Goal: Task Accomplishment & Management: Manage account settings

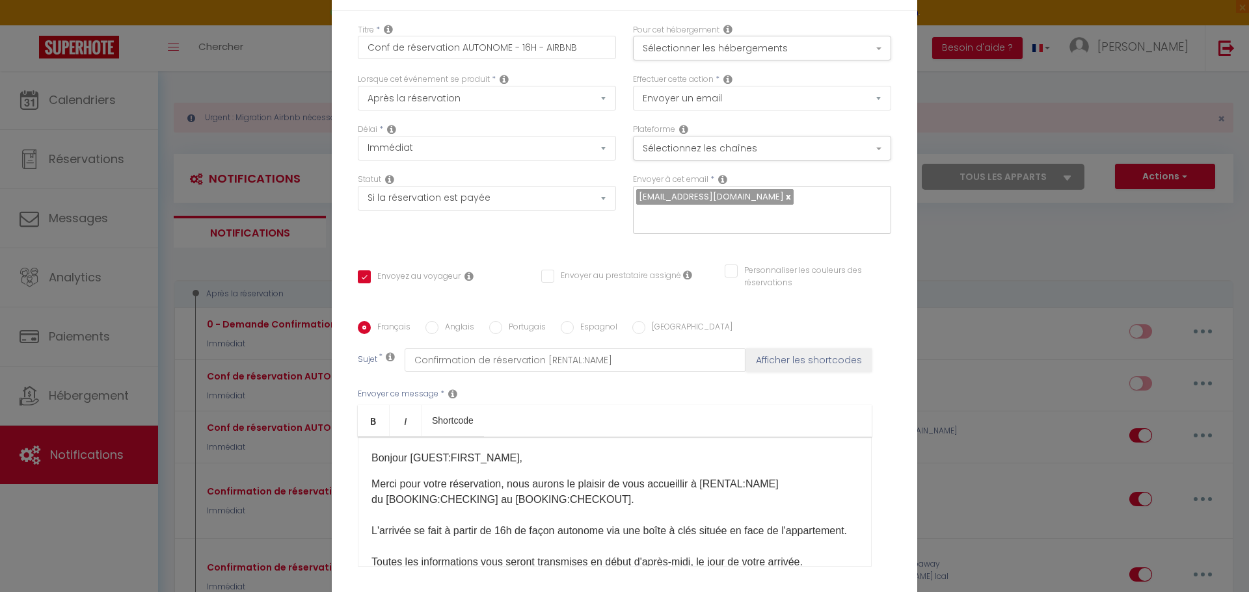
select select "if_booking_is_paid"
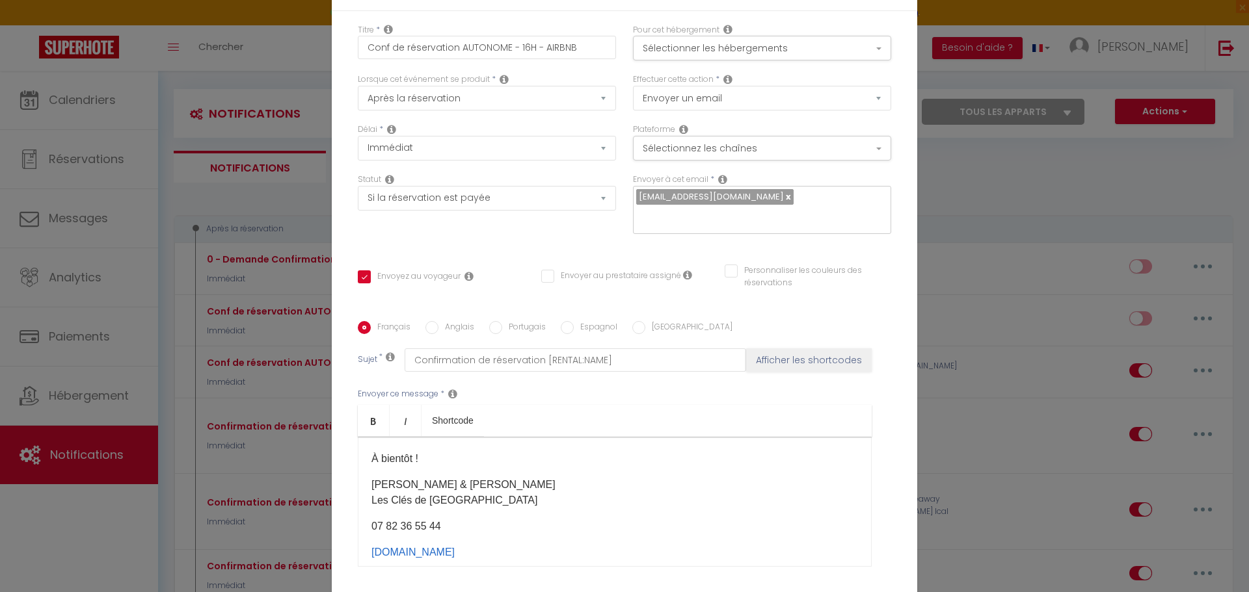
scroll to position [130, 0]
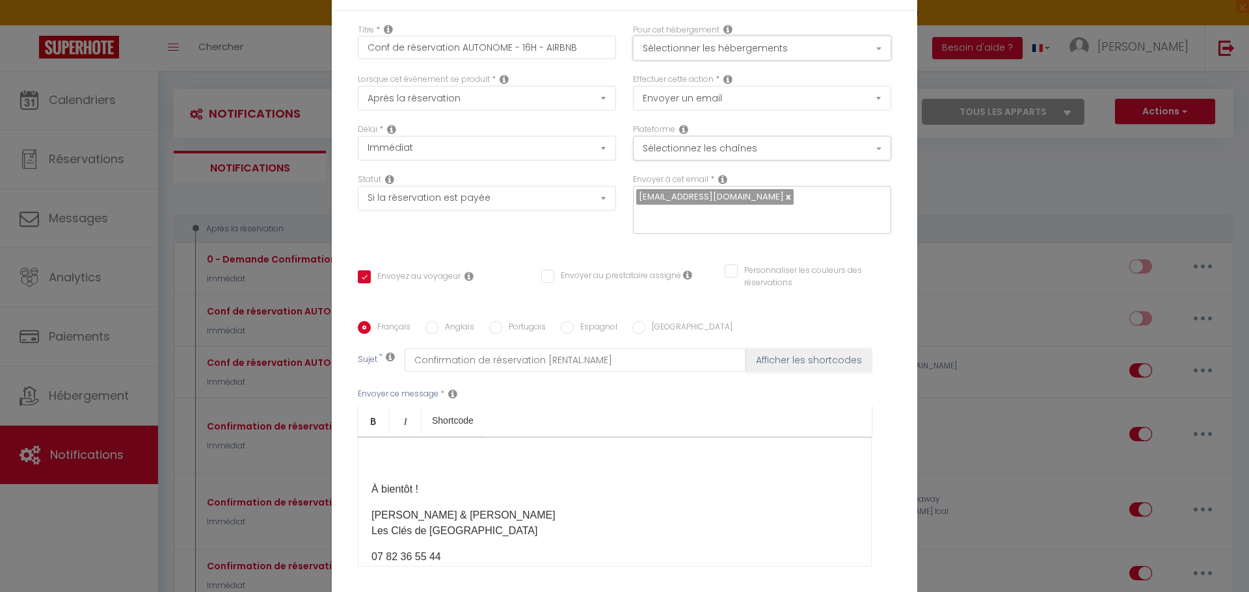
click at [763, 56] on button "Sélectionner les hébergements" at bounding box center [762, 48] width 258 height 25
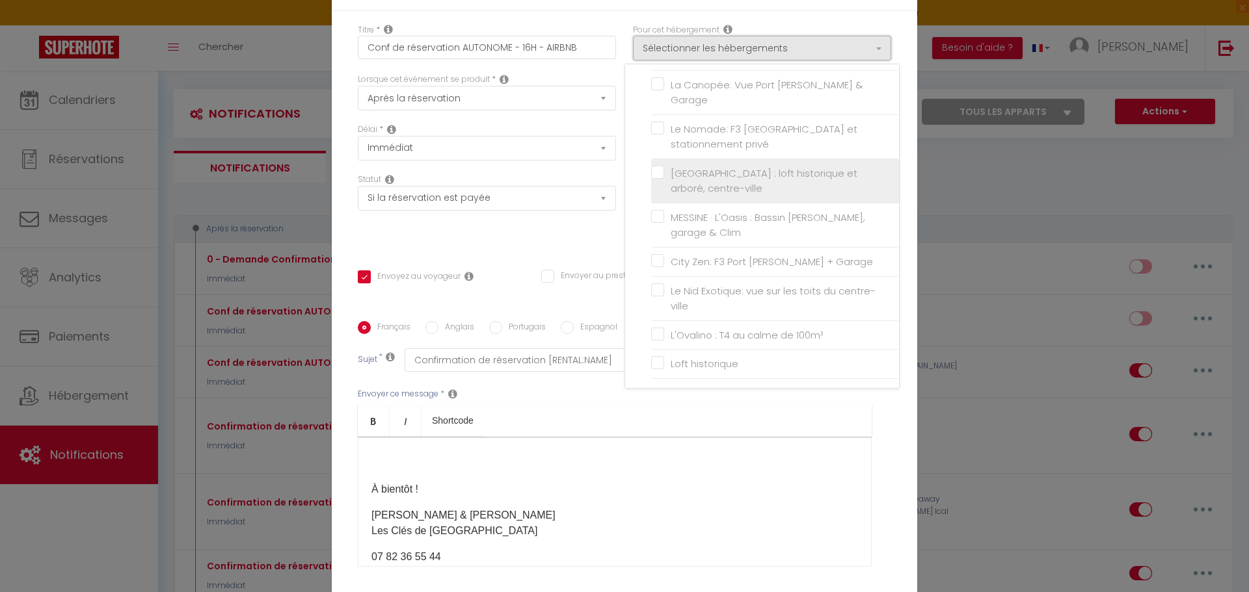
scroll to position [143, 0]
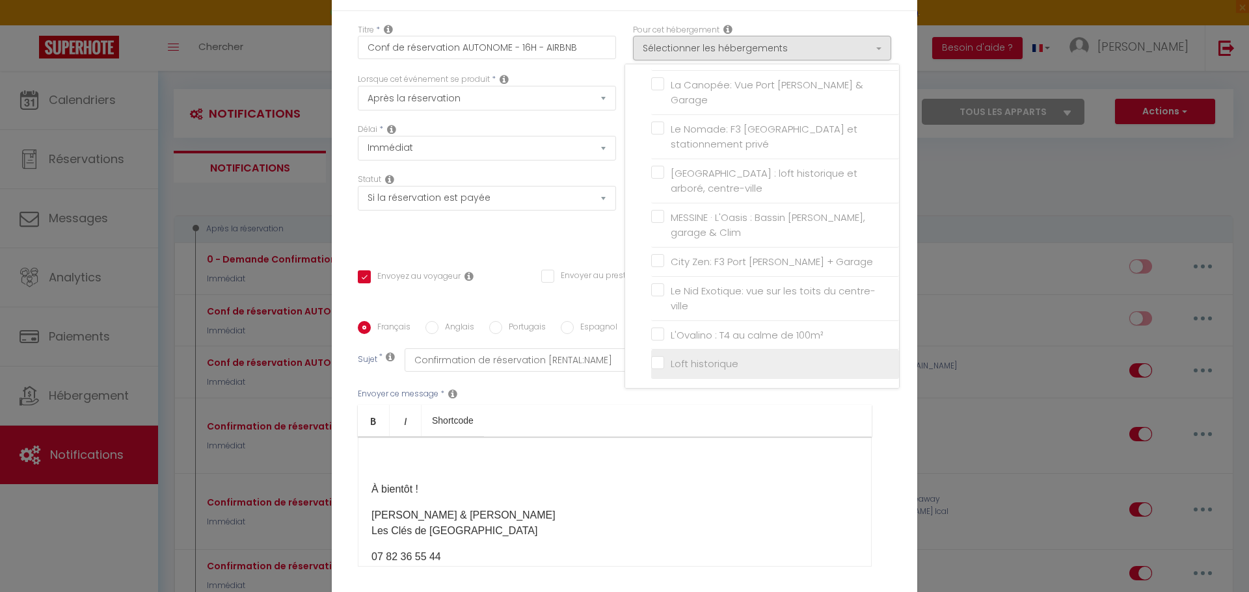
click at [685, 364] on input "Loft historique" at bounding box center [775, 364] width 248 height 13
checkbox input "true"
checkbox input "false"
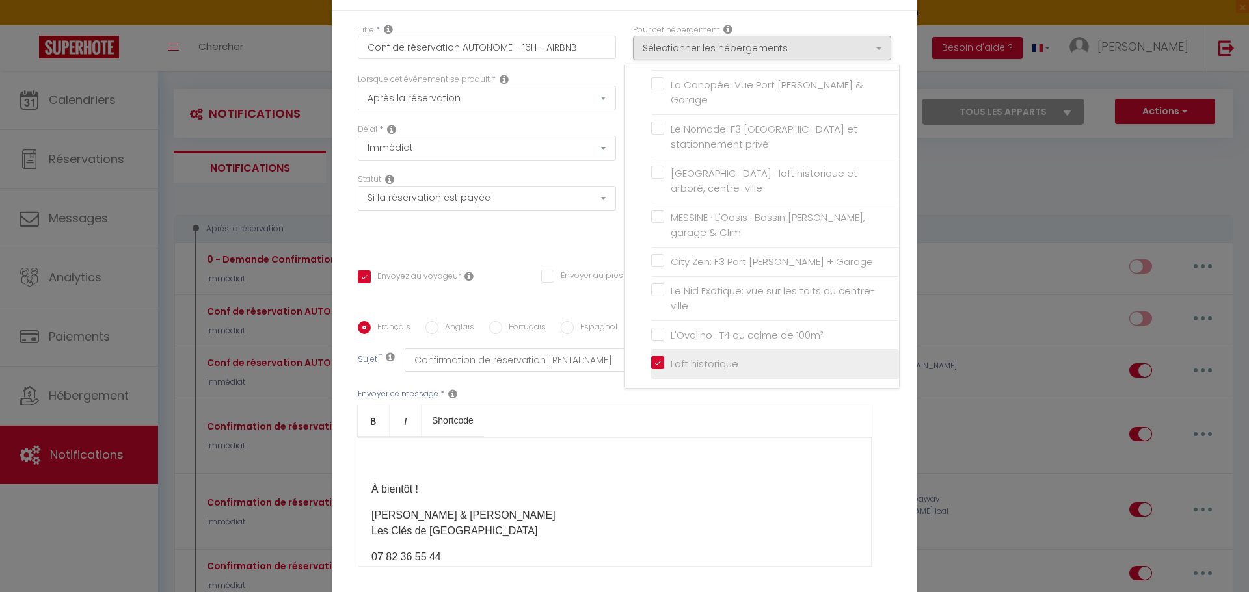
checkbox input "false"
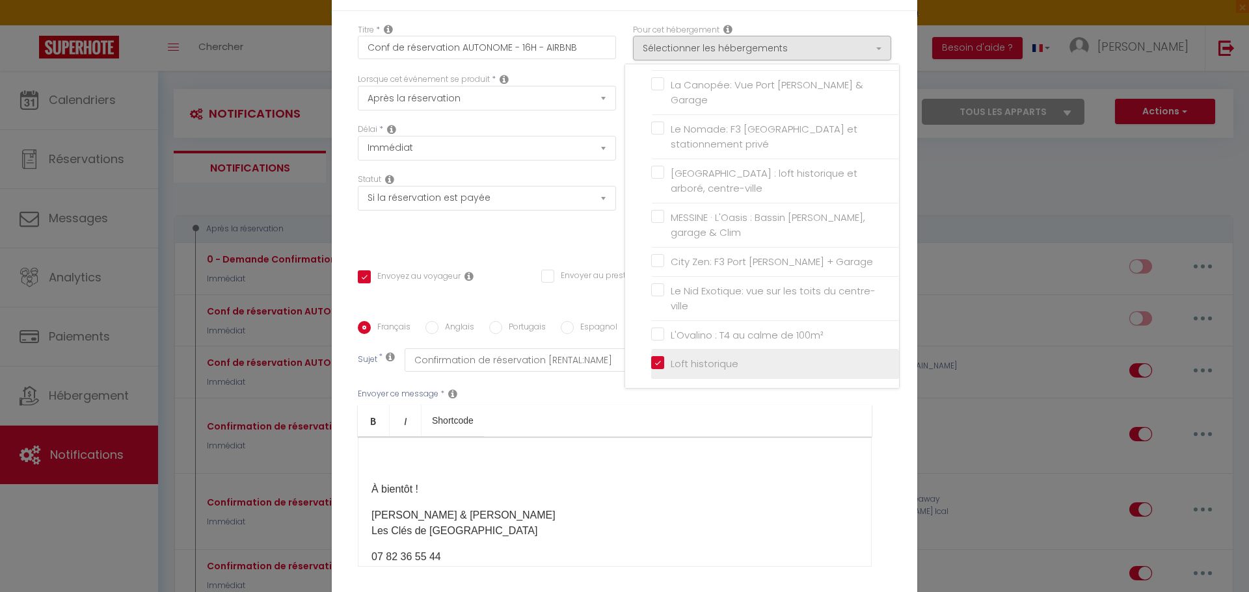
checkbox input "false"
checkbox input "true"
checkbox input "false"
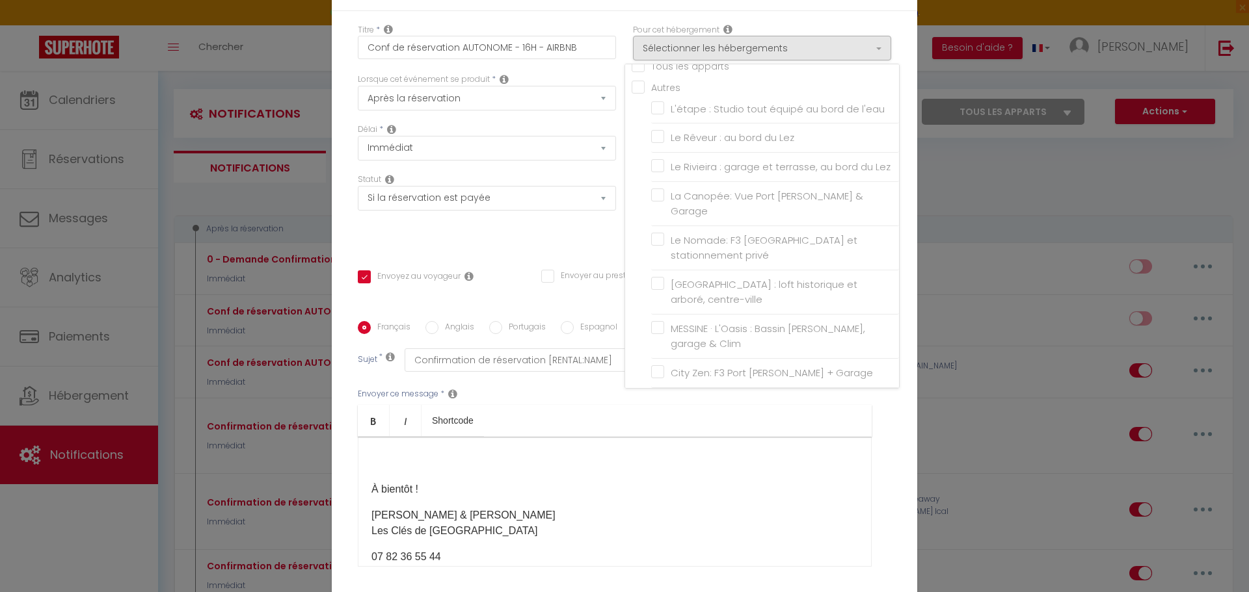
scroll to position [0, 0]
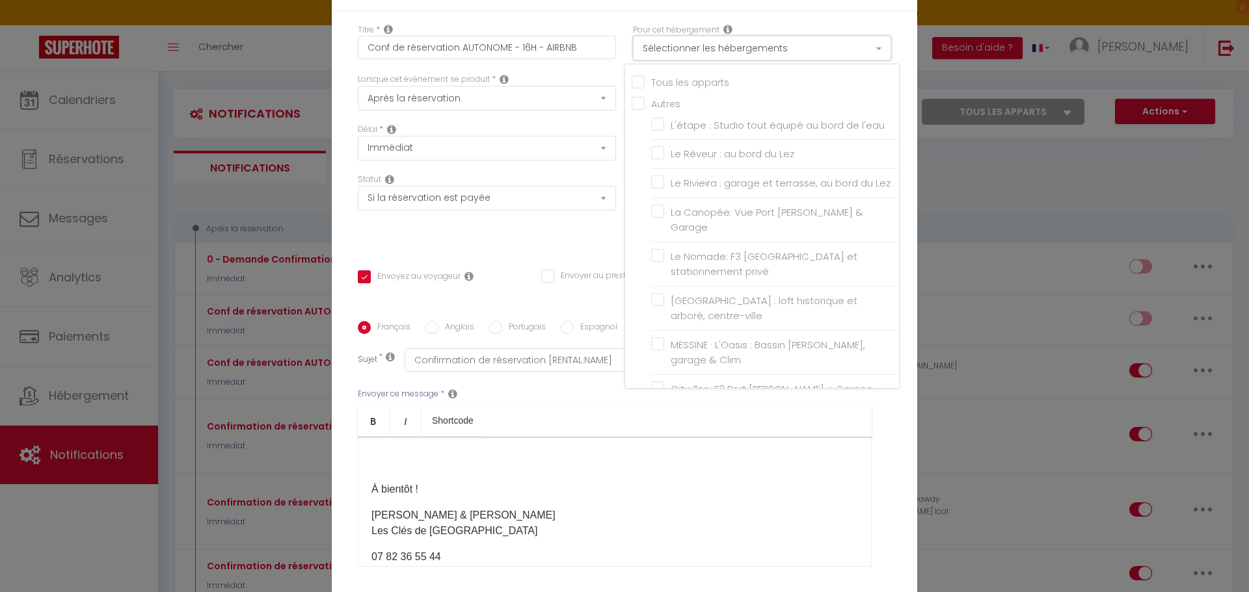
click at [793, 47] on button "Sélectionner les hébergements" at bounding box center [762, 48] width 258 height 25
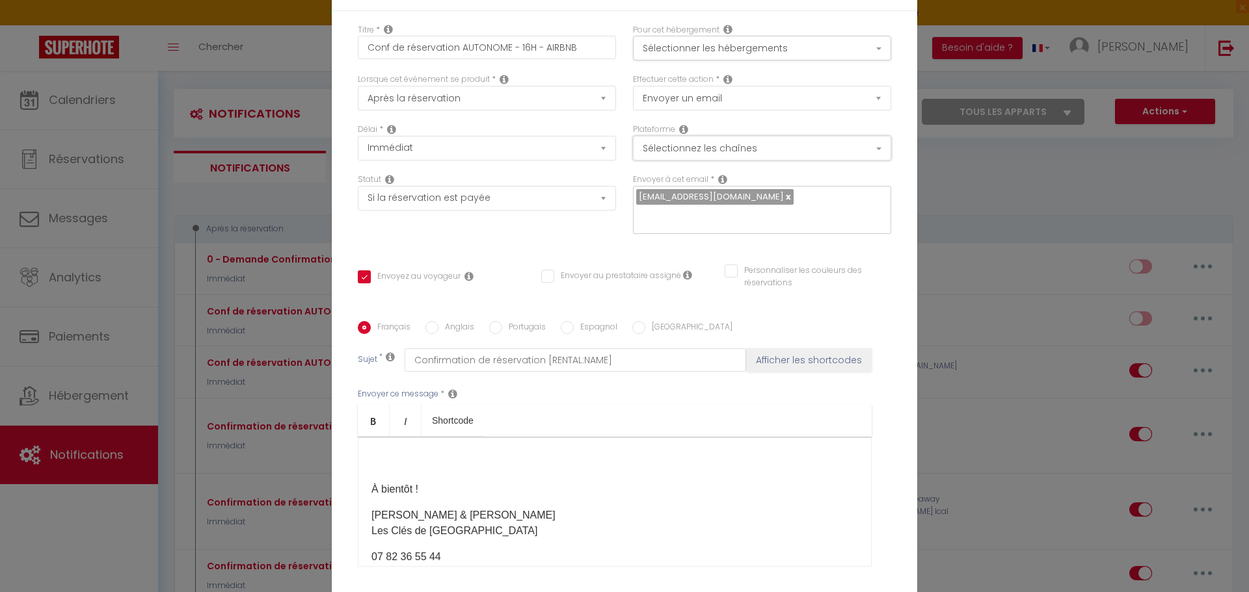
click at [756, 142] on button "Sélectionnez les chaînes" at bounding box center [762, 148] width 258 height 25
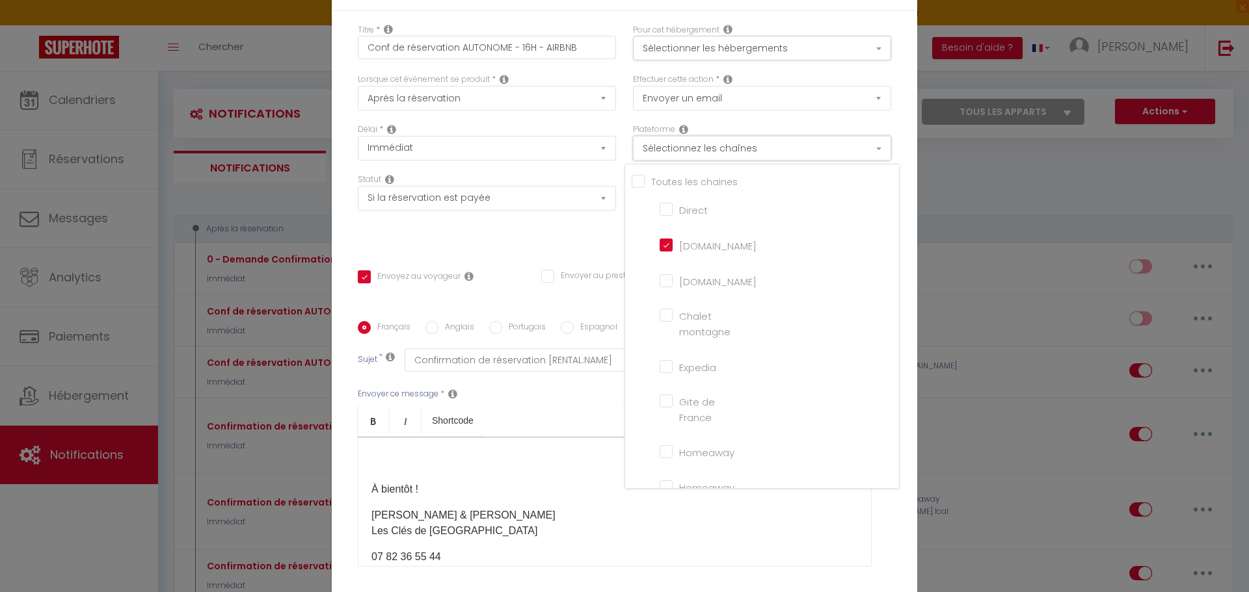
click at [756, 142] on button "Sélectionnez les chaînes" at bounding box center [762, 148] width 258 height 25
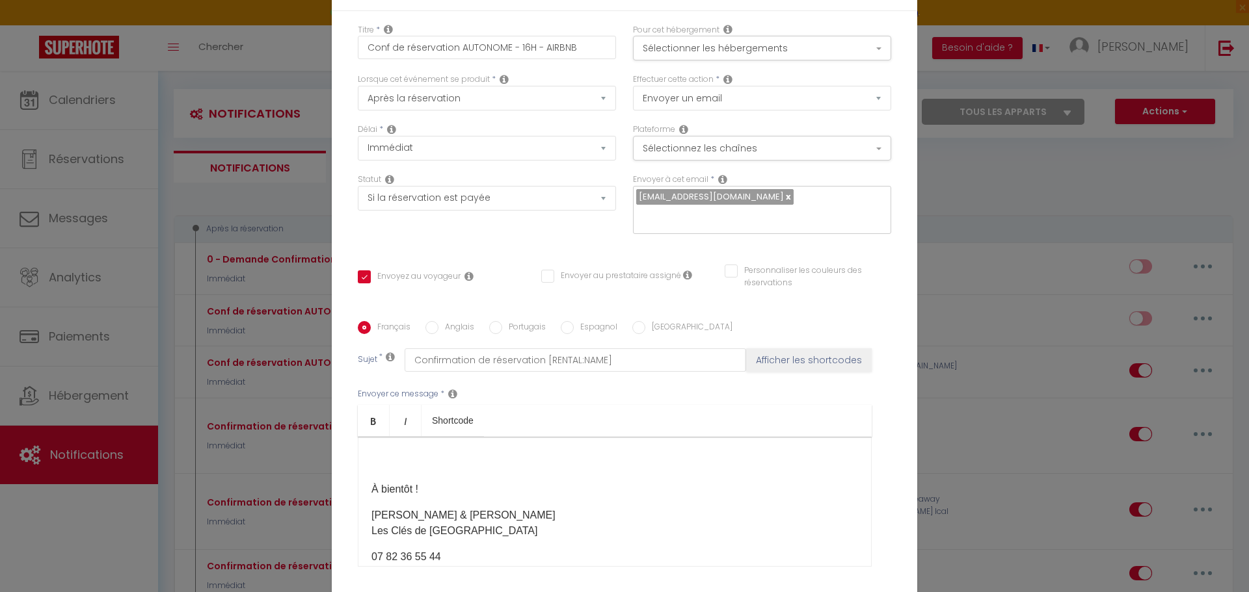
click at [429, 326] on input "Anglais" at bounding box center [431, 327] width 13 height 13
radio input "true"
checkbox input "true"
checkbox input "false"
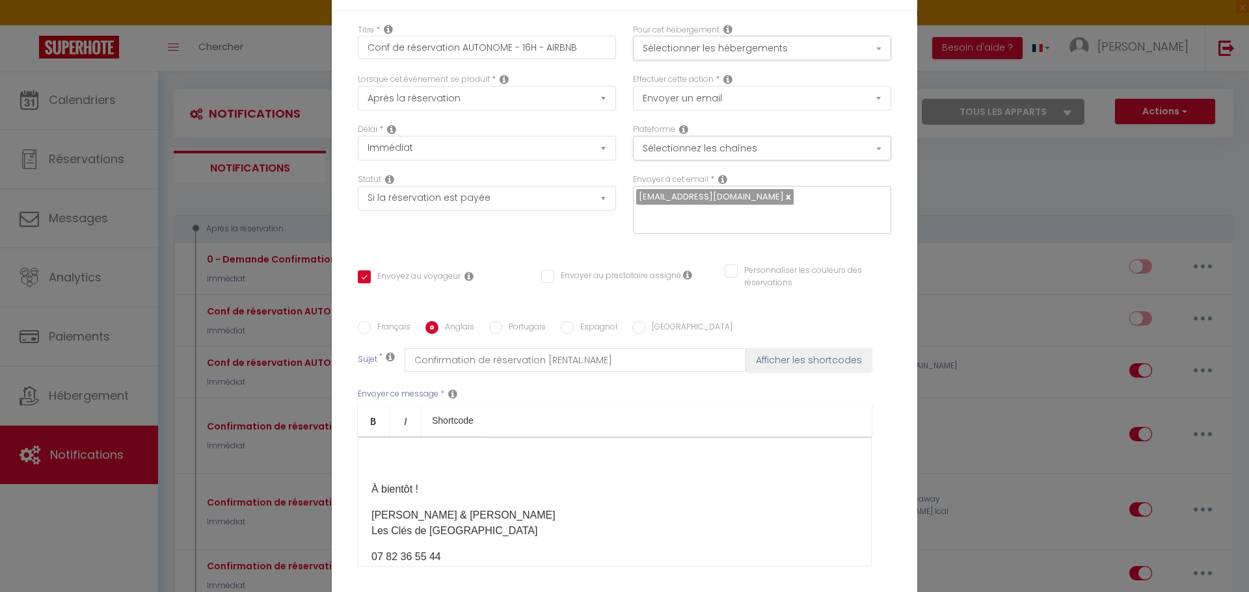
type input "Booking confirmation [RENTAL:NAME]"
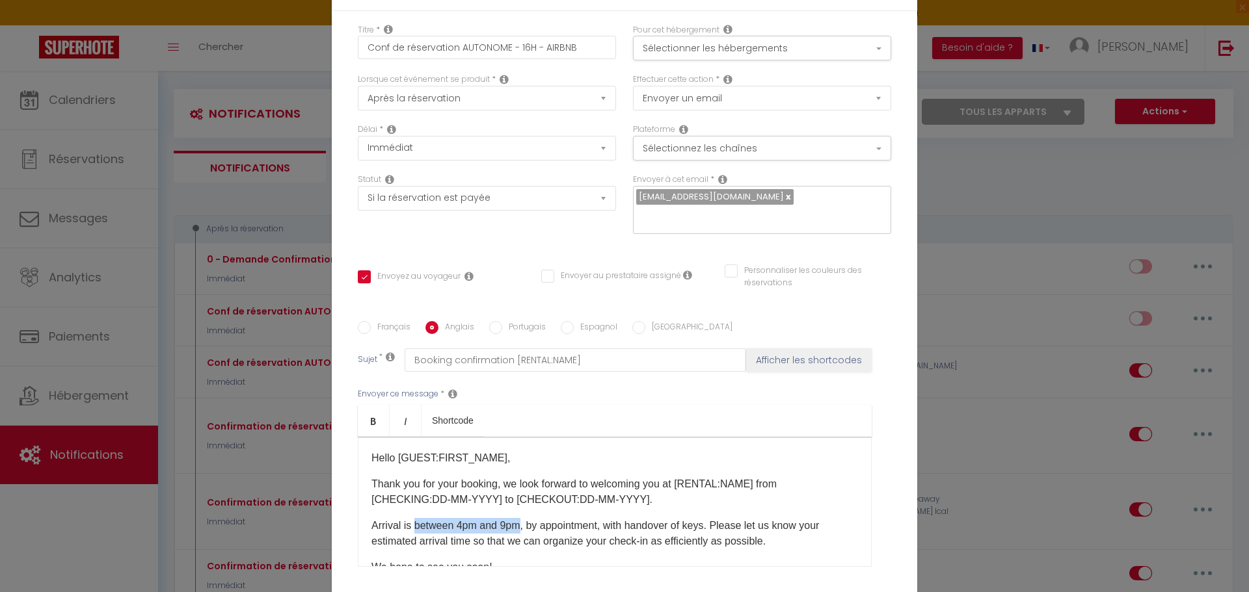
drag, startPoint x: 517, startPoint y: 525, endPoint x: 412, endPoint y: 528, distance: 105.4
click at [412, 528] on p "Arrival is between 4pm and 9pm, by appointment, with handover of keys. Please l…" at bounding box center [614, 533] width 486 height 31
click at [384, 330] on label "Français" at bounding box center [391, 328] width 40 height 14
click at [371, 330] on input "Français" at bounding box center [364, 327] width 13 height 13
radio input "true"
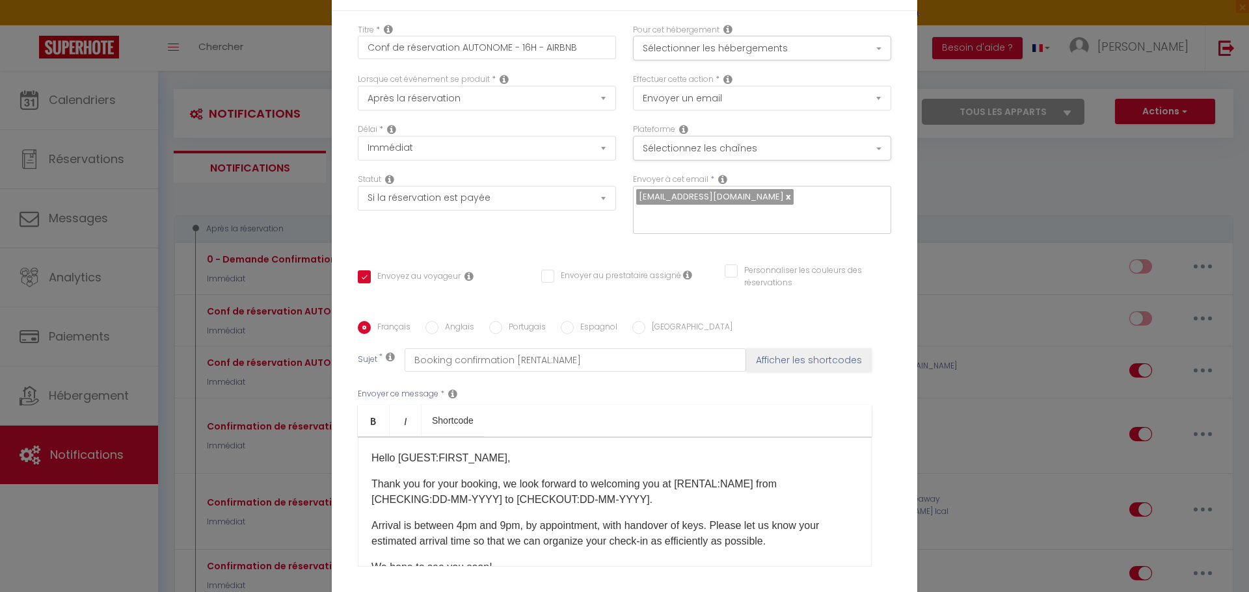
checkbox input "true"
checkbox input "false"
type input "Confirmation de réservation [RENTAL:NAME]"
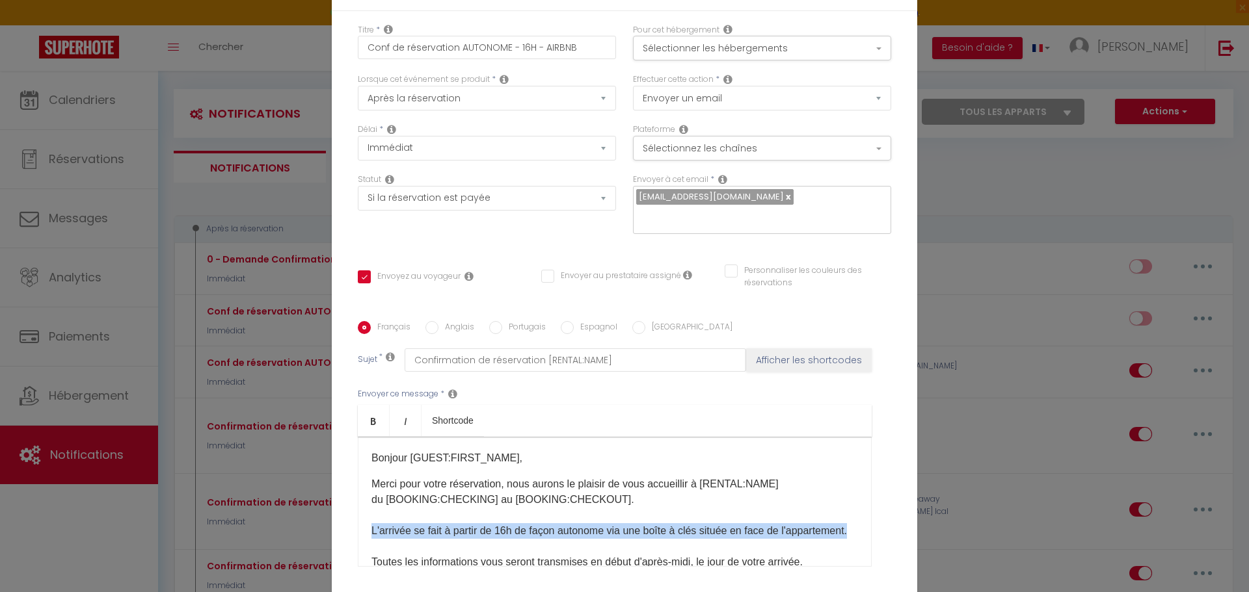
drag, startPoint x: 365, startPoint y: 533, endPoint x: 440, endPoint y: 544, distance: 75.6
click at [440, 544] on div "Bonjour [GUEST:FIRST_NAME], Merci pour votre réservation, nous aurons le plaisi…" at bounding box center [615, 502] width 514 height 130
copy p "L'arrivée se fait à partir de 16h de façon autonome via une boîte à clés située…"
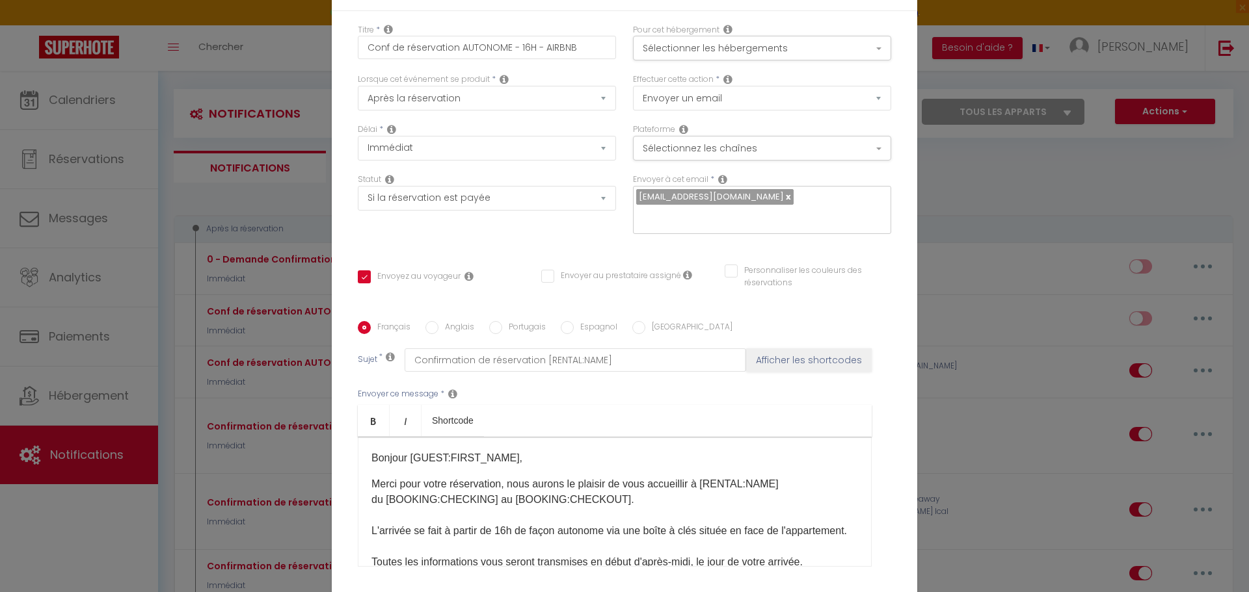
click at [433, 329] on input "Anglais" at bounding box center [431, 327] width 13 height 13
radio input "true"
checkbox input "true"
checkbox input "false"
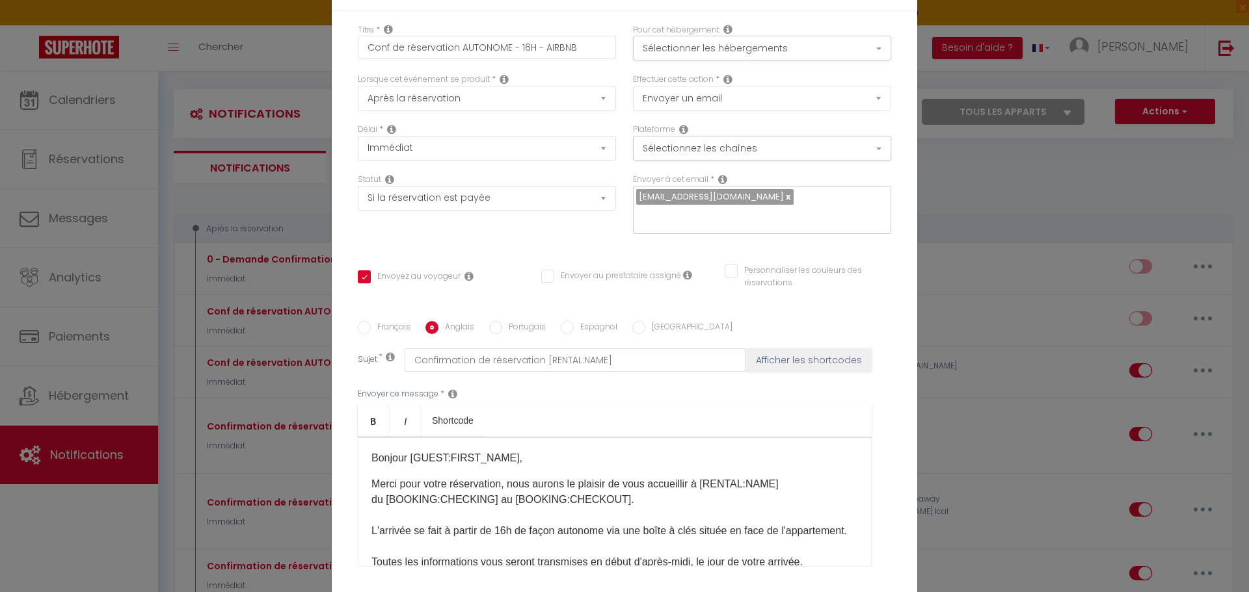
type input "Booking confirmation [RENTAL:NAME]"
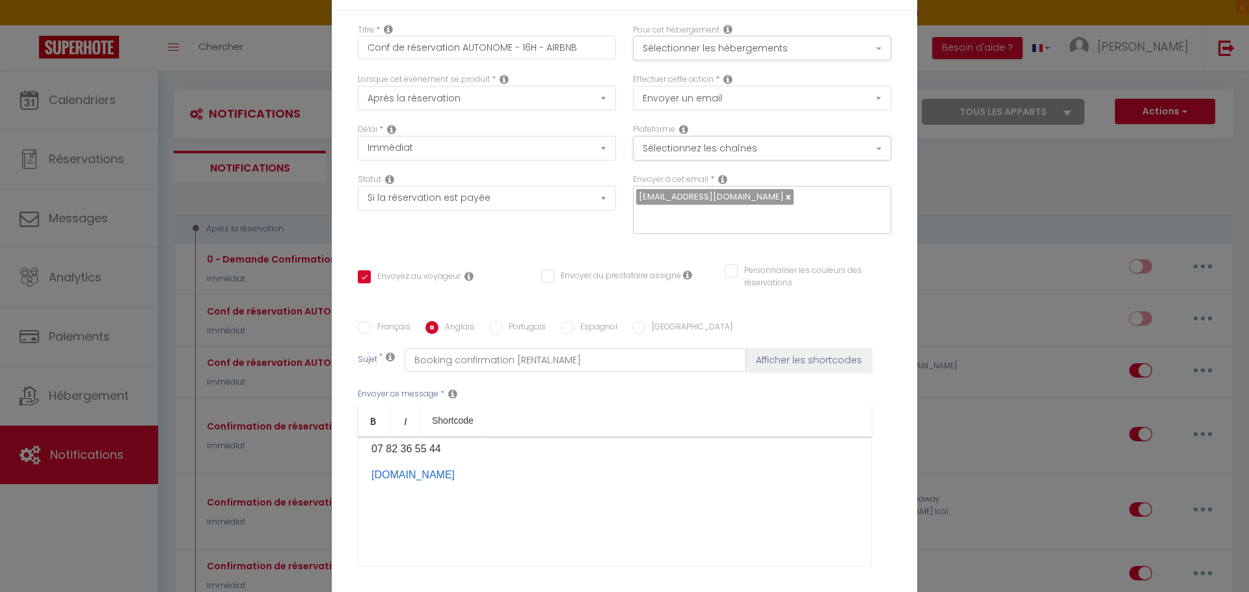
drag, startPoint x: 769, startPoint y: 541, endPoint x: 570, endPoint y: 477, distance: 209.8
click at [570, 477] on div "Hello [GUEST:FIRST_NAME]​, Thank you for your booking, we look forward to welco…" at bounding box center [615, 502] width 514 height 130
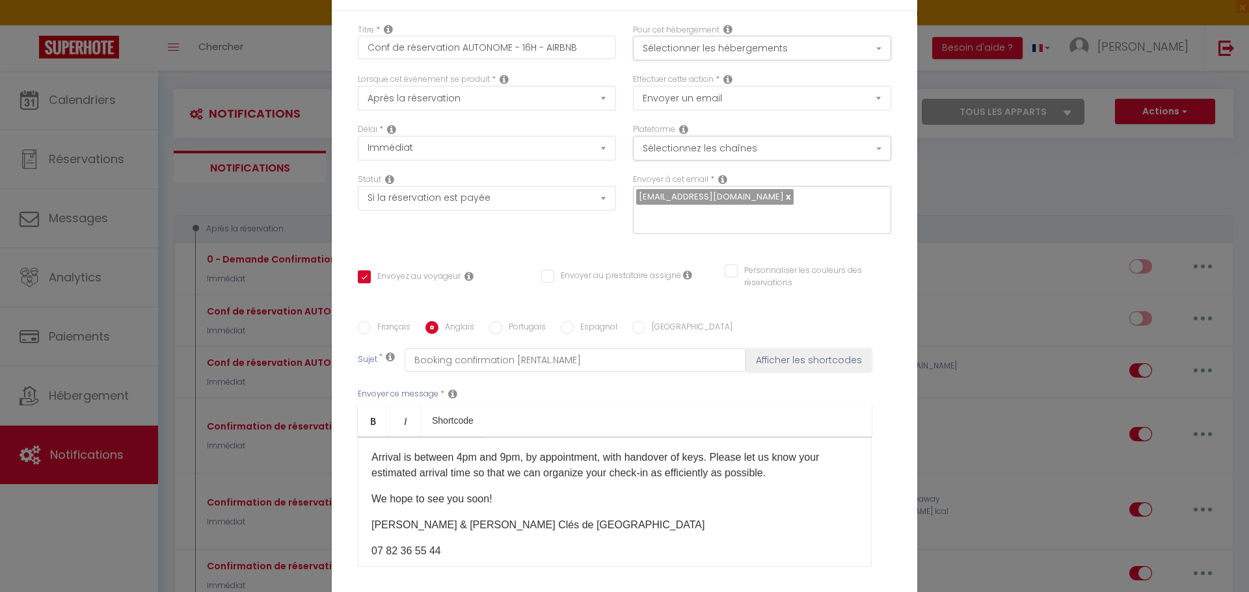
scroll to position [40, 0]
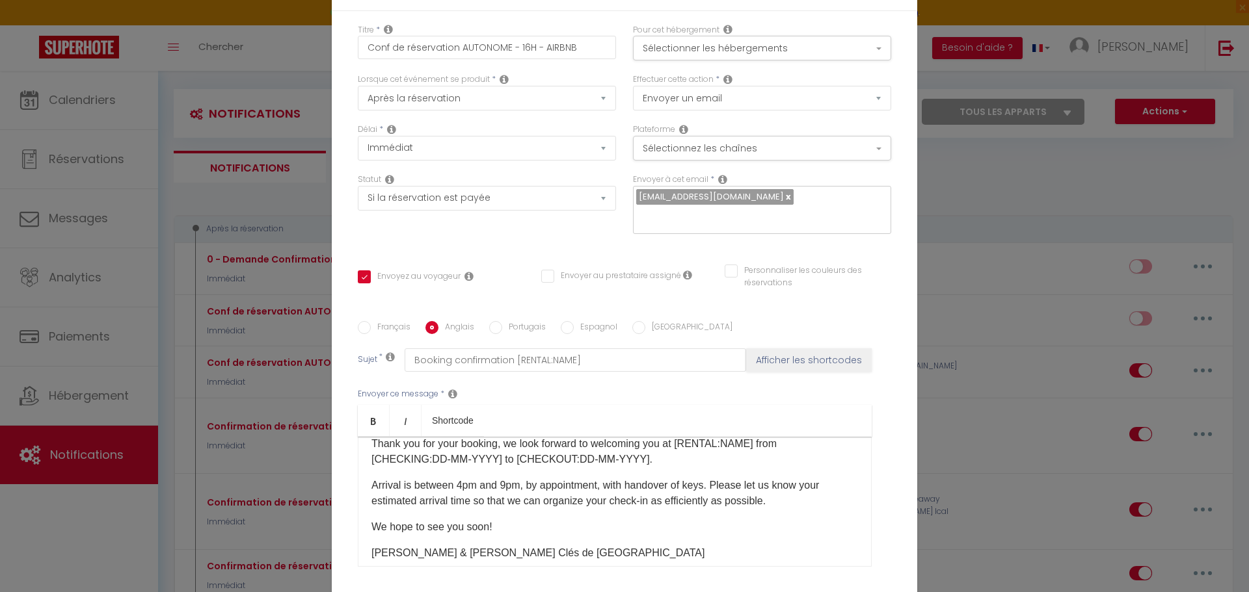
click at [693, 501] on p "Arrival is between 4pm and 9pm, by appointment, with handover of keys. Please l…" at bounding box center [614, 493] width 486 height 31
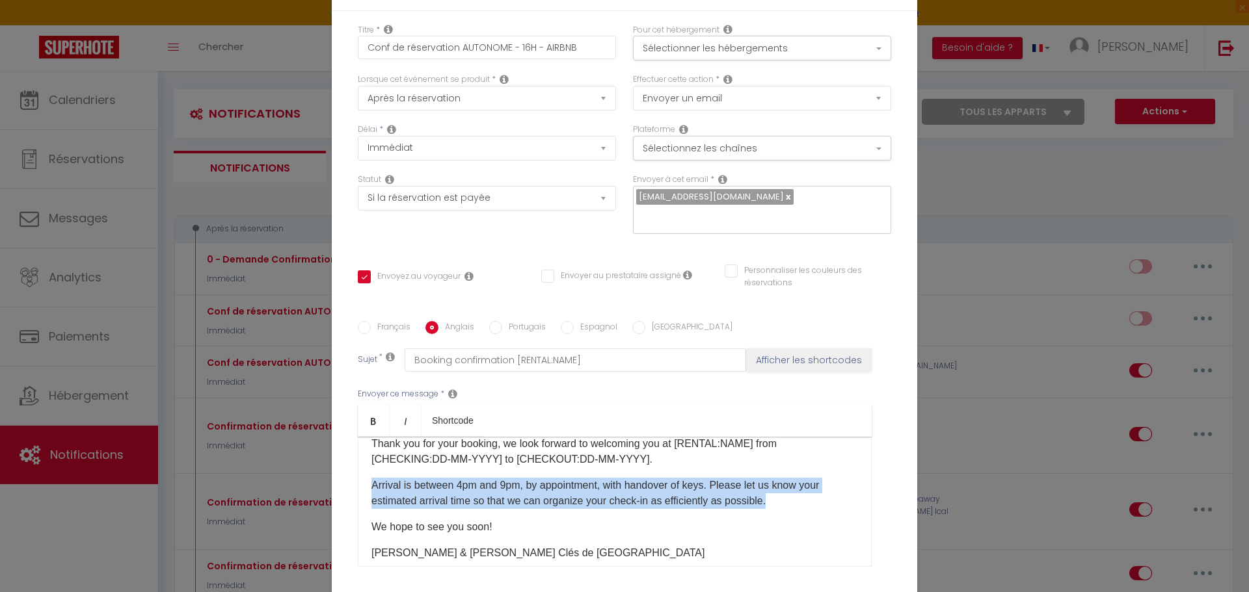
drag, startPoint x: 776, startPoint y: 500, endPoint x: 369, endPoint y: 491, distance: 407.2
click at [371, 491] on p "Arrival is between 4pm and 9pm, by appointment, with handover of keys. Please l…" at bounding box center [614, 493] width 486 height 31
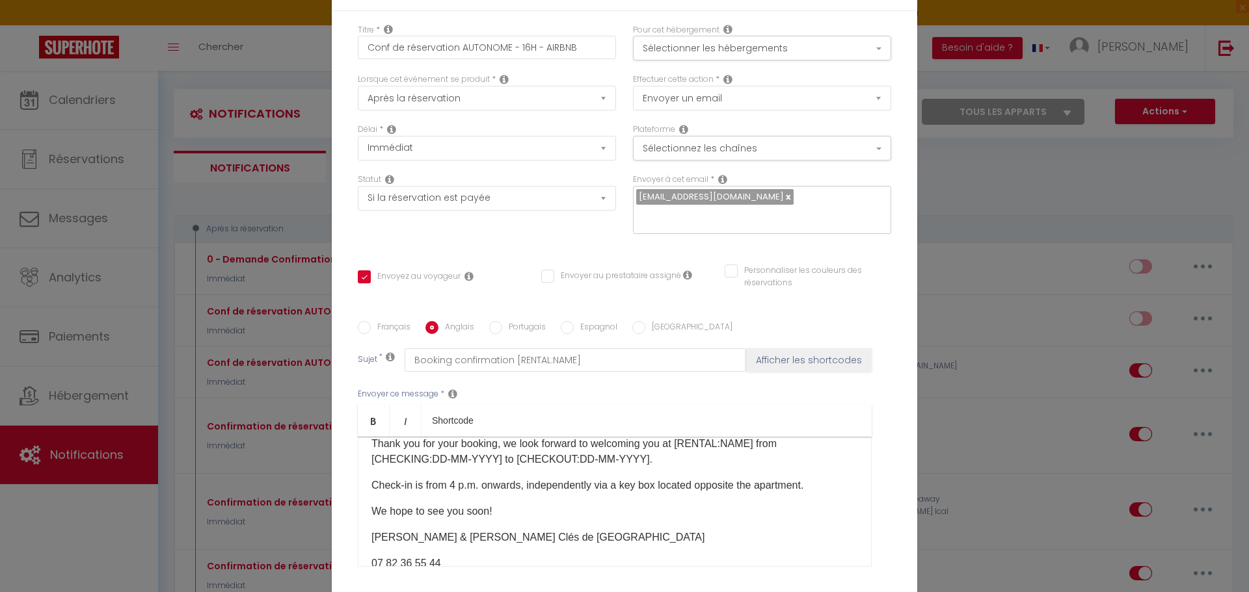
click at [430, 525] on div "Hello [GUEST:FIRST_NAME]​, Thank you for your booking, we look forward to welco…" at bounding box center [615, 502] width 514 height 130
click at [479, 512] on p "We hope to see you soon!" at bounding box center [614, 512] width 486 height 16
drag, startPoint x: 497, startPoint y: 512, endPoint x: 370, endPoint y: 518, distance: 127.6
click at [371, 518] on p "We hope to see you soon!" at bounding box center [614, 512] width 486 height 16
click at [371, 518] on p "Best regards," at bounding box center [614, 512] width 486 height 16
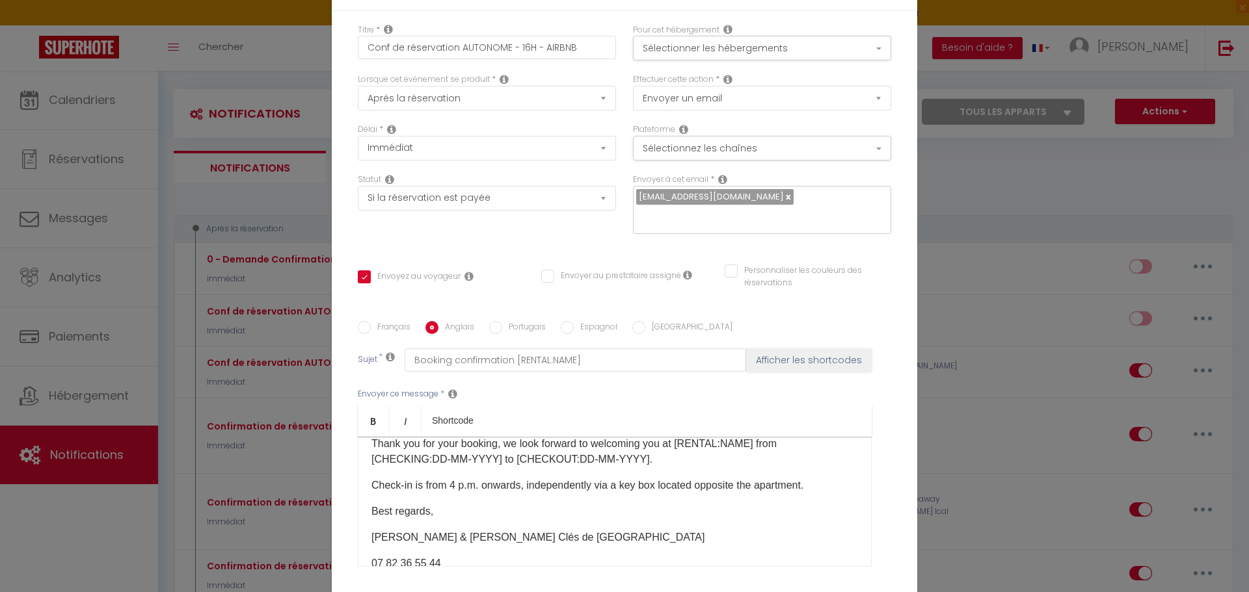
click at [375, 523] on div "Hello [GUEST:FIRST_NAME]​, Thank you for your booking, we look forward to welco…" at bounding box center [615, 502] width 514 height 130
click at [825, 488] on p "Check-in is from 4 p.m. onwards, independently via a key box located opposite t…" at bounding box center [614, 486] width 486 height 16
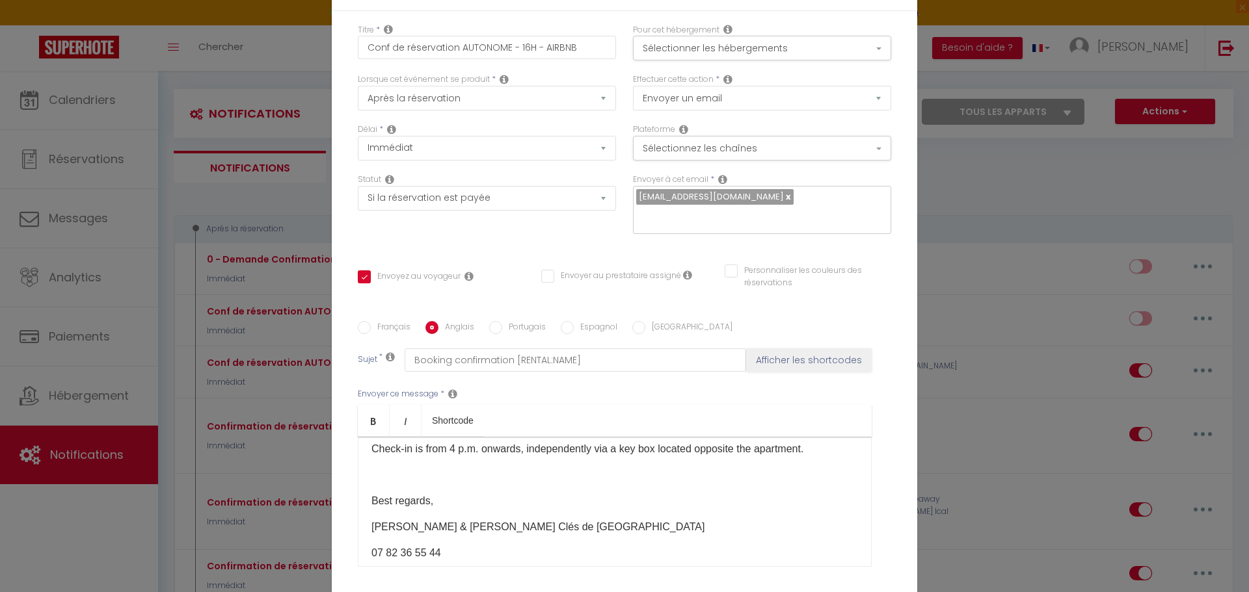
scroll to position [105, 0]
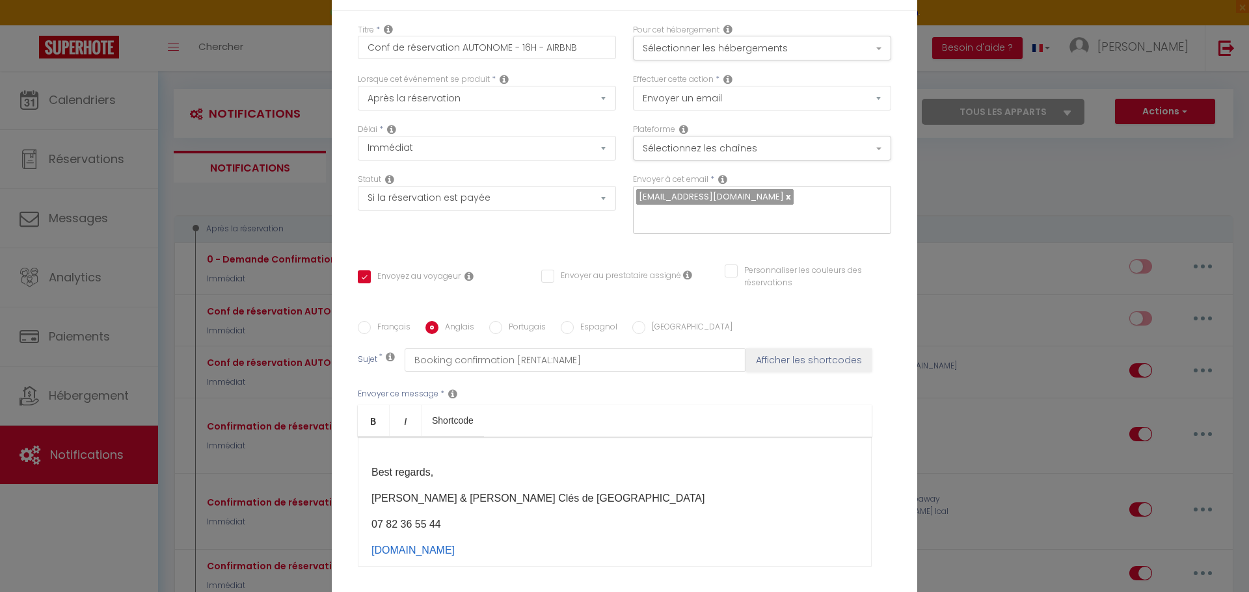
click at [436, 501] on p "Ingrid & Eddie Les Clés de Montpellier" at bounding box center [614, 499] width 486 height 16
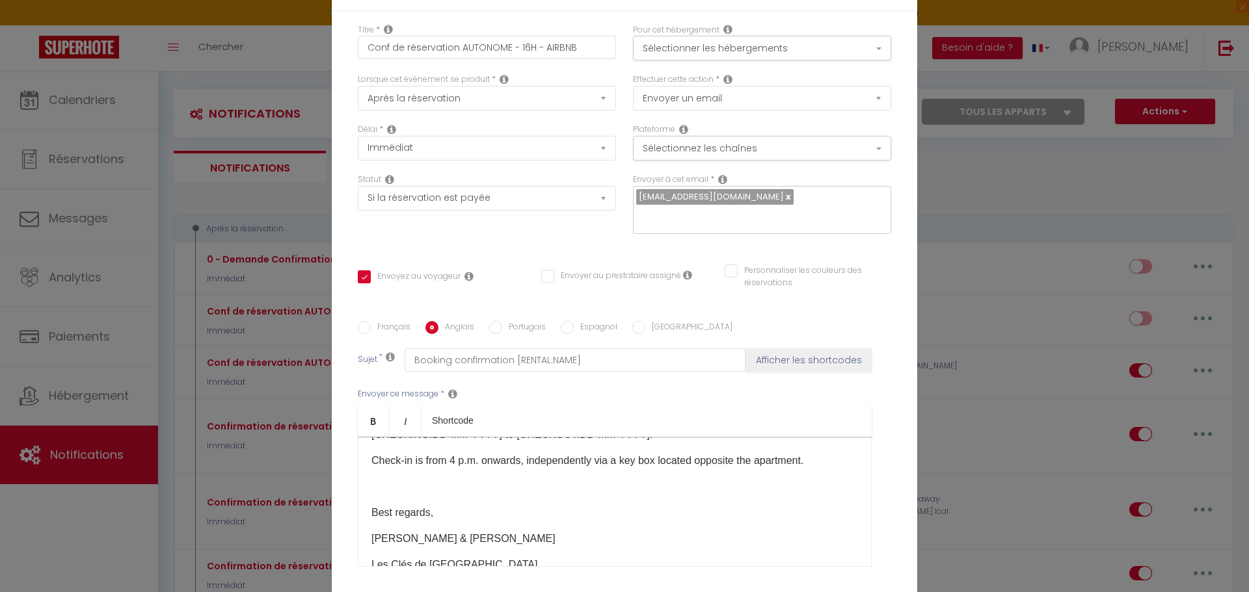
scroll to position [113, 0]
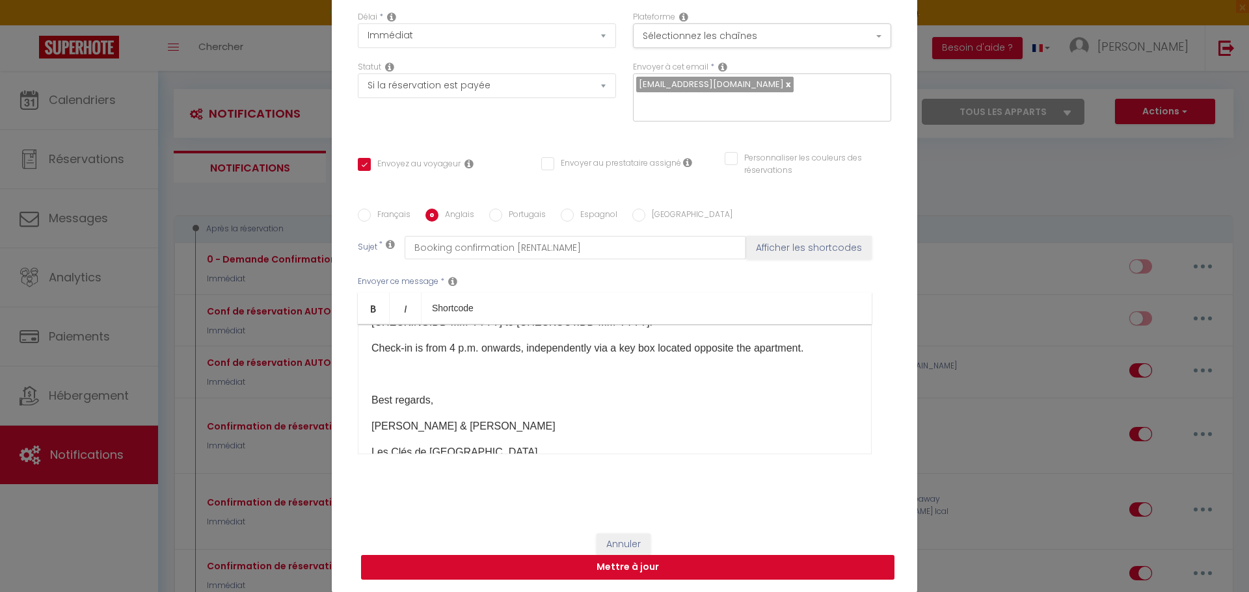
click at [673, 579] on button "Mettre à jour" at bounding box center [627, 567] width 533 height 25
checkbox input "true"
checkbox input "false"
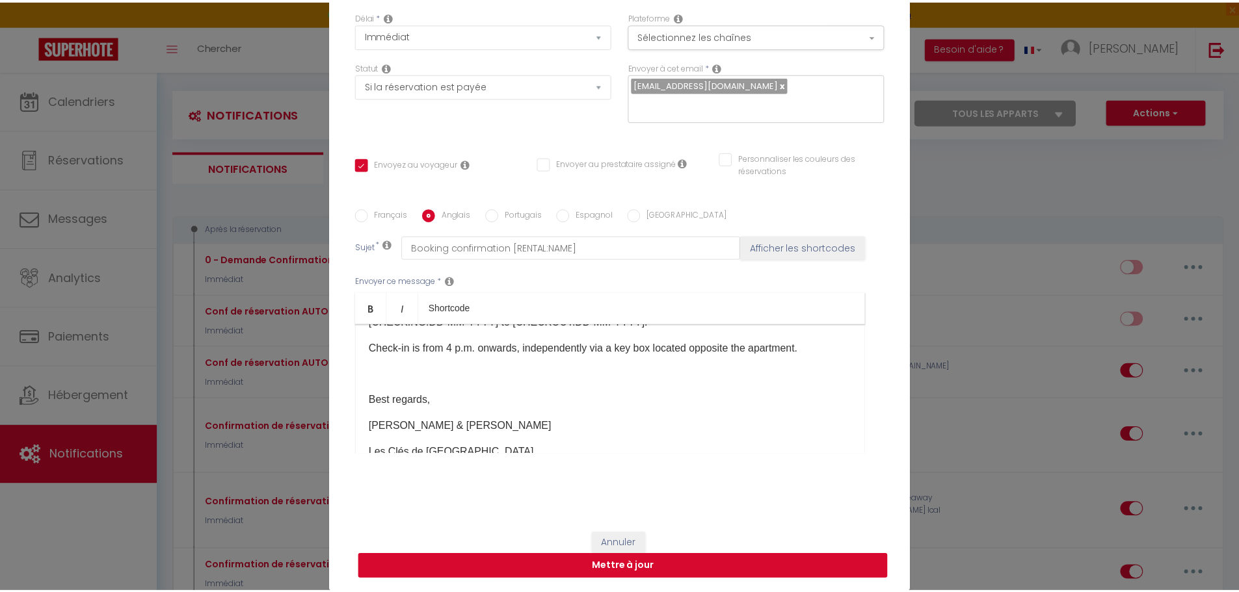
scroll to position [106, 0]
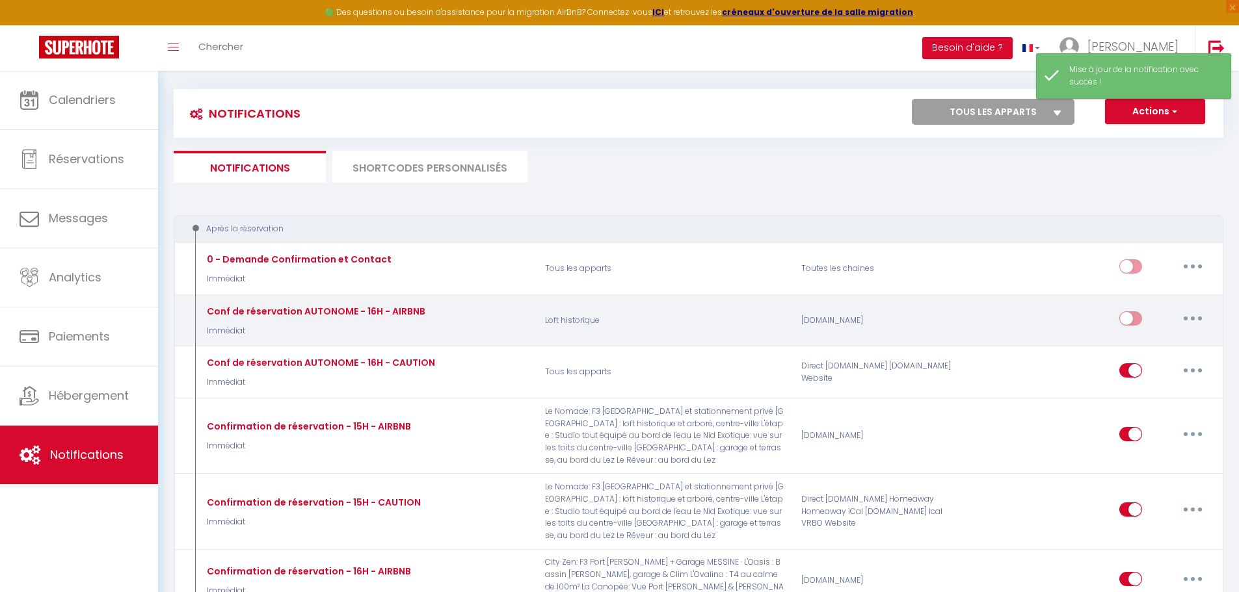
click at [1133, 321] on input "checkbox" at bounding box center [1130, 321] width 23 height 20
checkbox input "true"
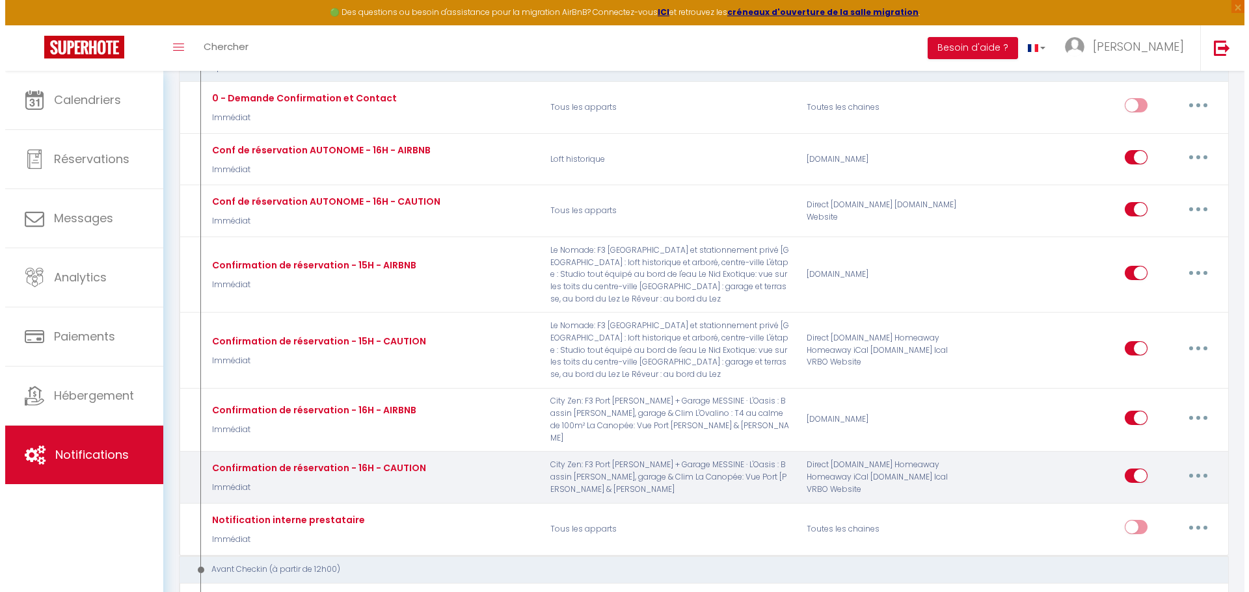
scroll to position [195, 0]
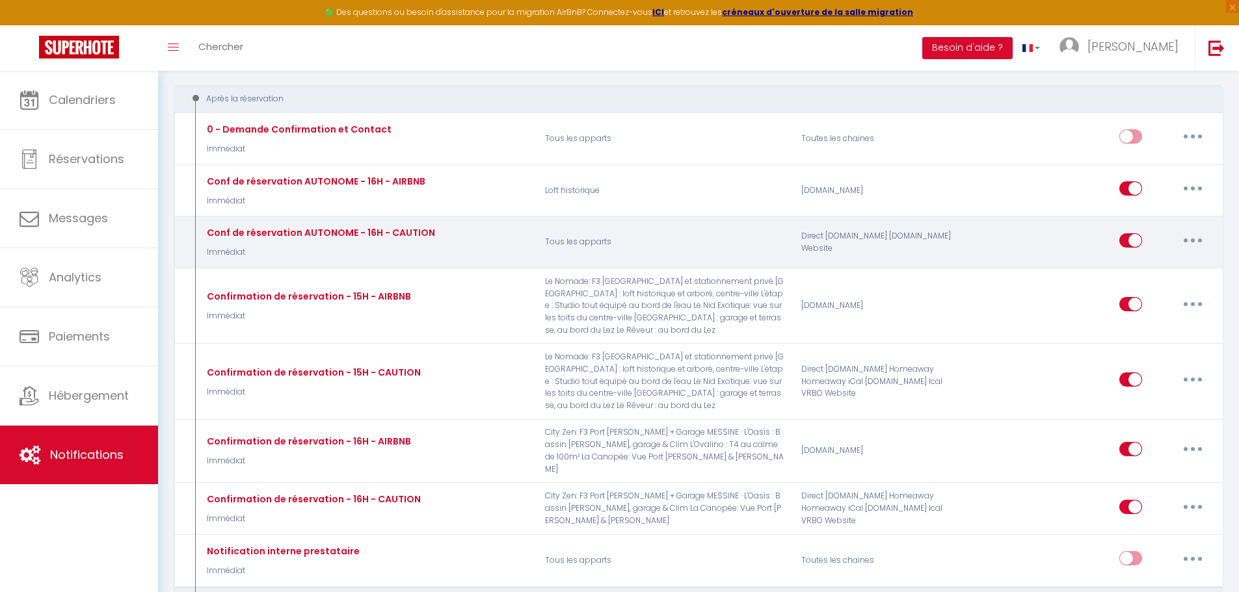
click at [1191, 245] on button "button" at bounding box center [1192, 240] width 36 height 21
click at [1127, 276] on link "Editer" at bounding box center [1159, 270] width 96 height 22
type input "Conf de réservation AUTONOME - 16H - CAUTION"
select select "Immédiat"
select select "if_booking_is_paid"
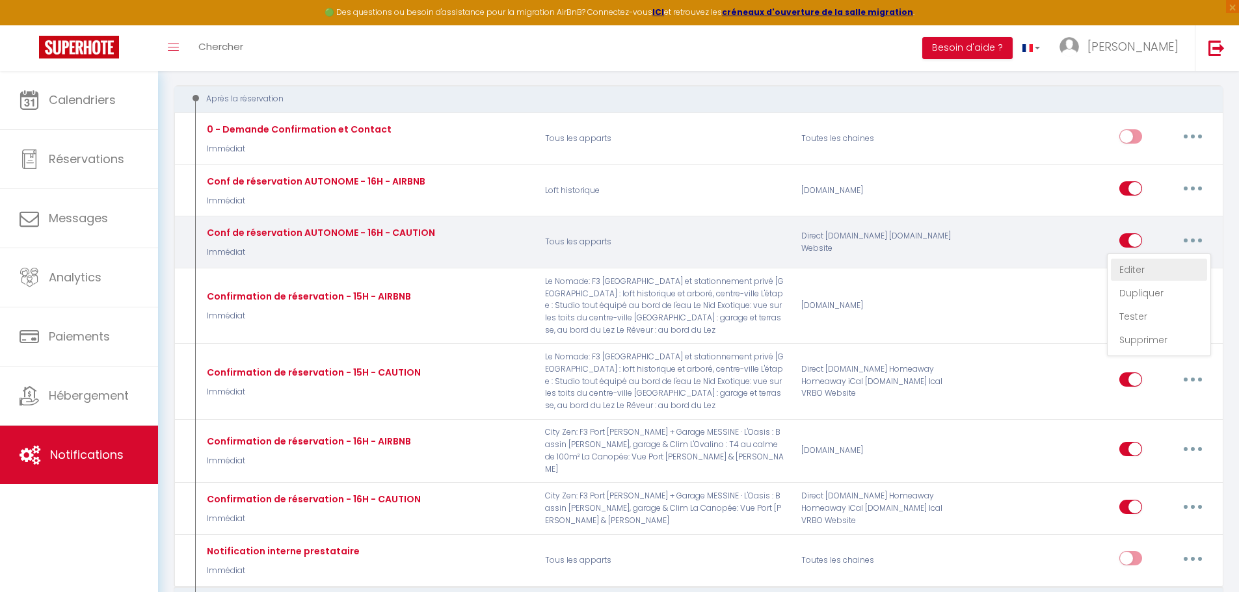
checkbox input "true"
checkbox input "false"
radio input "true"
type input "Confirmation de réservation [RENTAL:NAME]"
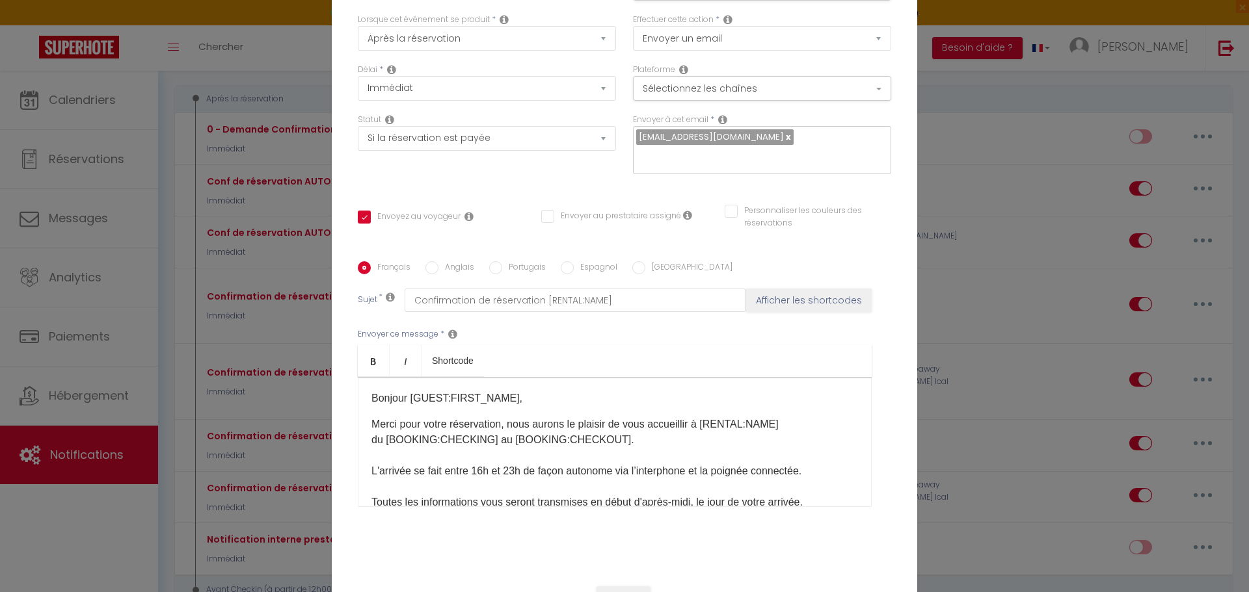
scroll to position [0, 0]
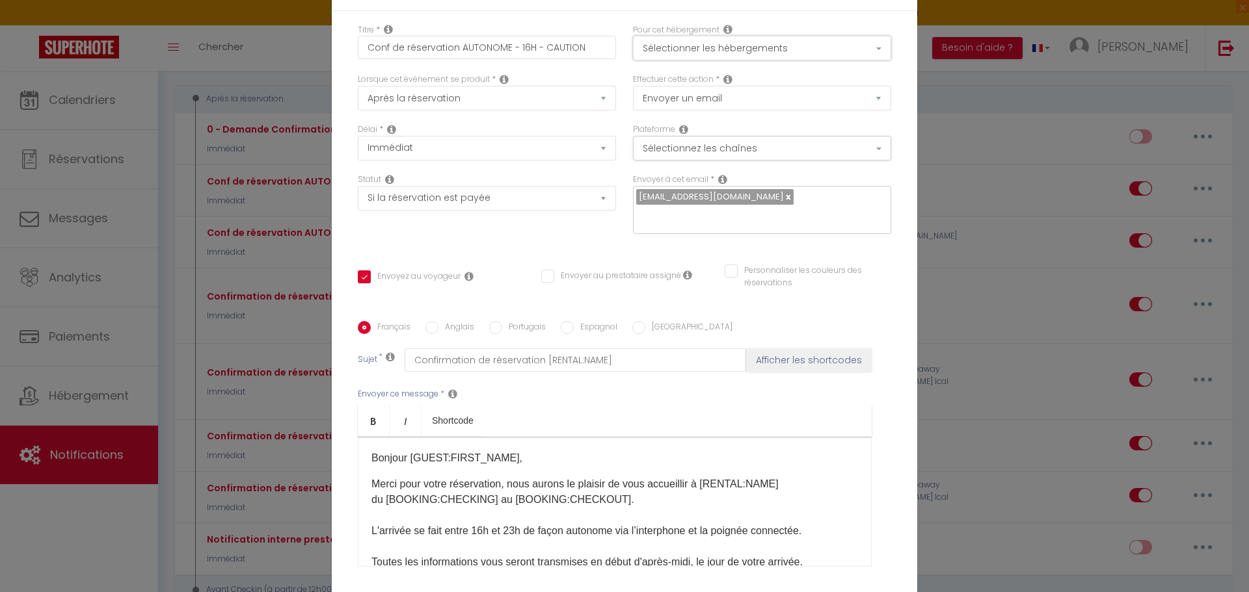
click at [722, 47] on button "Sélectionner les hébergements" at bounding box center [762, 48] width 258 height 25
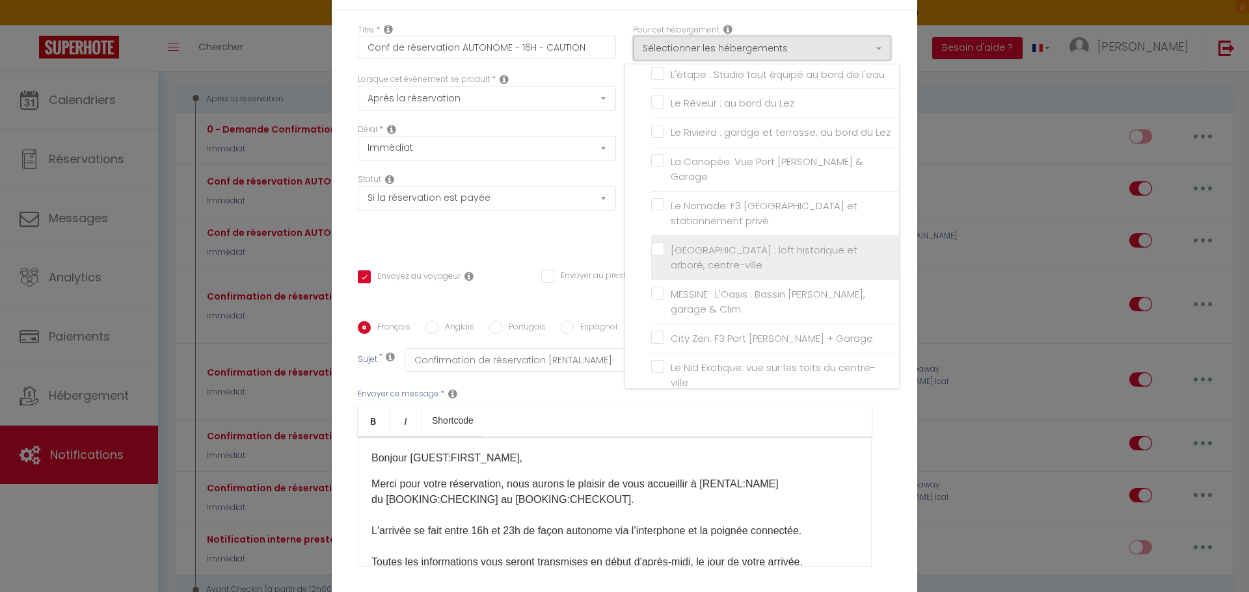
scroll to position [143, 0]
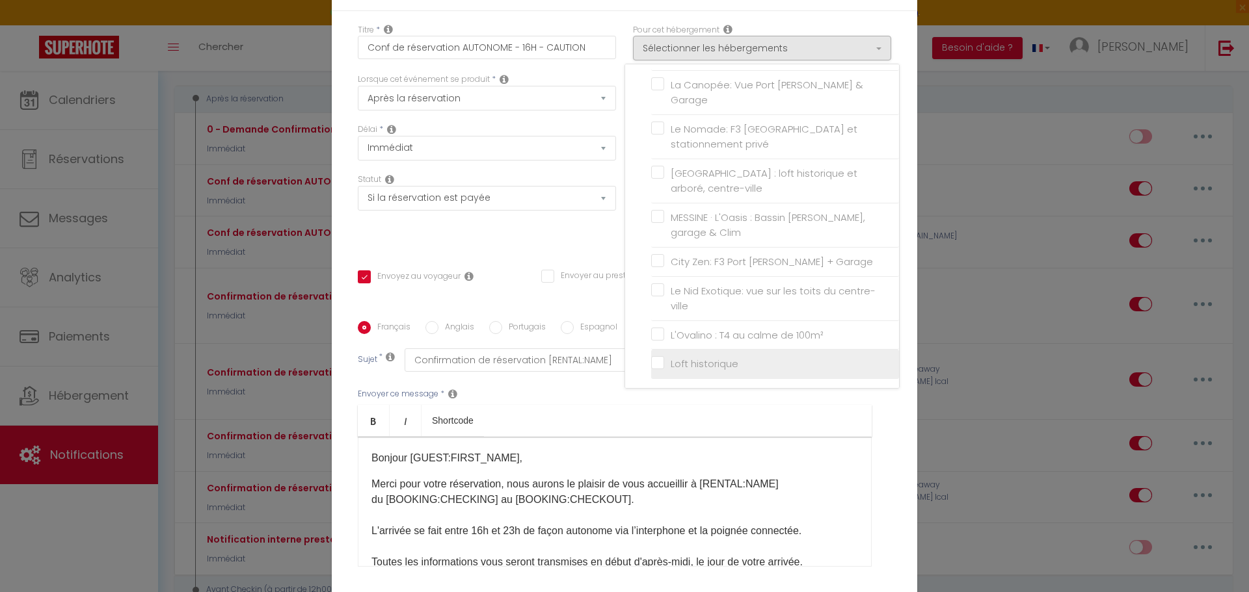
click at [655, 359] on input "Loft historique" at bounding box center [775, 364] width 248 height 13
checkbox input "true"
checkbox input "false"
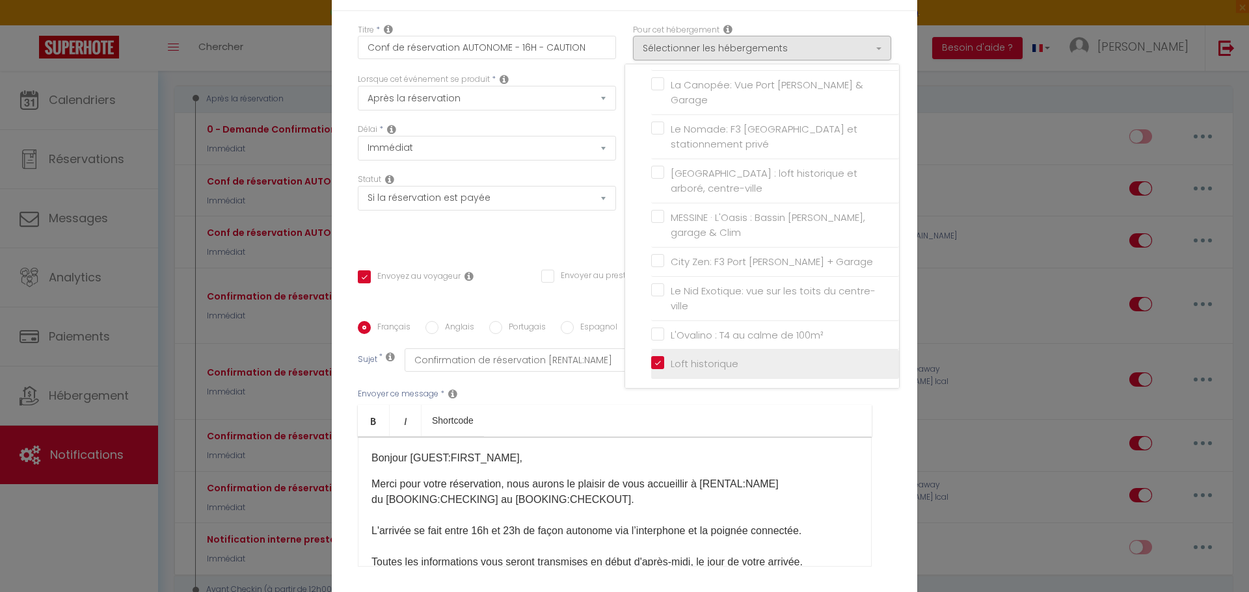
checkbox input "false"
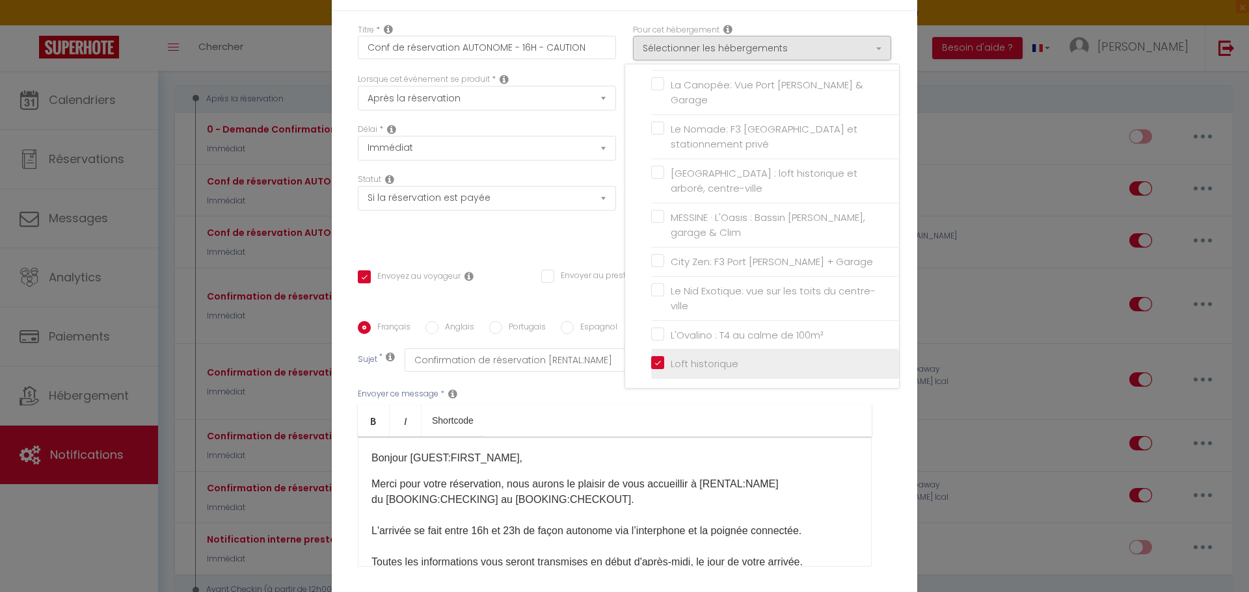
checkbox input "false"
checkbox input "true"
checkbox input "false"
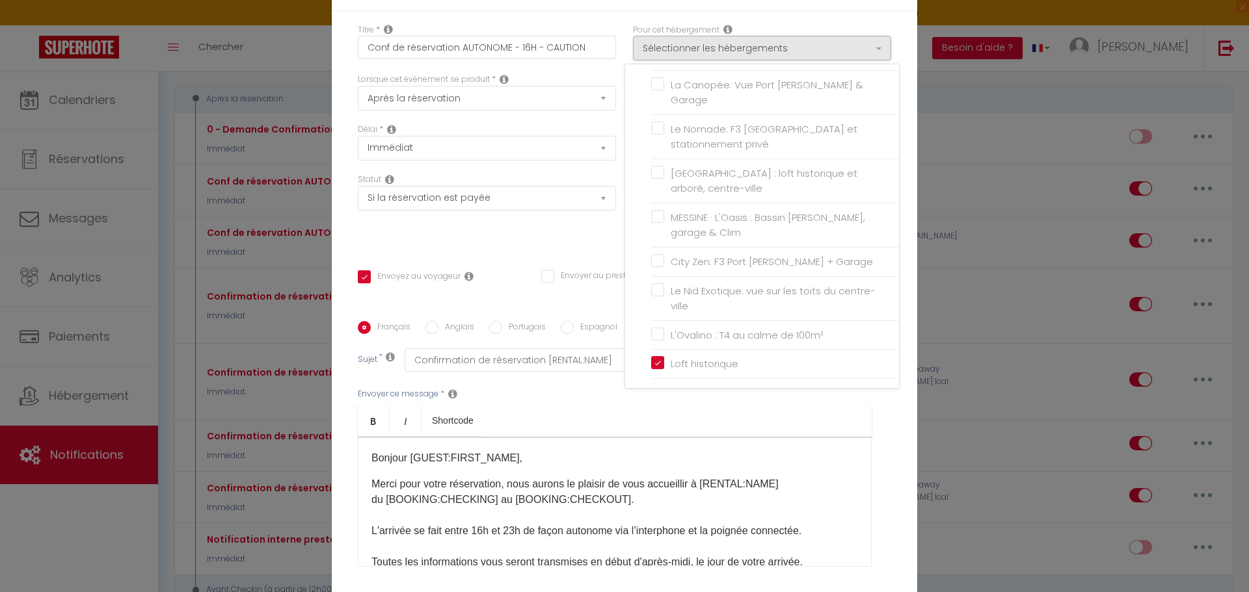
click at [743, 412] on ul "Bold Italic Shortcode" at bounding box center [615, 421] width 514 height 32
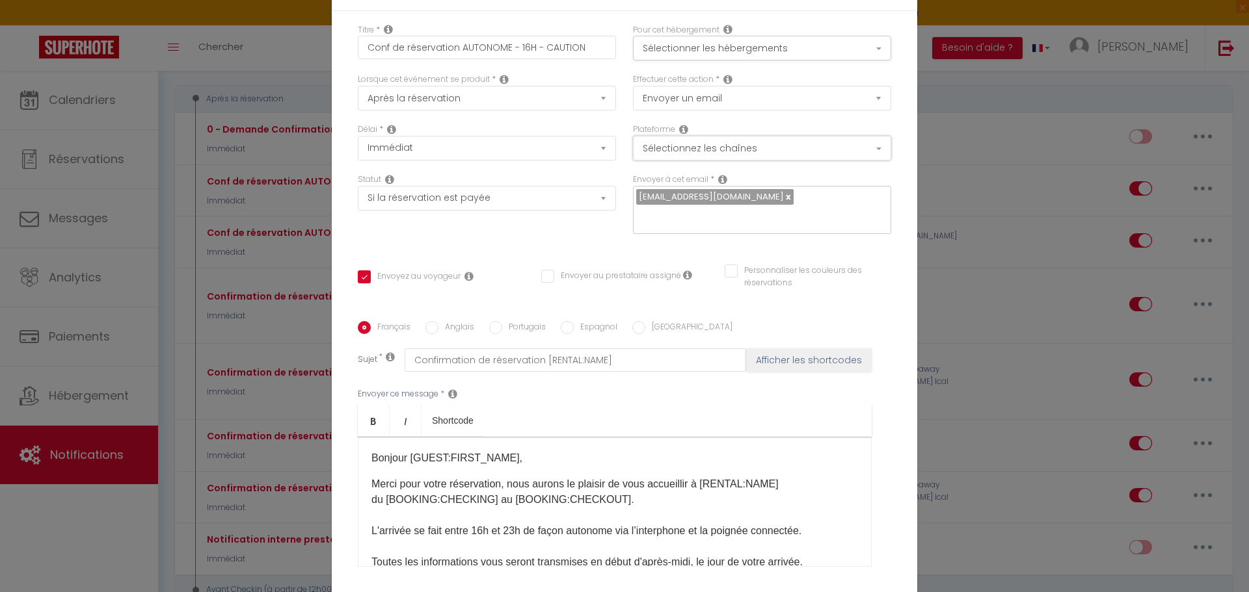
click at [687, 152] on button "Sélectionnez les chaînes" at bounding box center [762, 148] width 258 height 25
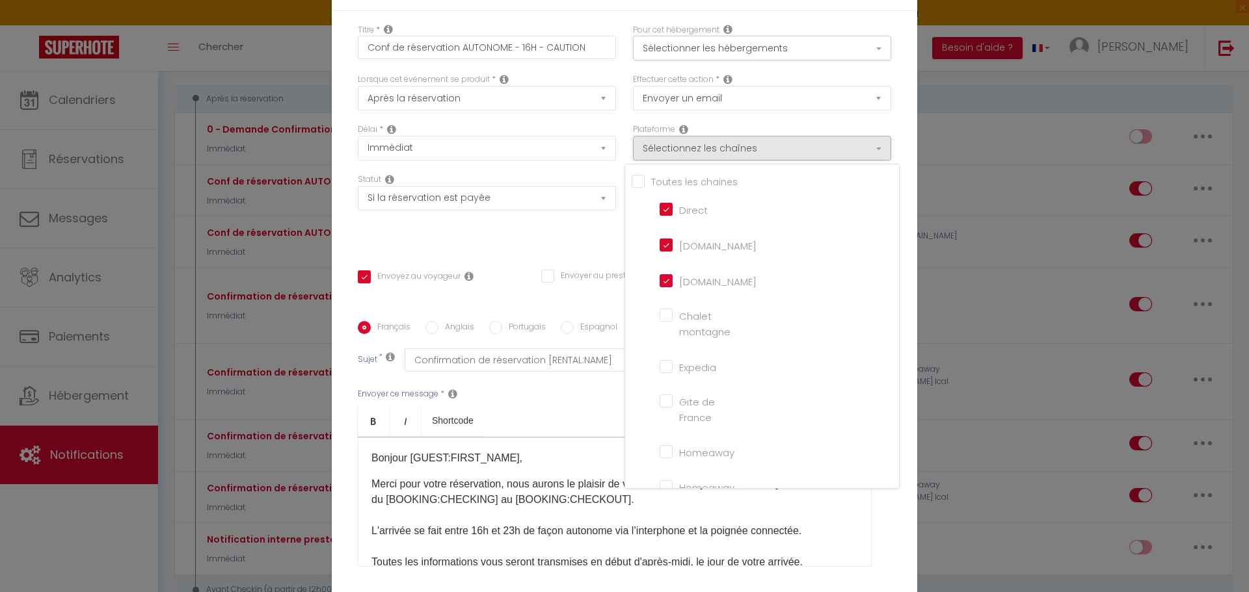
click at [665, 243] on input "[DOMAIN_NAME]" at bounding box center [696, 244] width 74 height 13
checkbox input "false"
checkbox input "true"
checkbox input "false"
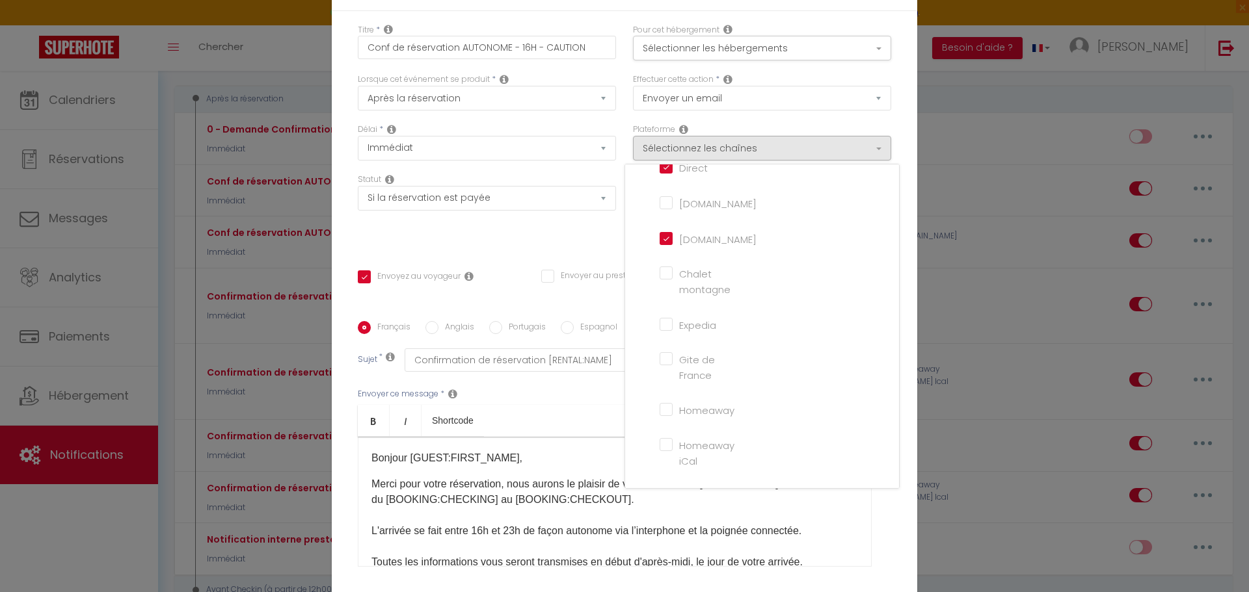
scroll to position [65, 0]
click at [659, 390] on input "Homeaway" at bounding box center [696, 386] width 74 height 13
checkbox input "true"
checkbox input "false"
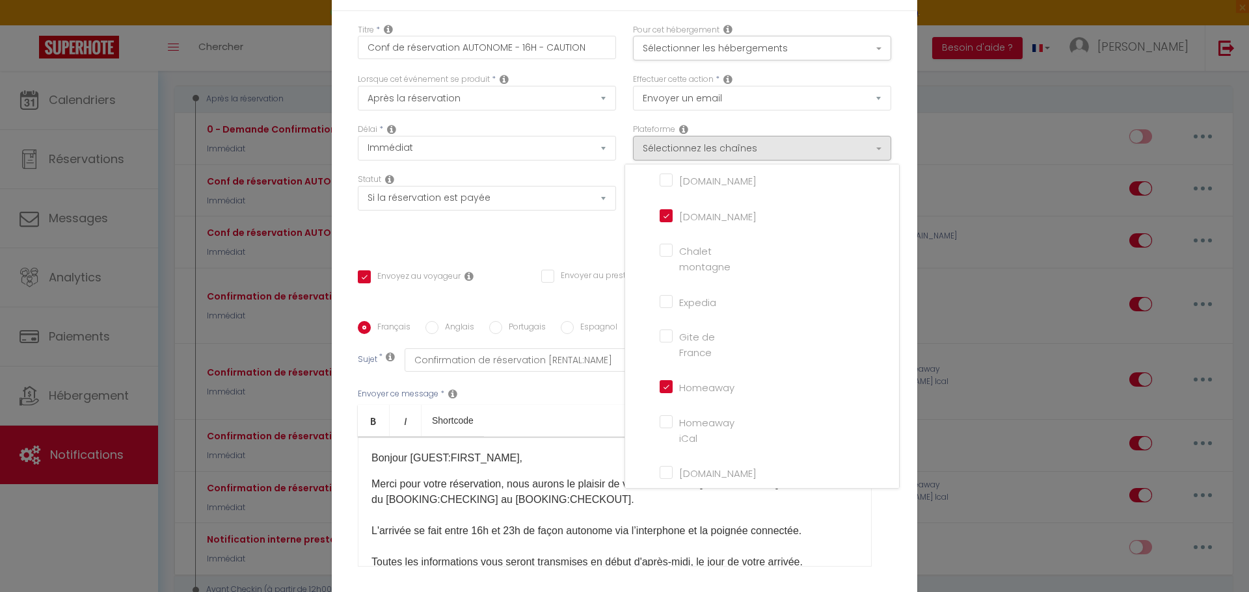
checkbox input "false"
click at [664, 429] on input "VRBO" at bounding box center [696, 427] width 74 height 13
checkbox input "true"
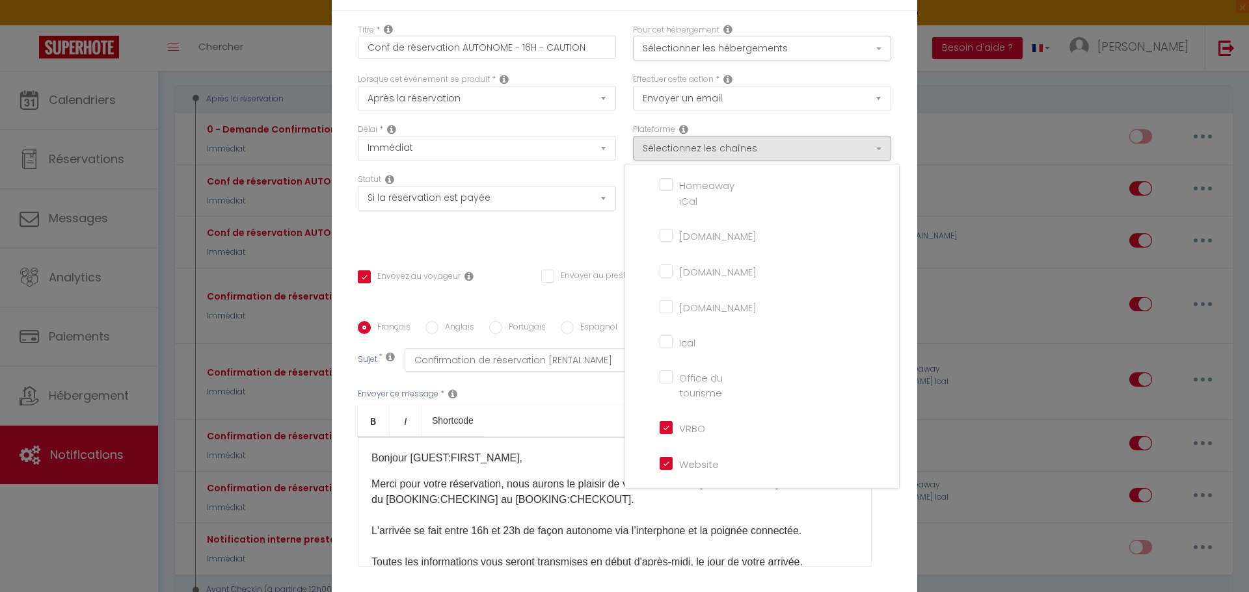
checkbox input "false"
click at [663, 386] on input "Ical" at bounding box center [696, 383] width 74 height 13
checkbox input "true"
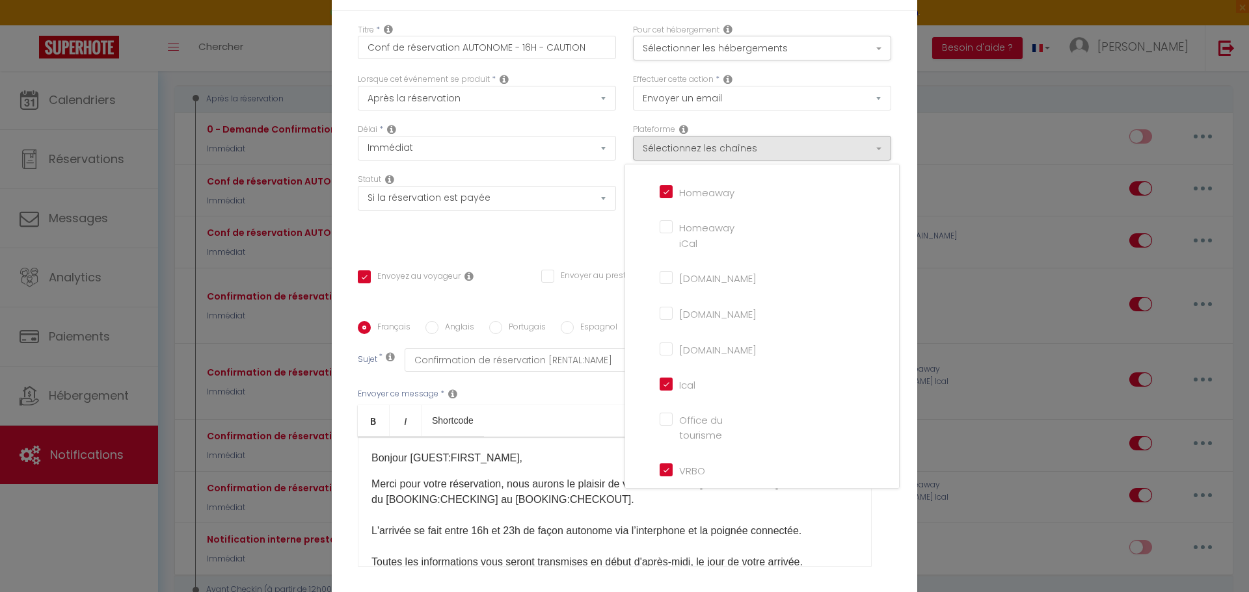
checkbox input "true"
checkbox input "false"
click at [609, 409] on ul "Bold Italic Shortcode" at bounding box center [615, 421] width 514 height 32
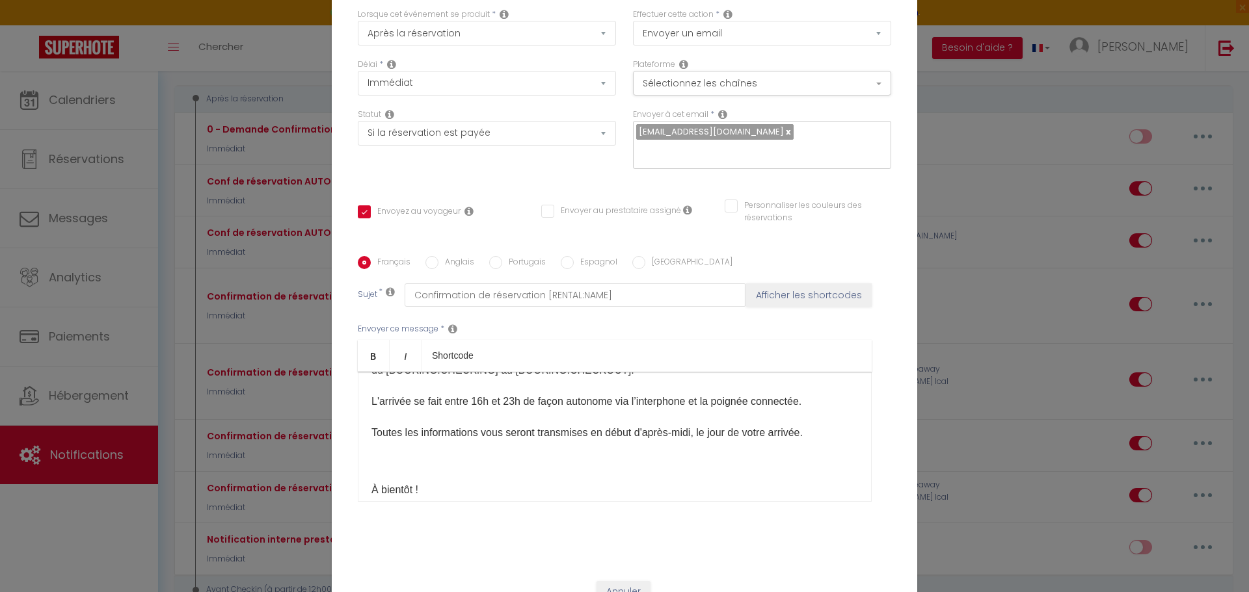
scroll to position [65, 0]
drag, startPoint x: 516, startPoint y: 399, endPoint x: 444, endPoint y: 399, distance: 72.2
click at [444, 399] on p "Merci pour votre réservation, nous aurons le plaisir de vous accueillir à [RENT…" at bounding box center [614, 409] width 486 height 125
drag, startPoint x: 628, startPoint y: 399, endPoint x: 797, endPoint y: 401, distance: 169.1
click at [797, 401] on p "Merci pour votre réservation, nous aurons le plaisir de vous accueillir à [RENT…" at bounding box center [614, 409] width 486 height 125
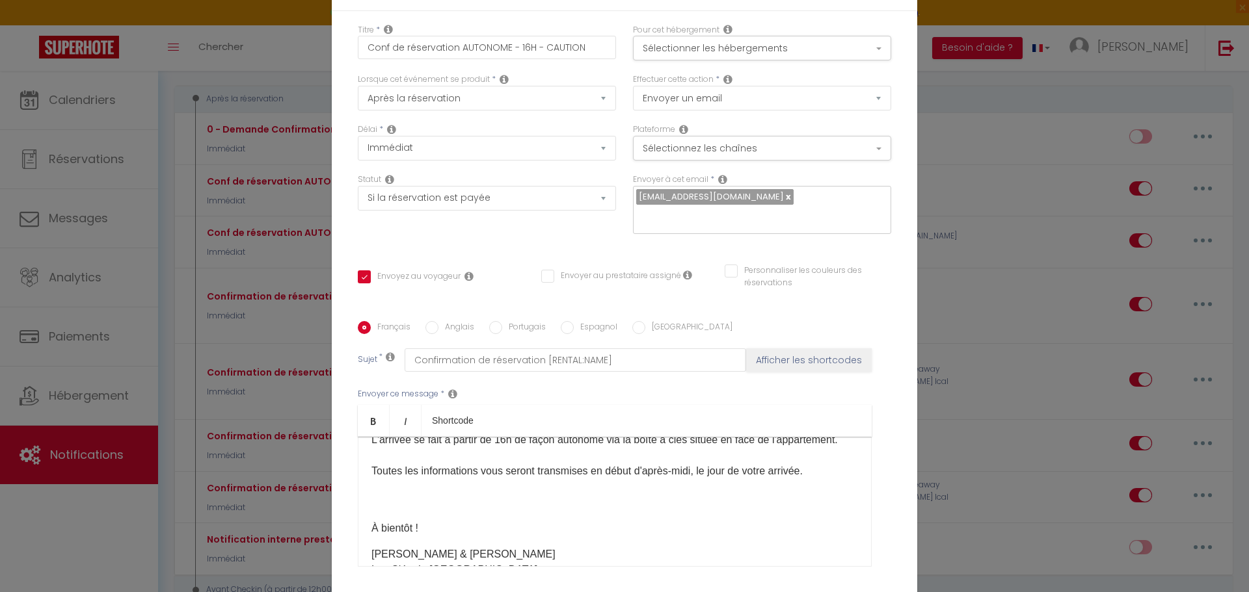
scroll to position [130, 0]
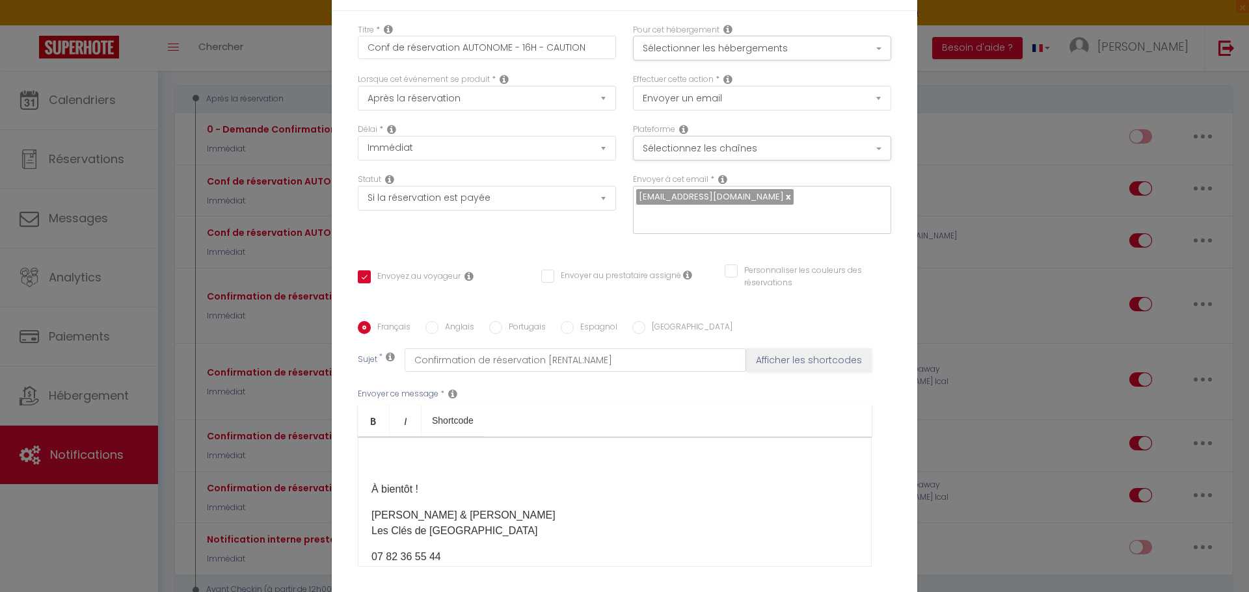
click at [425, 330] on input "Anglais" at bounding box center [431, 327] width 13 height 13
radio input "true"
checkbox input "true"
checkbox input "false"
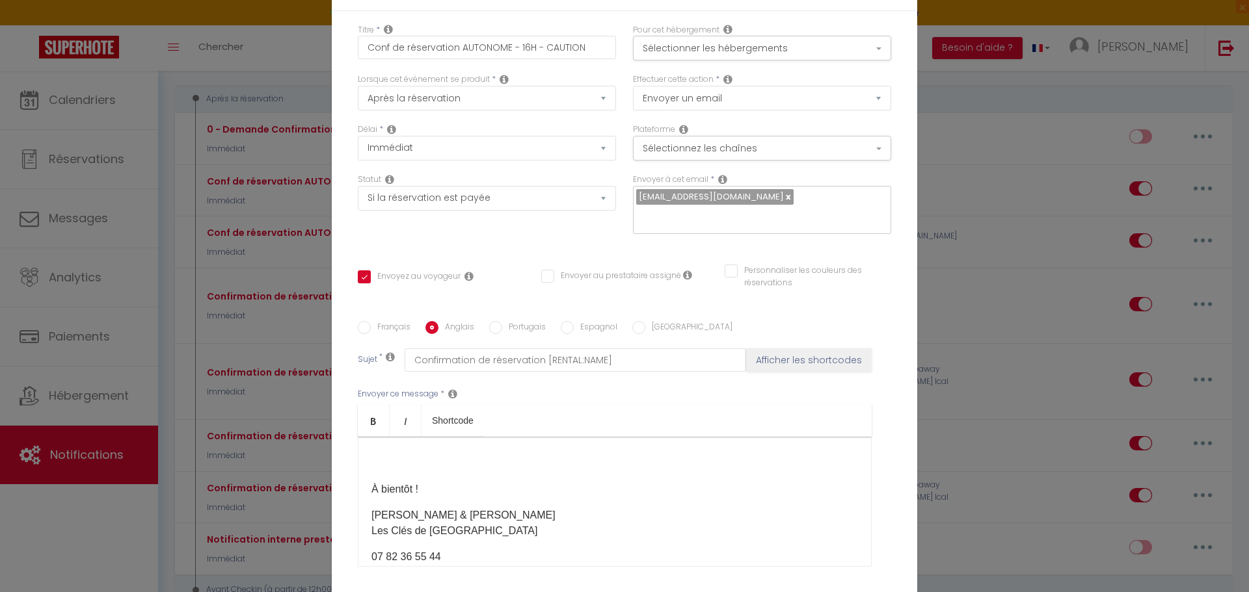
type input "Booking confirmation [RENTAL:NAME]"
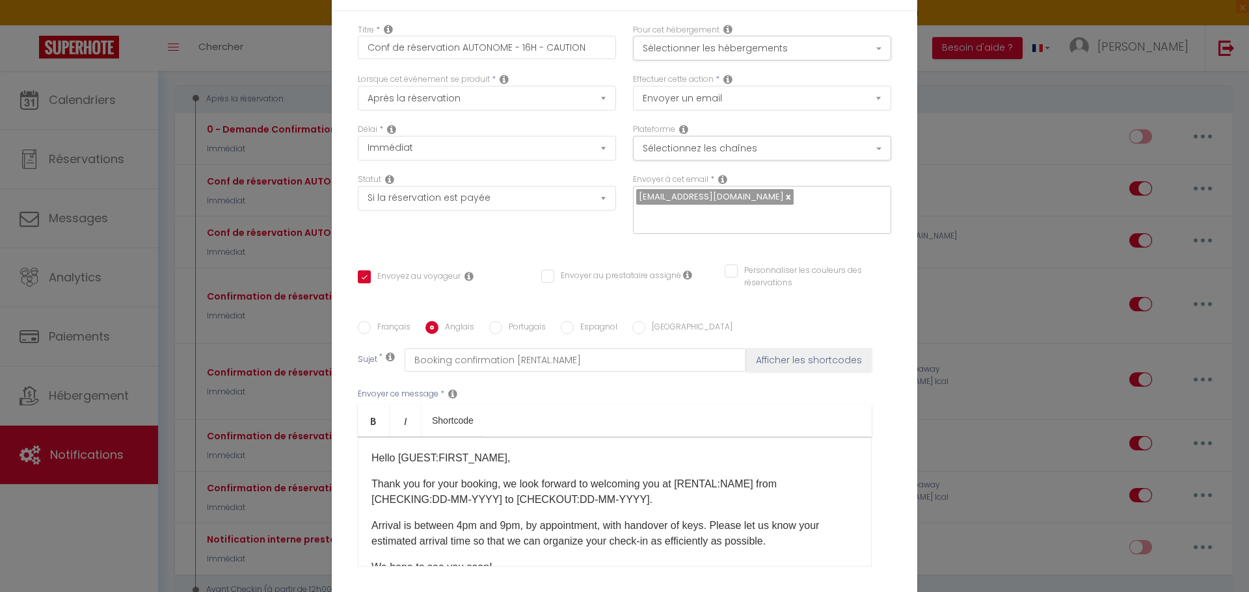
scroll to position [65, 0]
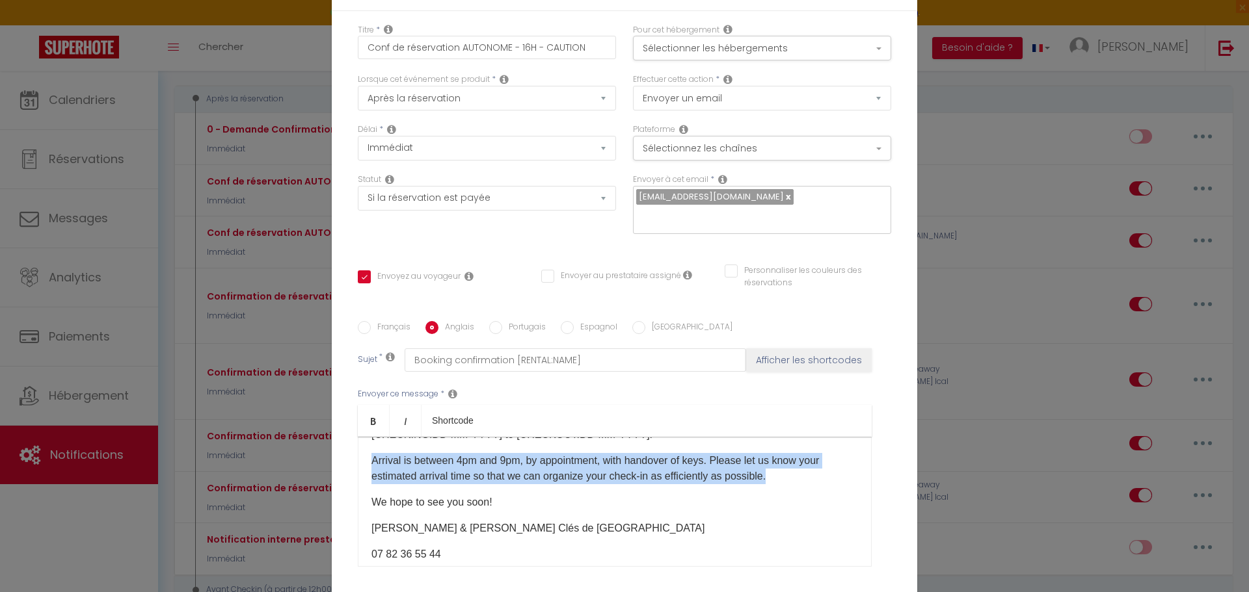
drag, startPoint x: 782, startPoint y: 481, endPoint x: 367, endPoint y: 468, distance: 415.7
click at [371, 468] on p "Arrival is between 4pm and 9pm, by appointment, with handover of keys. Please l…" at bounding box center [614, 468] width 486 height 31
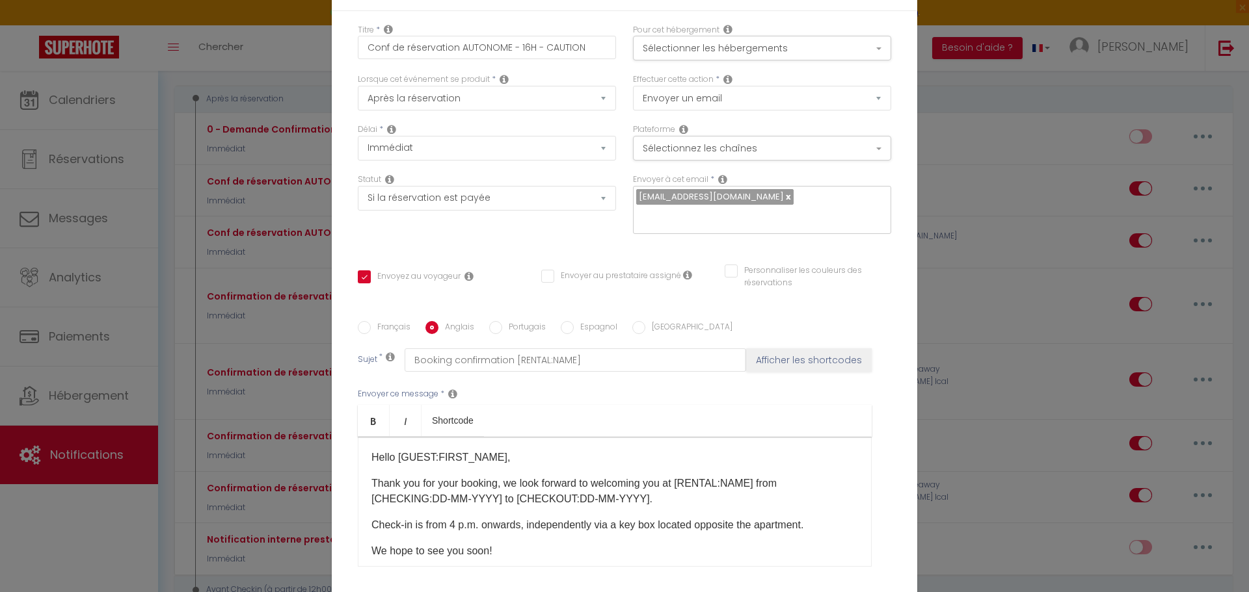
scroll to position [0, 0]
click at [811, 525] on p "Check-in is from 4 p.m. onwards, independently via a key box located opposite t…" at bounding box center [614, 533] width 486 height 31
click at [664, 542] on p "Check-in is from 4 p.m. onwards, independently via a key box located opposite t…" at bounding box center [614, 533] width 486 height 31
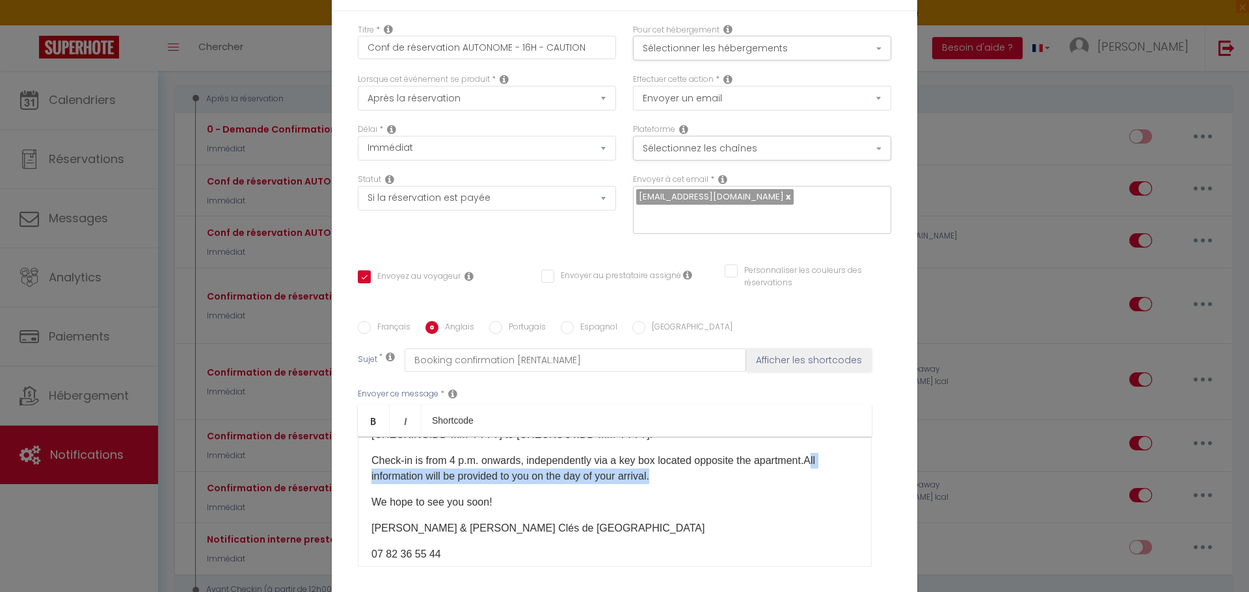
drag, startPoint x: 658, startPoint y: 483, endPoint x: 821, endPoint y: 459, distance: 165.0
click at [821, 459] on p "Check-in is from 4 p.m. onwards, independently via a key box located opposite t…" at bounding box center [614, 468] width 486 height 31
click at [719, 505] on p "We hope to see you soon!" at bounding box center [614, 503] width 486 height 16
click at [371, 322] on label "Français" at bounding box center [391, 328] width 40 height 14
click at [367, 322] on input "Français" at bounding box center [364, 327] width 13 height 13
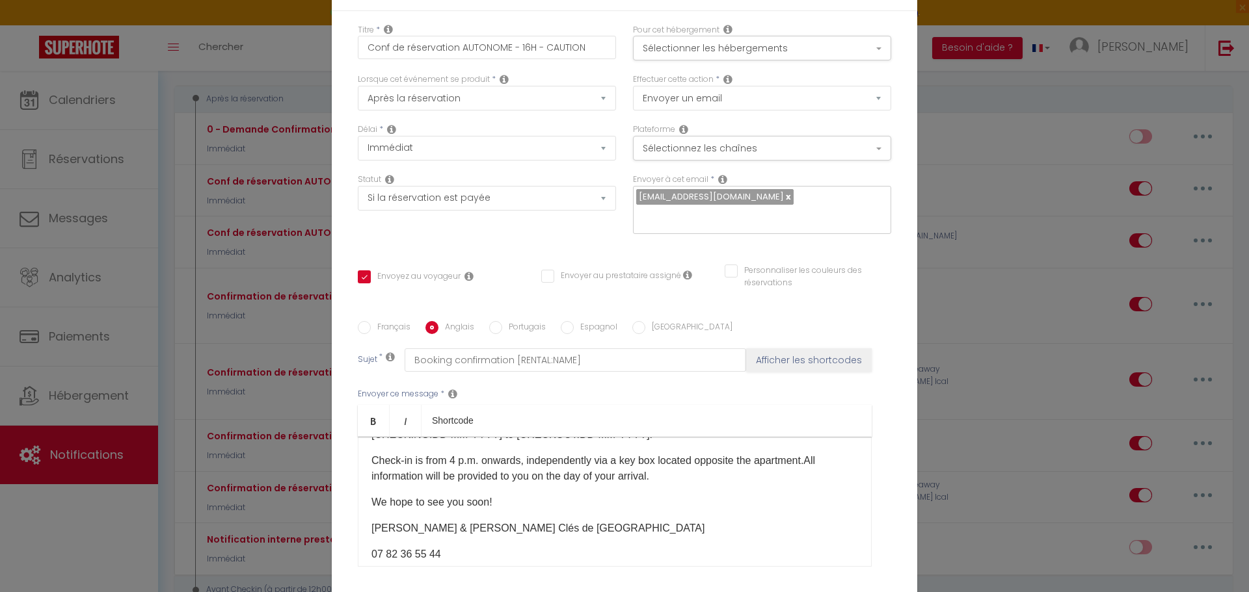
radio input "true"
checkbox input "true"
checkbox input "false"
type input "Confirmation de réservation [RENTAL:NAME]"
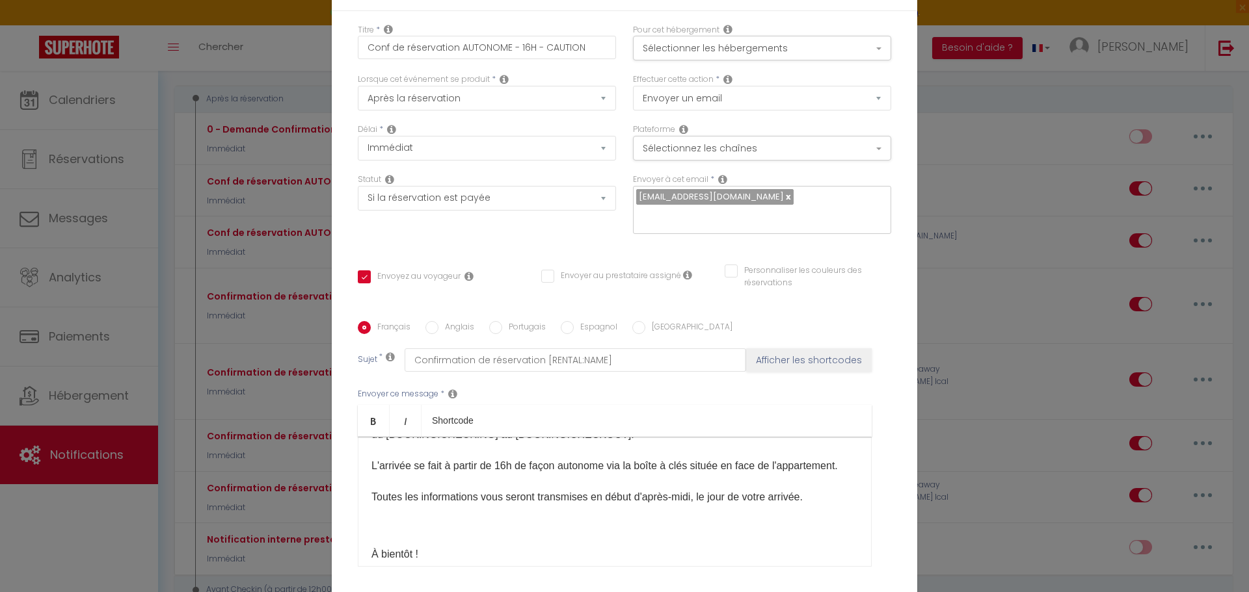
click at [371, 514] on p "Merci pour votre réservation, nous aurons le plaisir de vous accueillir à [RENT…" at bounding box center [614, 474] width 486 height 125
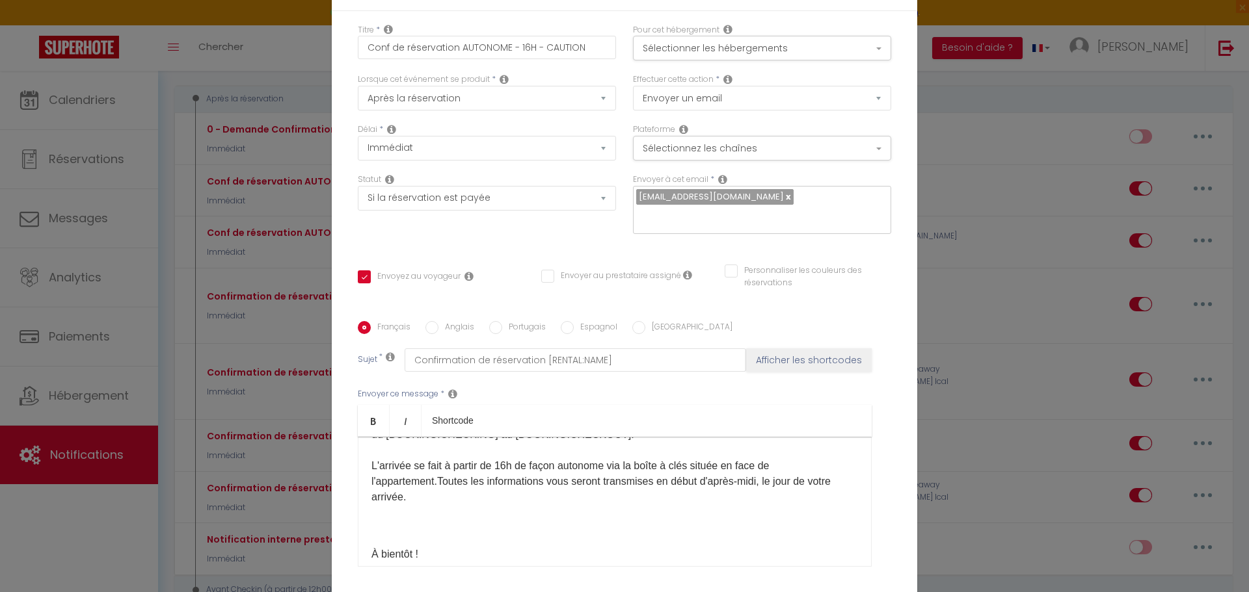
click at [371, 528] on p "Merci pour votre réservation, nous aurons le plaisir de vous accueillir à [RENT…" at bounding box center [614, 474] width 486 height 125
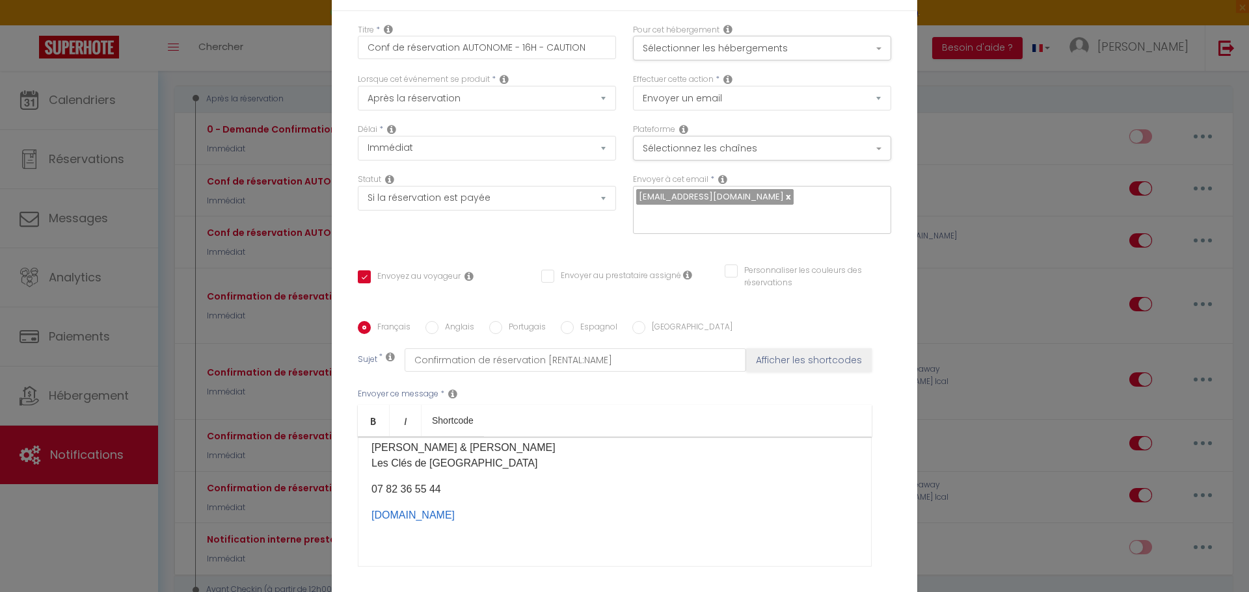
scroll to position [260, 0]
click at [430, 326] on input "Anglais" at bounding box center [431, 327] width 13 height 13
radio input "true"
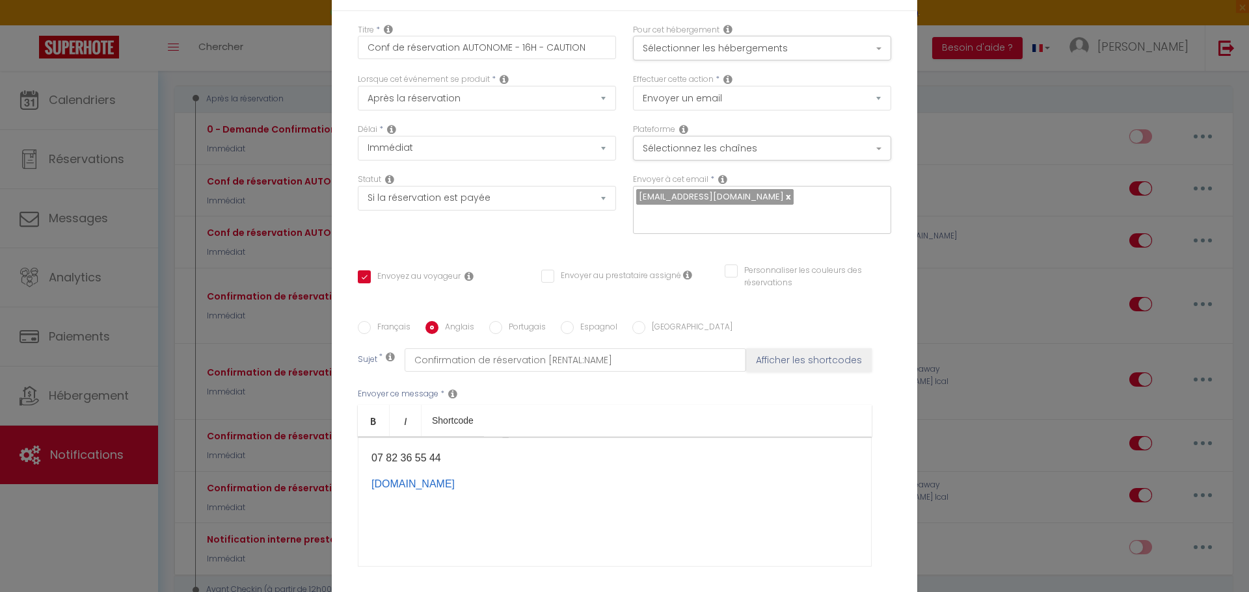
checkbox input "true"
checkbox input "false"
type input "Booking confirmation [RENTAL:NAME]"
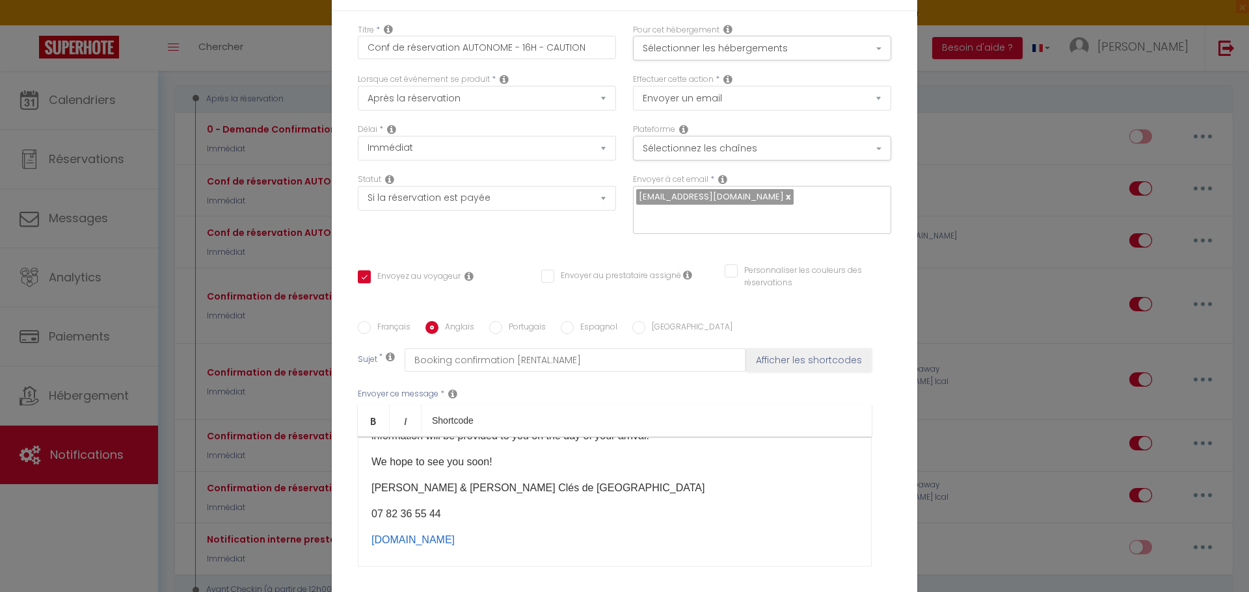
scroll to position [40, 0]
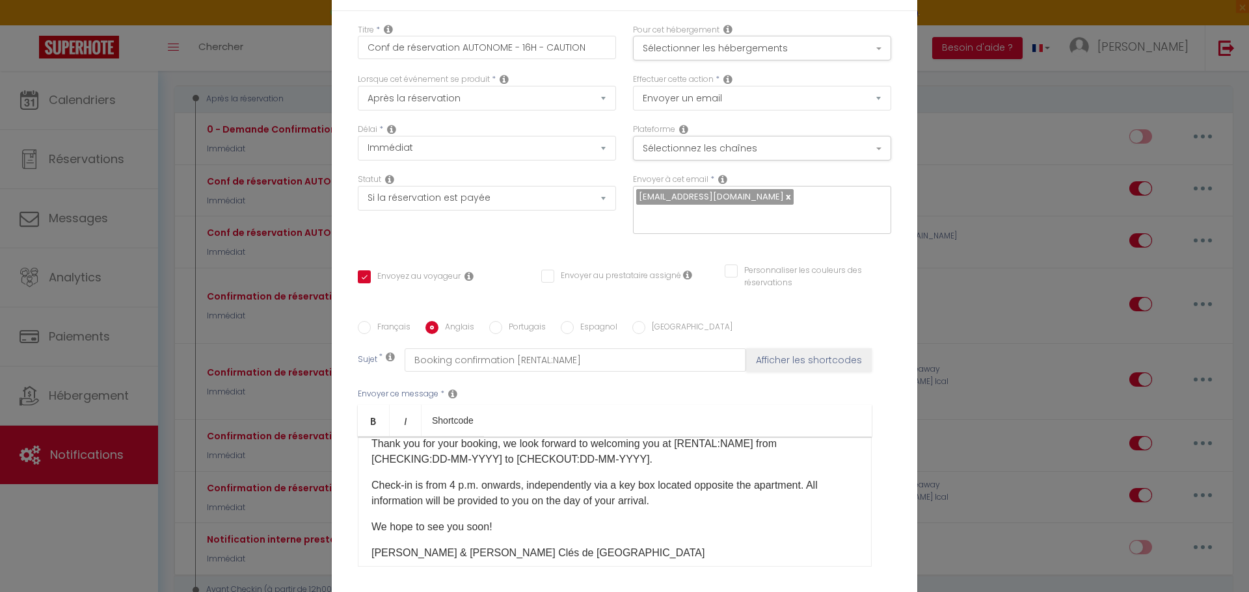
click at [669, 501] on p "Check-in is from 4 p.m. onwards, independently via a key box located opposite t…" at bounding box center [614, 493] width 486 height 31
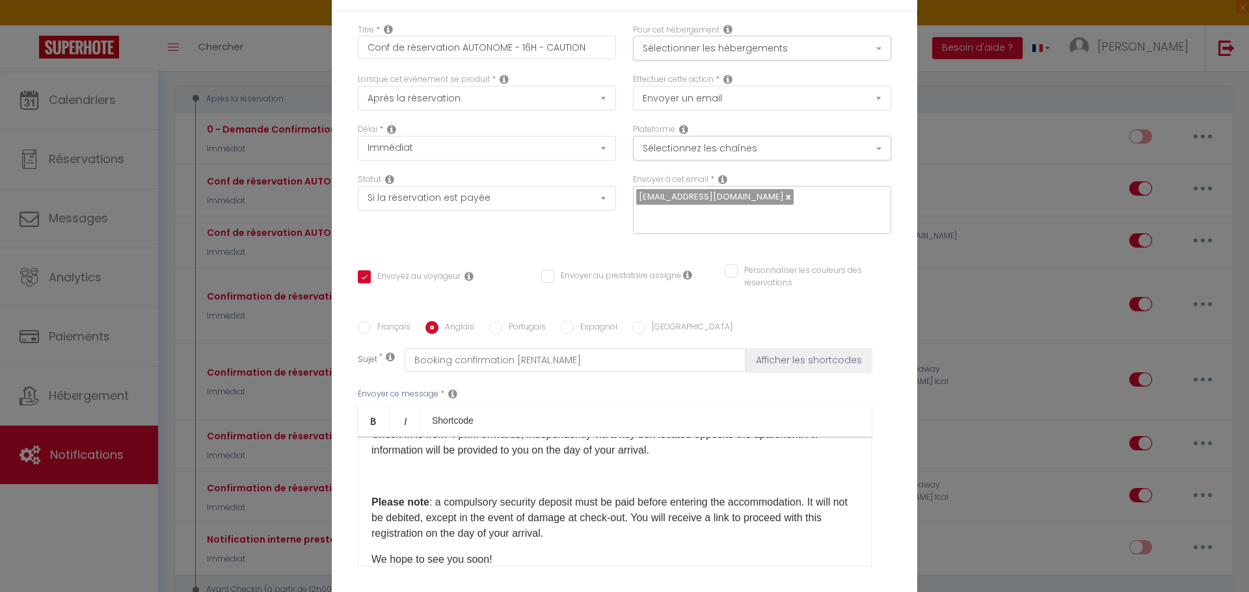
scroll to position [105, 0]
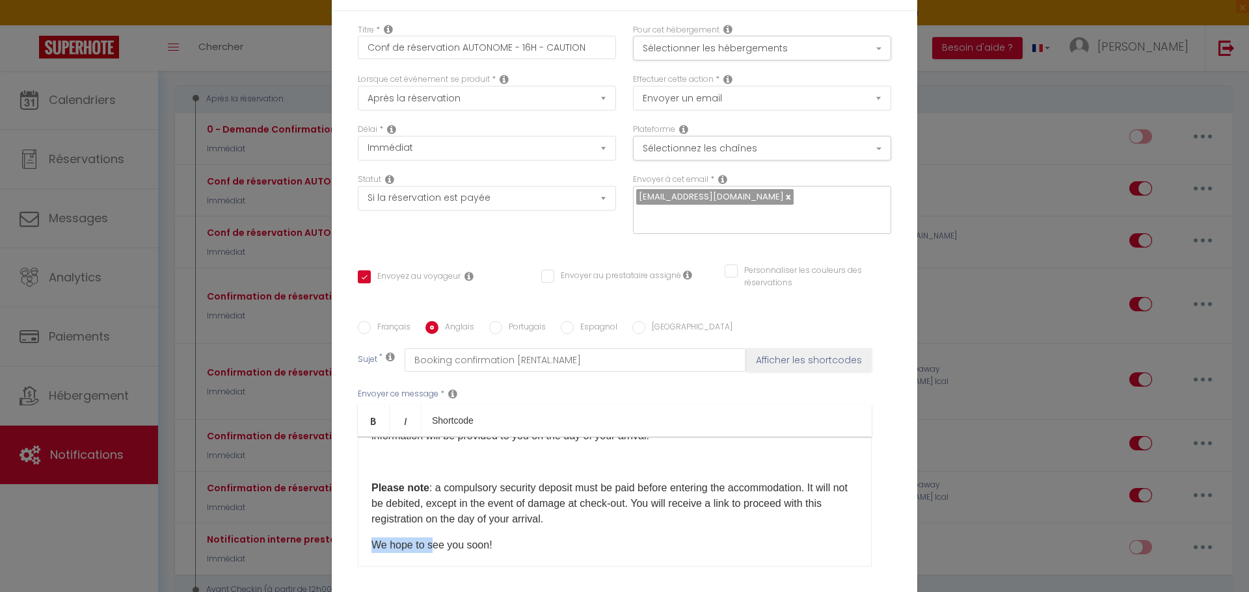
drag, startPoint x: 424, startPoint y: 547, endPoint x: 369, endPoint y: 549, distance: 54.7
click at [371, 549] on p "We hope to see you soon!" at bounding box center [614, 546] width 486 height 16
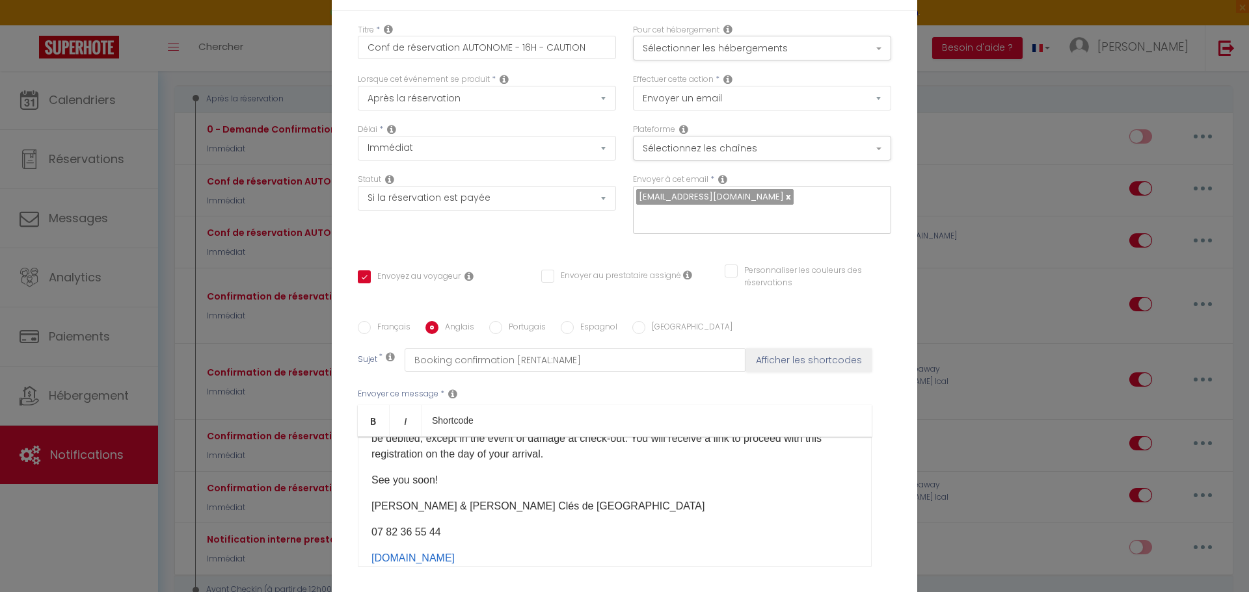
click at [436, 506] on p "Ingrid & Eddie Les Clés de Montpellier" at bounding box center [614, 507] width 486 height 16
click at [358, 324] on input "Français" at bounding box center [364, 327] width 13 height 13
radio input "true"
checkbox input "true"
checkbox input "false"
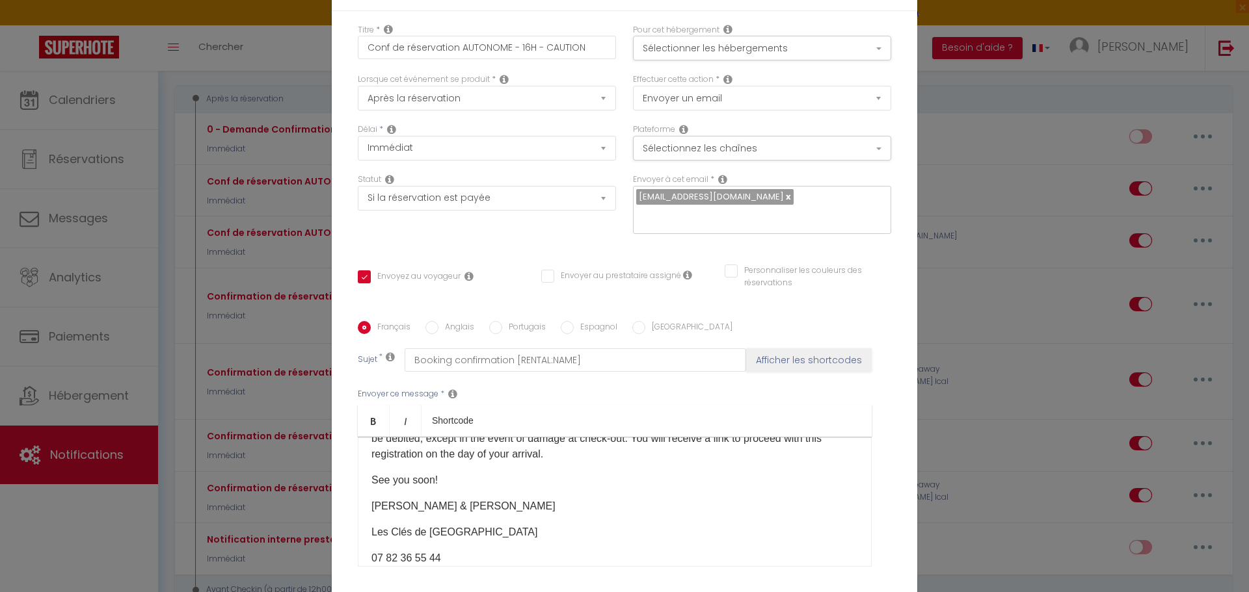
checkbox input "false"
type input "Confirmation de réservation [RENTAL:NAME]"
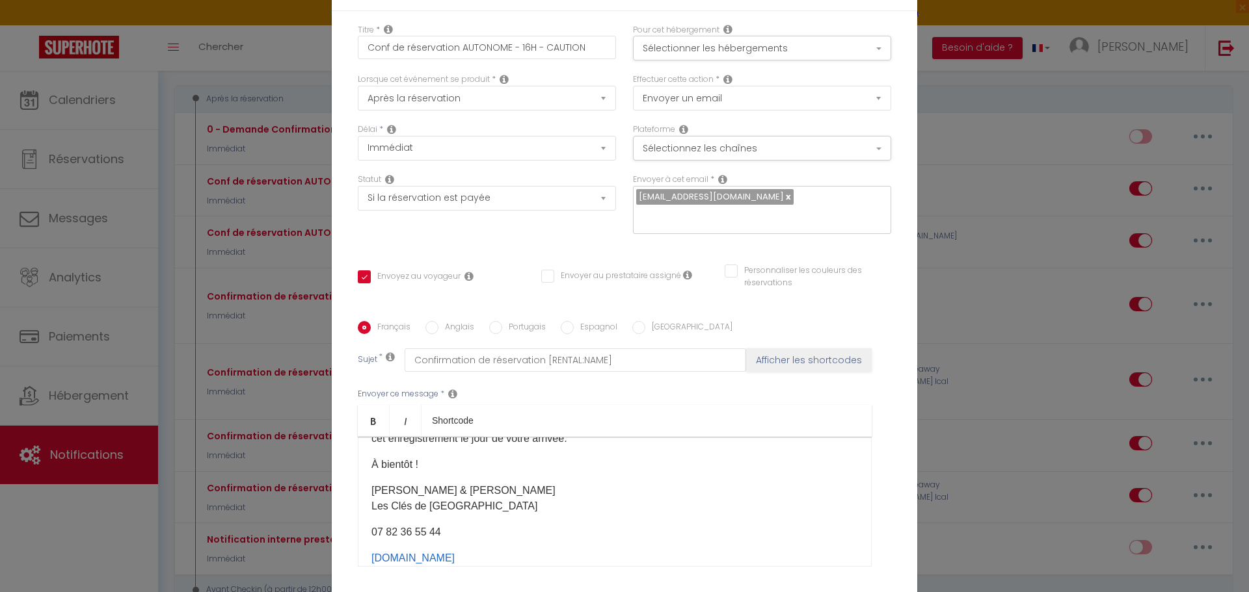
click at [414, 535] on div "Bonjour [GUEST:FIRST_NAME], Merci pour votre réservation, nous aurons le plaisi…" at bounding box center [615, 502] width 514 height 130
click at [410, 531] on div "Bonjour [GUEST:FIRST_NAME], Merci pour votre réservation, nous aurons le plaisi…" at bounding box center [615, 502] width 514 height 130
click at [408, 514] on p "Ingrid & Eddie Les Clés de Montpellier" at bounding box center [614, 498] width 486 height 31
click at [425, 327] on input "Anglais" at bounding box center [431, 327] width 13 height 13
radio input "true"
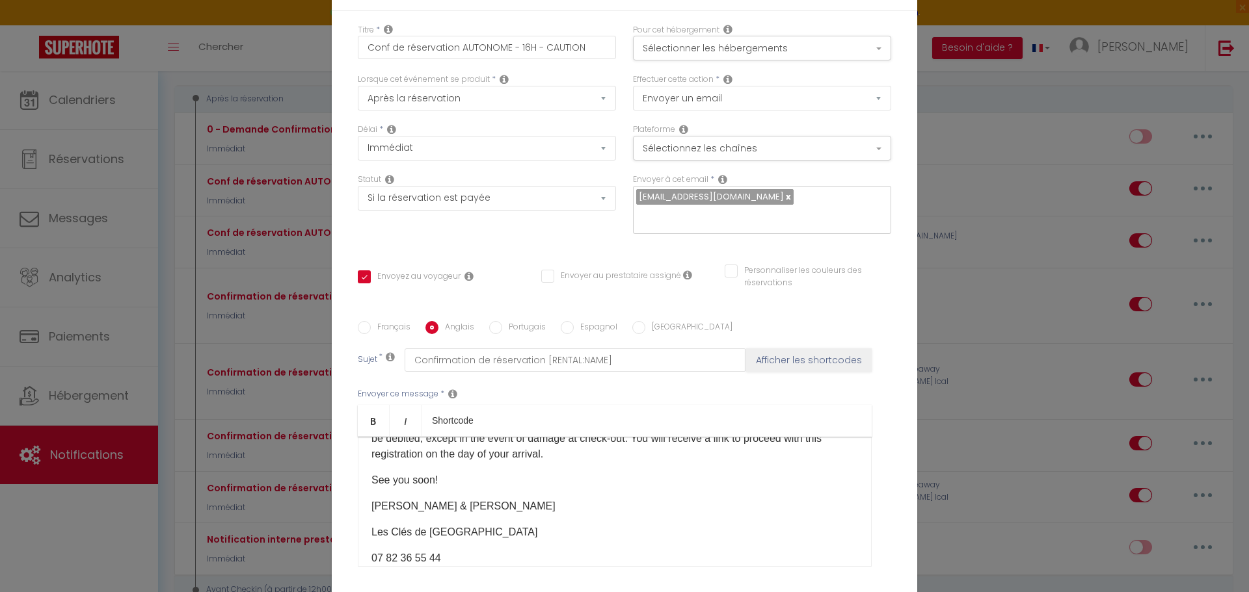
checkbox input "true"
checkbox input "false"
type input "Booking confirmation [RENTAL:NAME]"
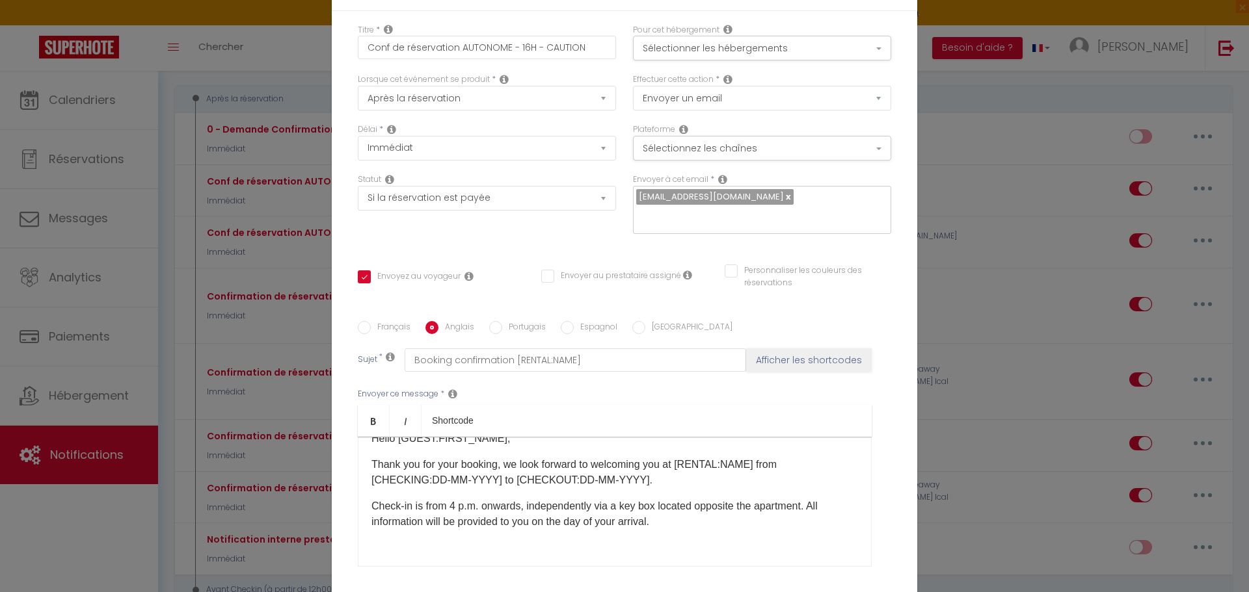
scroll to position [0, 0]
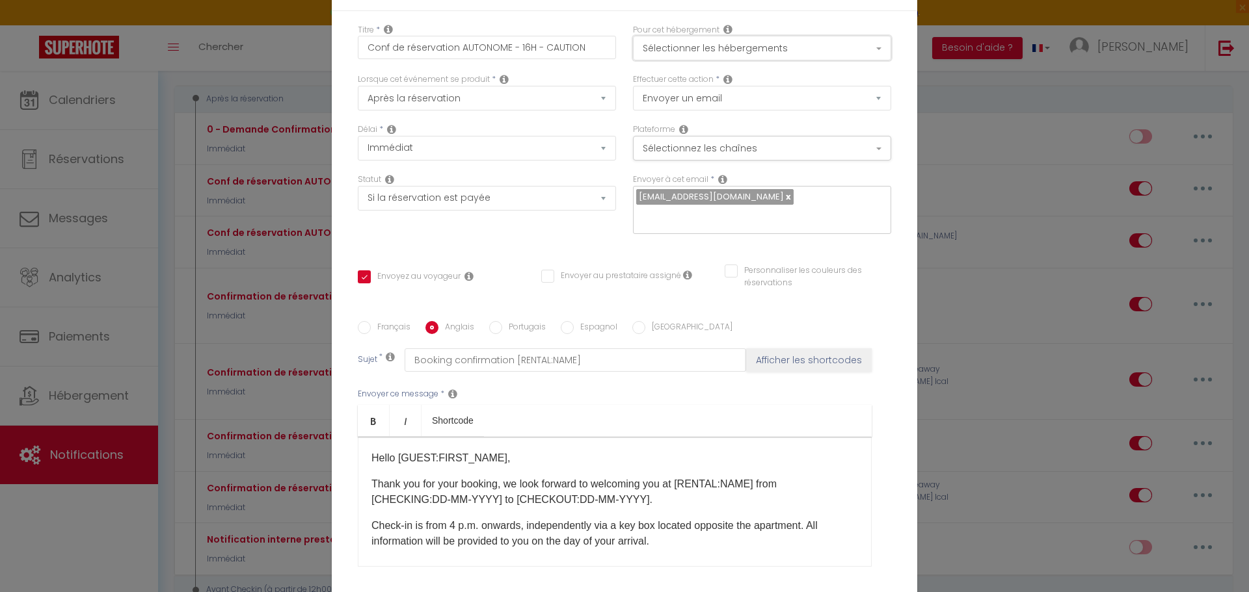
click at [704, 55] on button "Sélectionner les hébergements" at bounding box center [762, 48] width 258 height 25
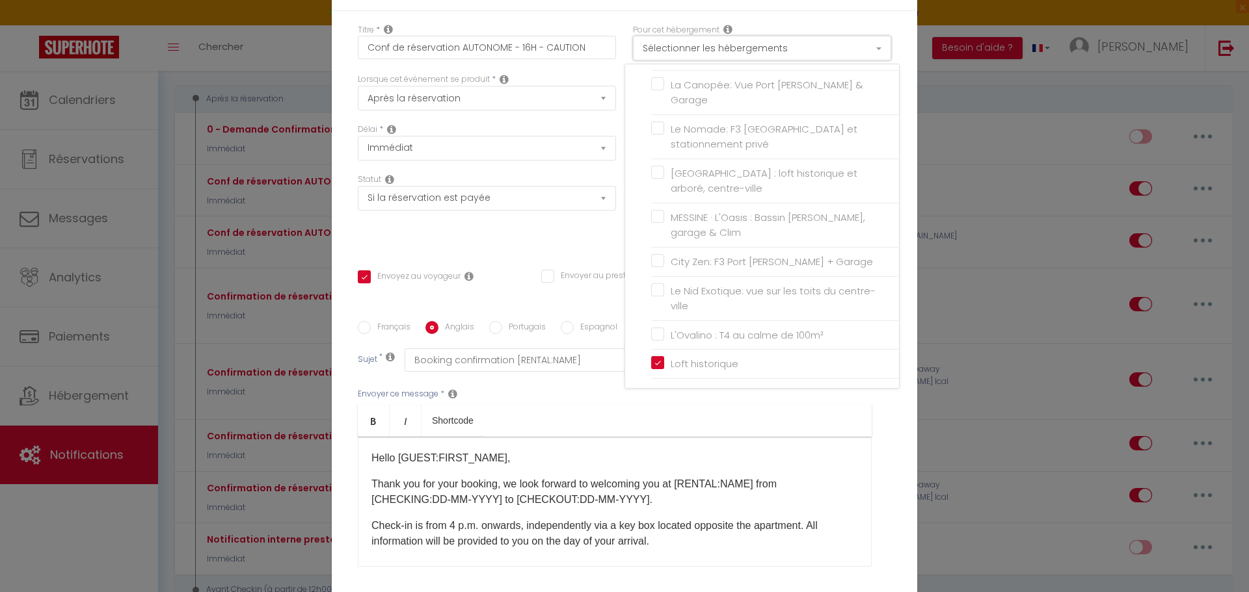
click at [704, 55] on button "Sélectionner les hébergements" at bounding box center [762, 48] width 258 height 25
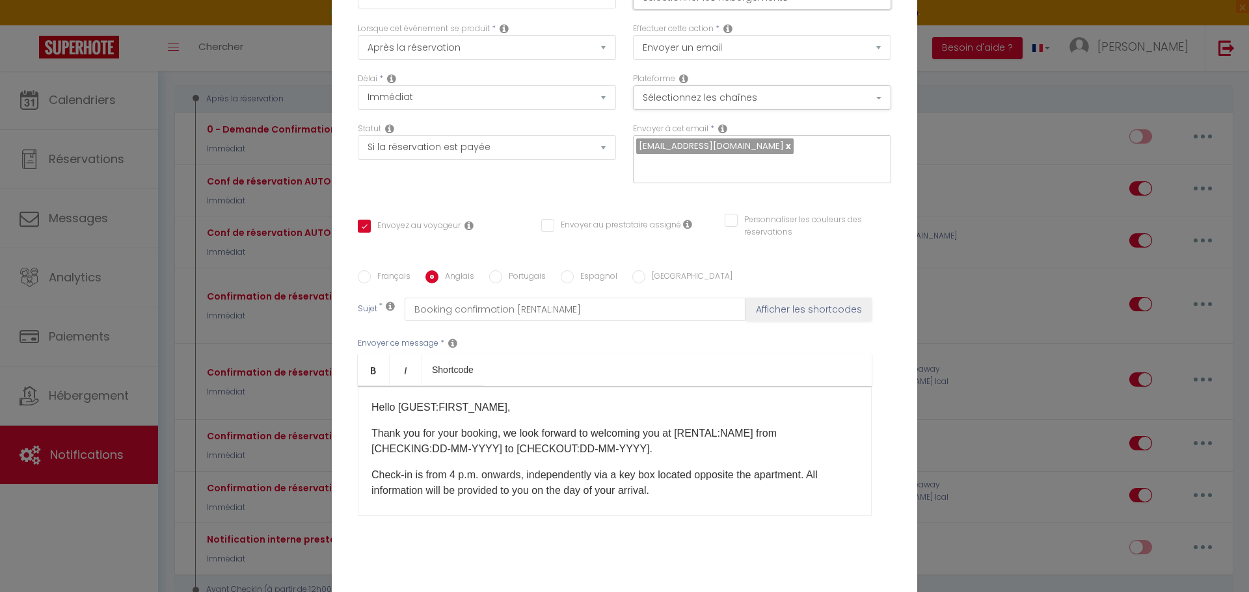
scroll to position [113, 0]
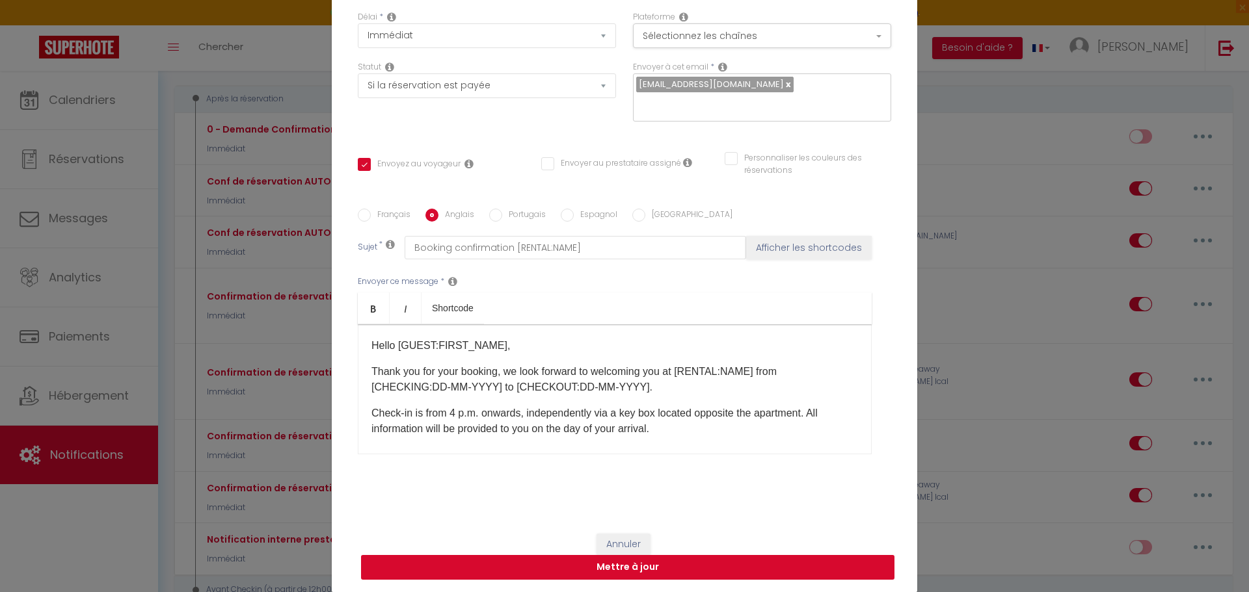
click at [757, 571] on button "Mettre à jour" at bounding box center [627, 567] width 533 height 25
checkbox input "true"
checkbox input "false"
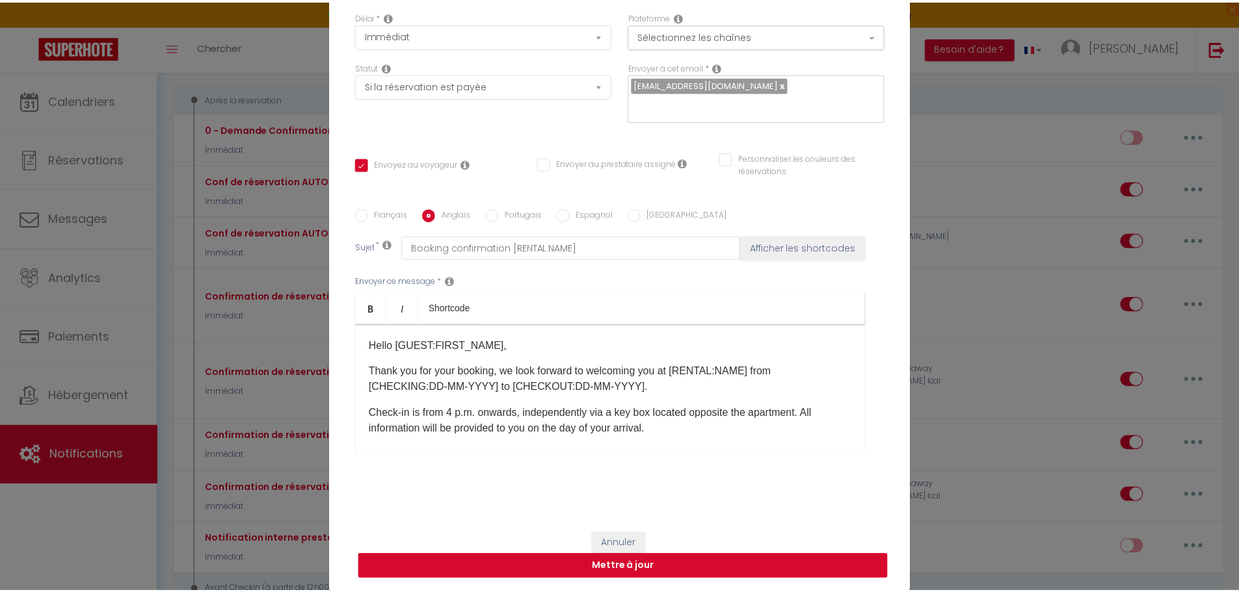
scroll to position [106, 0]
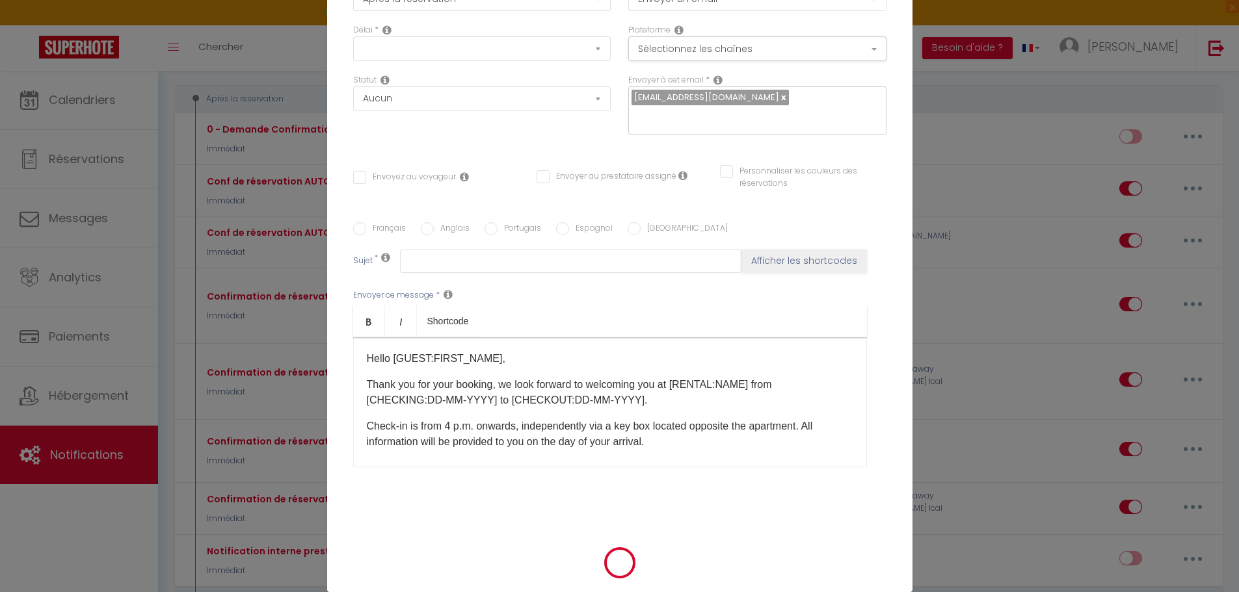
checkbox input "true"
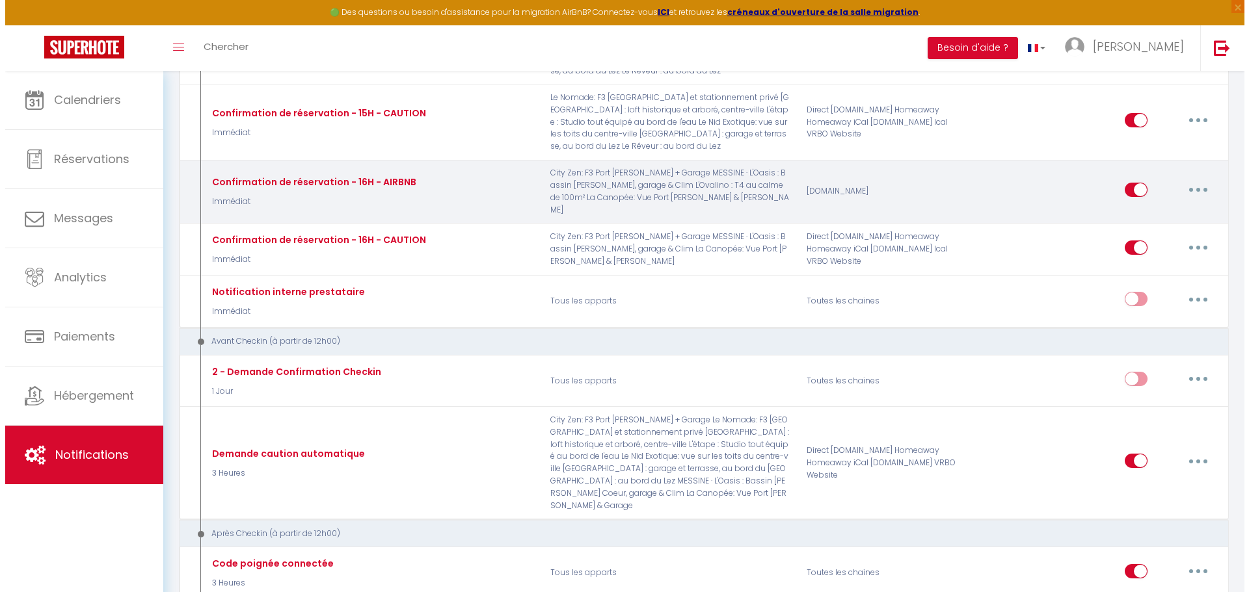
scroll to position [455, 0]
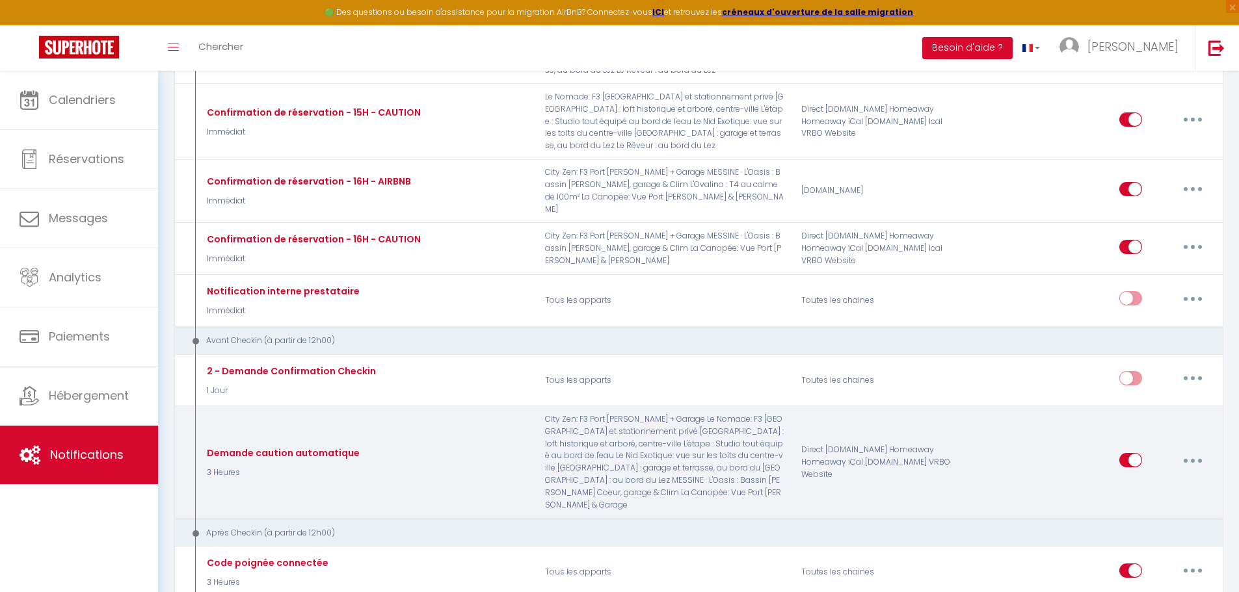
click at [1191, 450] on button "button" at bounding box center [1192, 460] width 36 height 21
click at [1144, 479] on link "Editer" at bounding box center [1159, 490] width 96 height 22
type input "Demande caution automatique"
select select "3 Heures"
select select "if_deposit_not_paid"
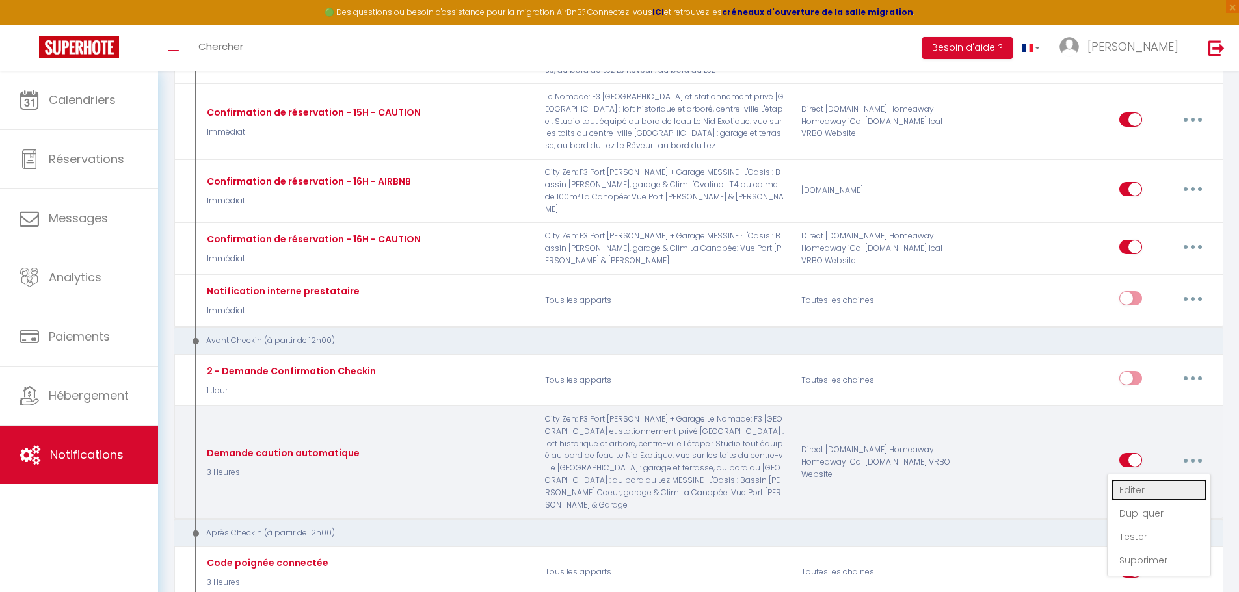
checkbox input "true"
checkbox input "false"
radio input "true"
type input "Dépôt de garantie requis"
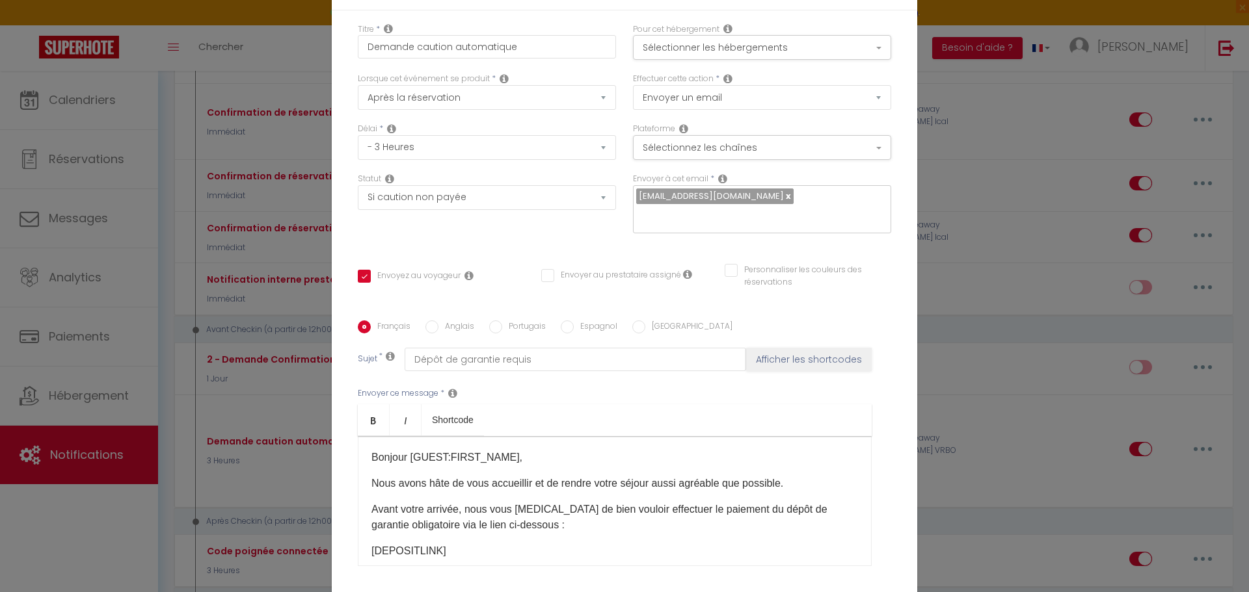
scroll to position [0, 0]
click at [730, 46] on button "Sélectionner les hébergements" at bounding box center [762, 48] width 258 height 25
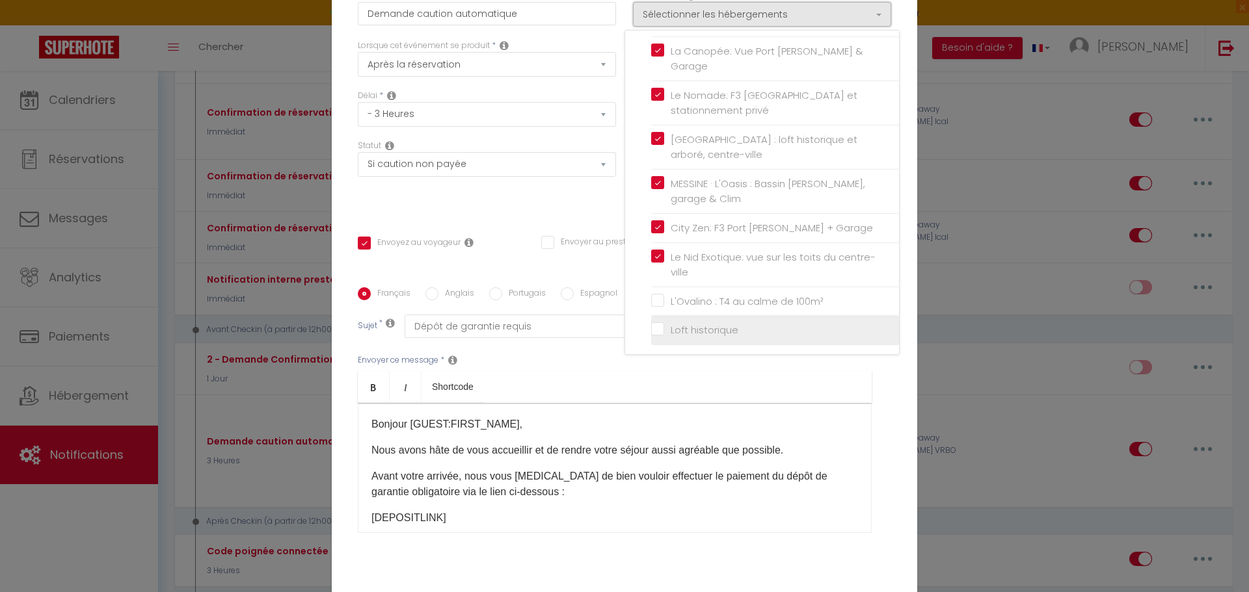
scroll to position [65, 0]
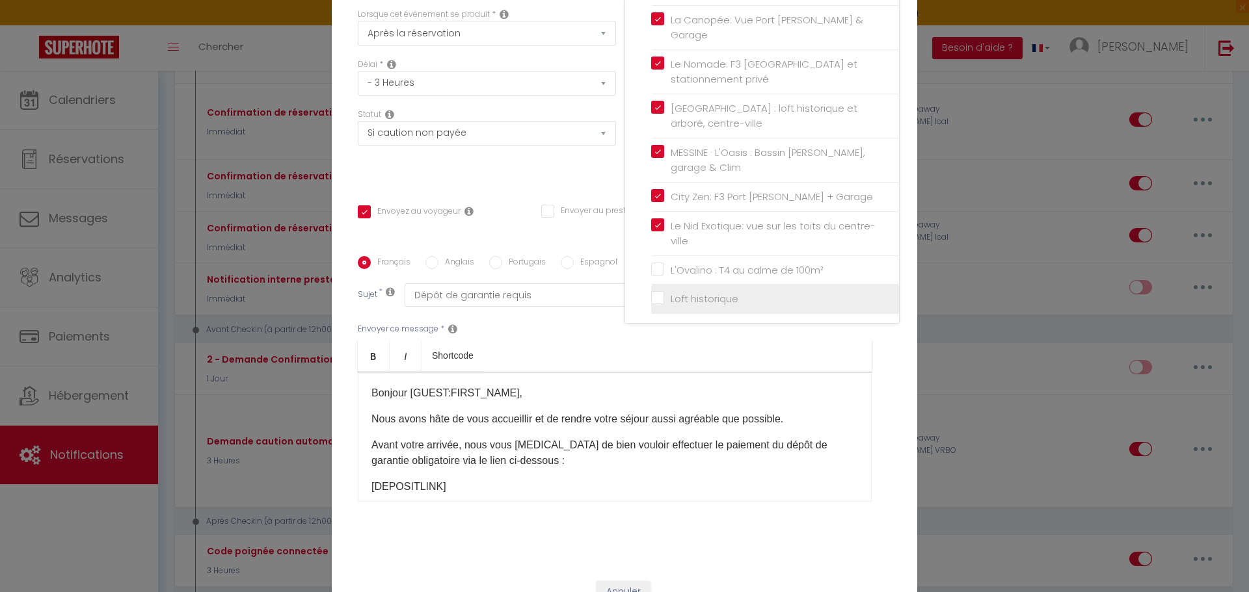
click at [664, 291] on label "Loft historique" at bounding box center [701, 299] width 74 height 16
click at [652, 293] on input "Loft historique" at bounding box center [775, 299] width 248 height 13
checkbox input "true"
checkbox input "false"
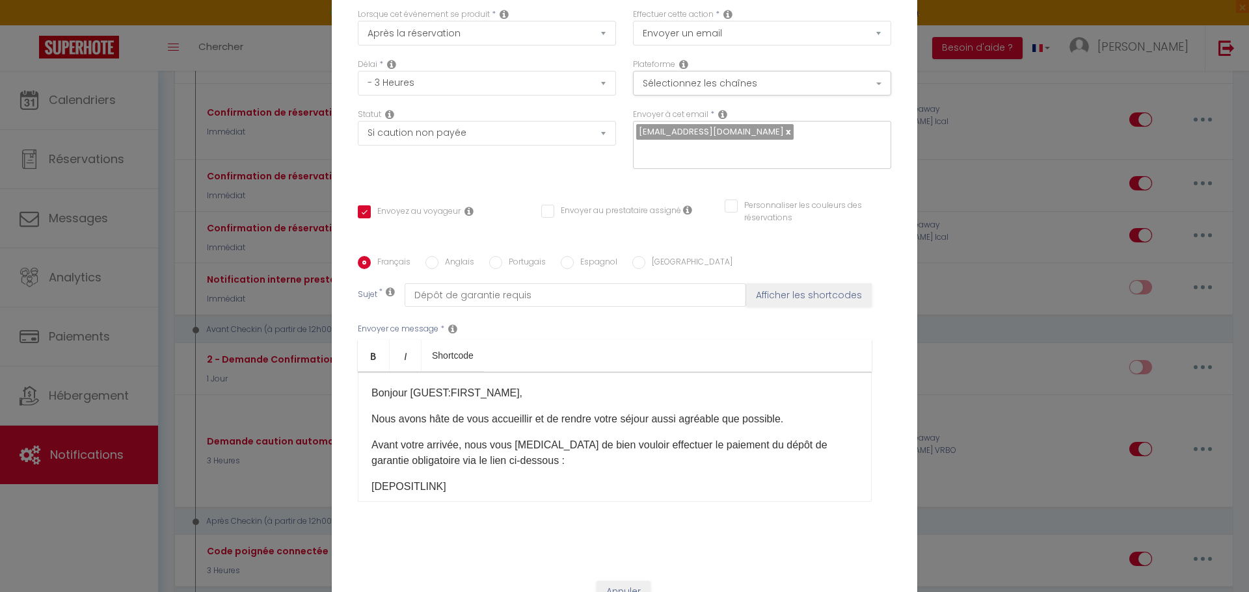
scroll to position [0, 0]
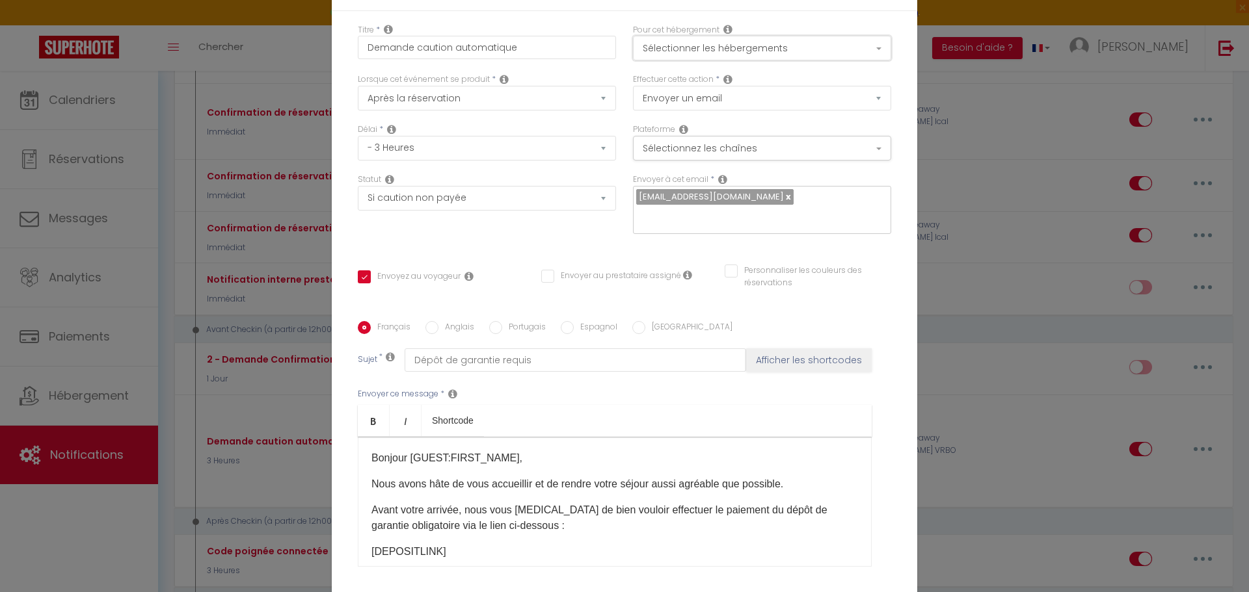
click at [705, 50] on button "Sélectionner les hébergements" at bounding box center [762, 48] width 258 height 25
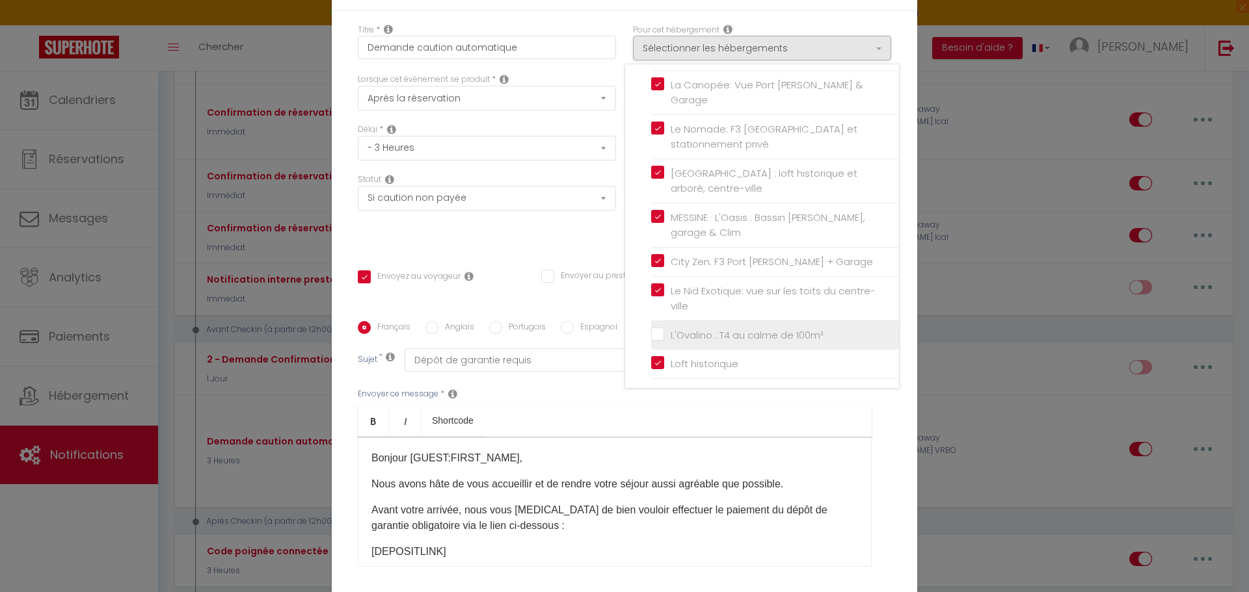
click at [652, 332] on input "L'Ovalino : T4 au calme de 100m²" at bounding box center [775, 334] width 248 height 13
checkbox input "true"
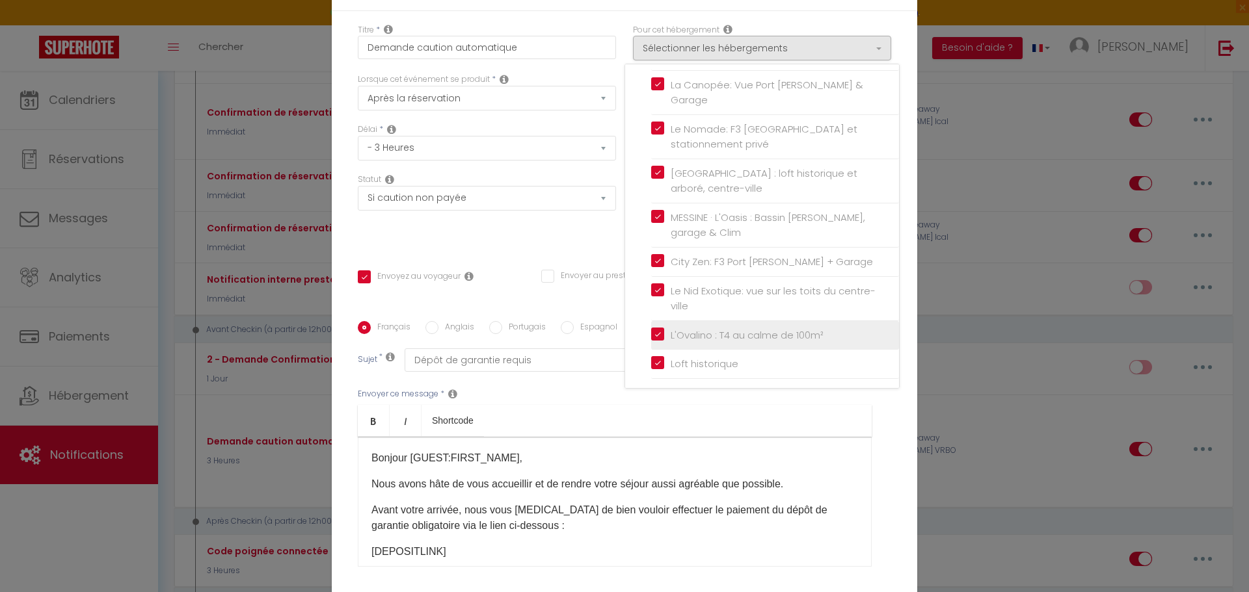
checkbox input "false"
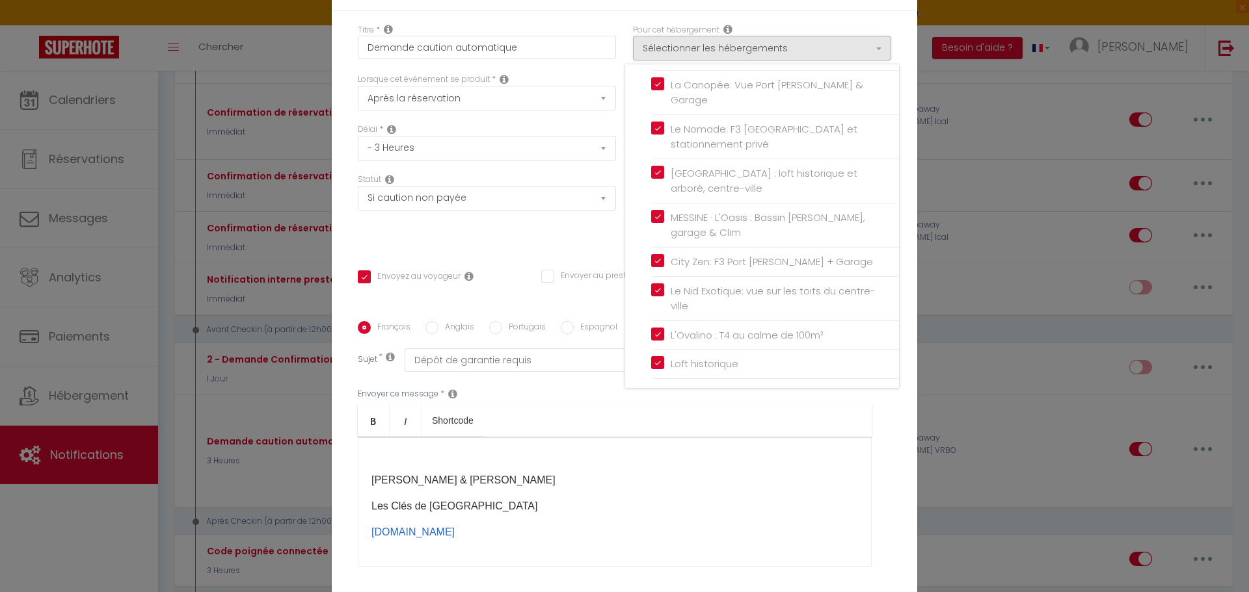
scroll to position [113, 0]
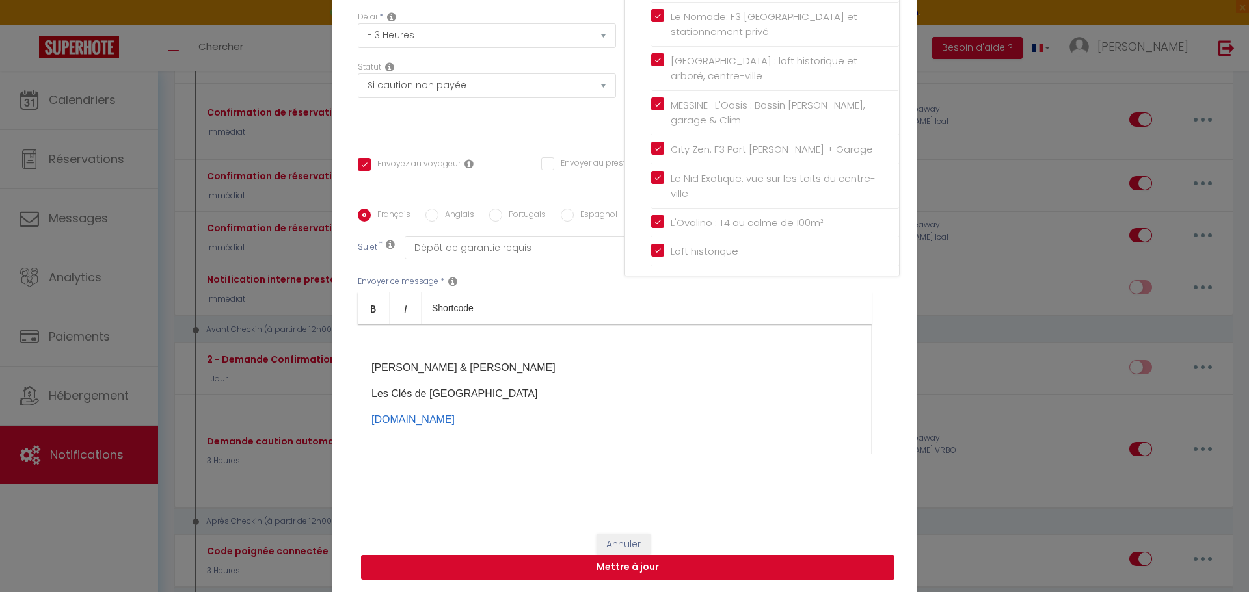
click at [717, 568] on button "Mettre à jour" at bounding box center [627, 567] width 533 height 25
checkbox input "true"
checkbox input "false"
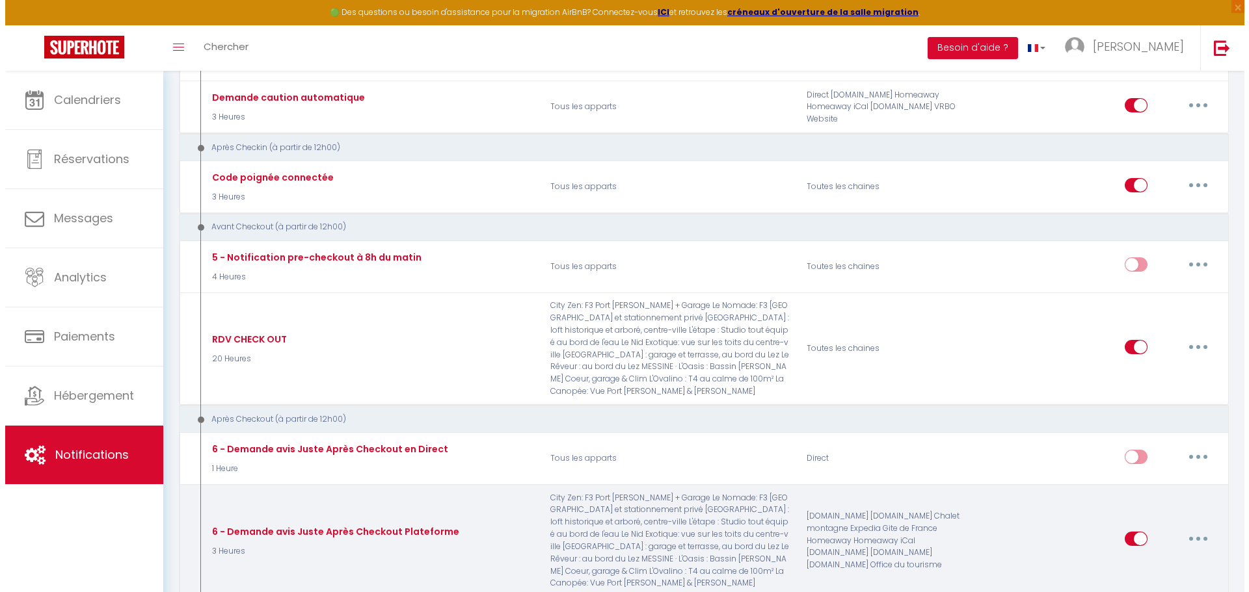
scroll to position [845, 0]
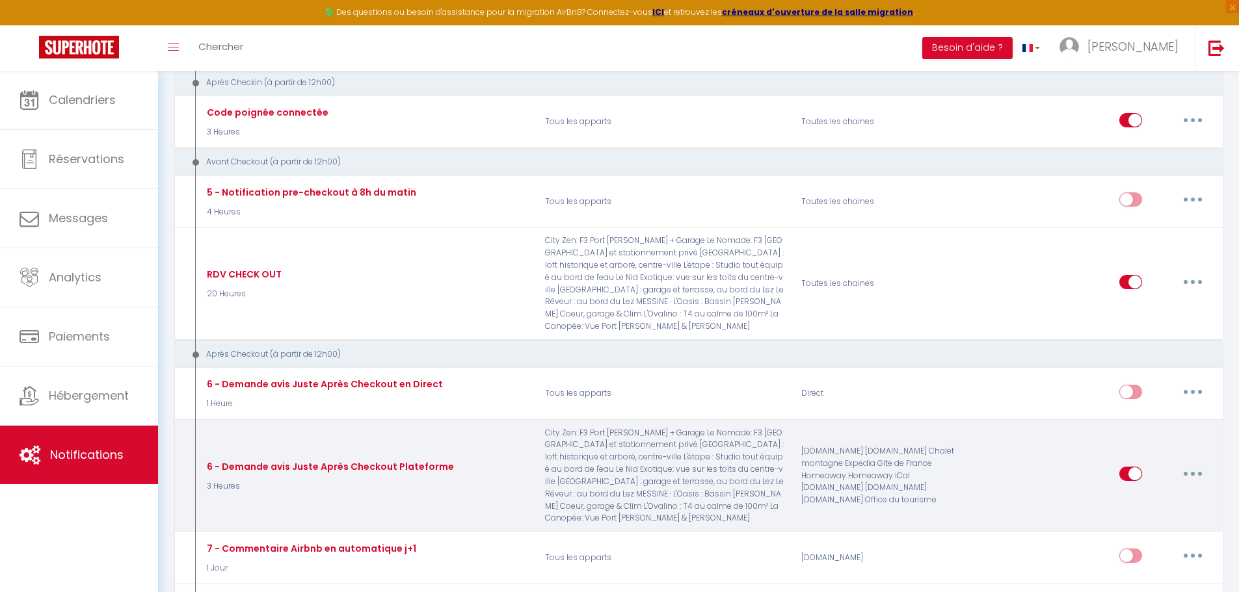
click at [1196, 464] on button "button" at bounding box center [1192, 474] width 36 height 21
click at [1133, 493] on link "Editer" at bounding box center [1159, 504] width 96 height 22
type input "6 - Demande avis Juste Après Checkout Plateforme"
select select "5"
select select "3 Heures"
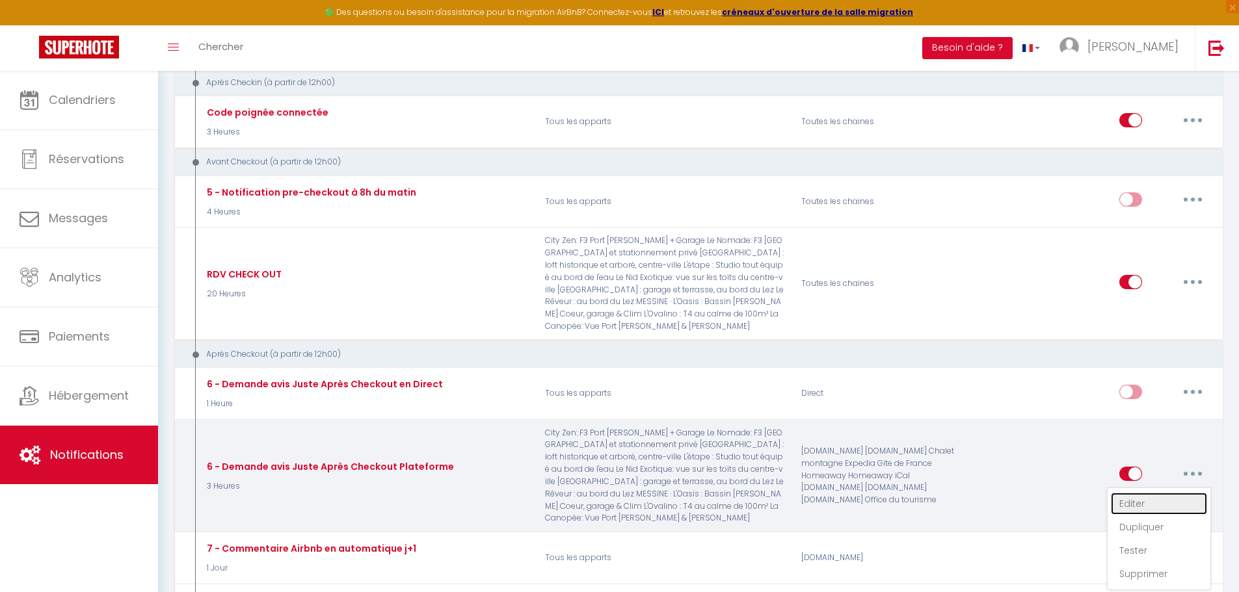
select select "if_booking_is_paid"
checkbox input "true"
checkbox input "false"
radio input "true"
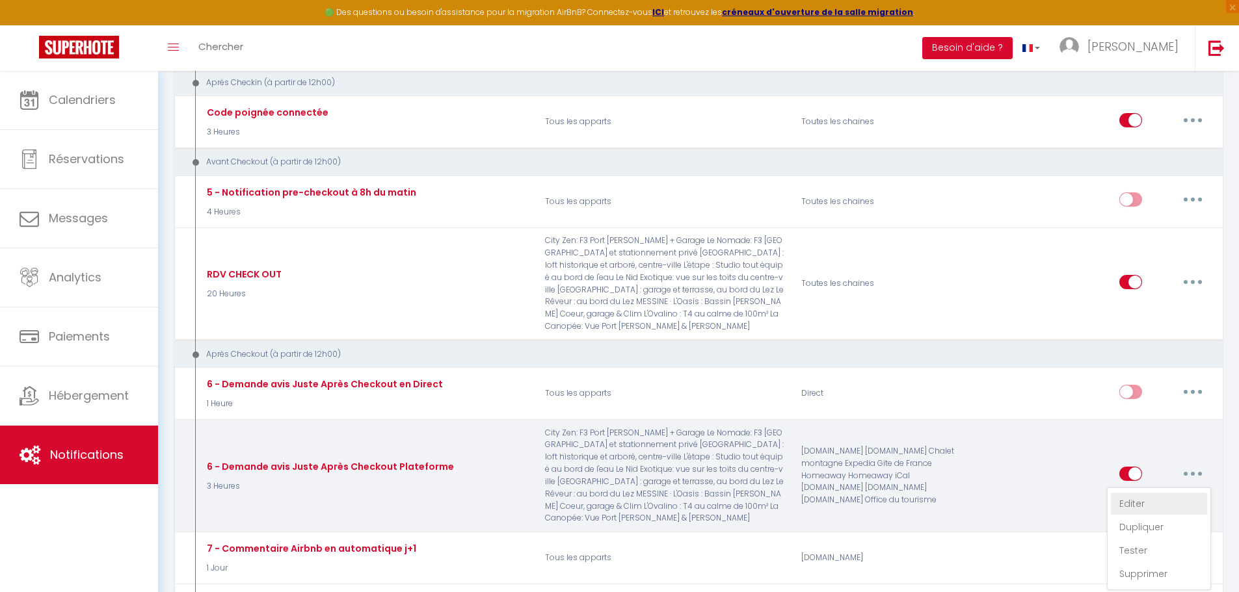
type input "Merci pour votre confiance"
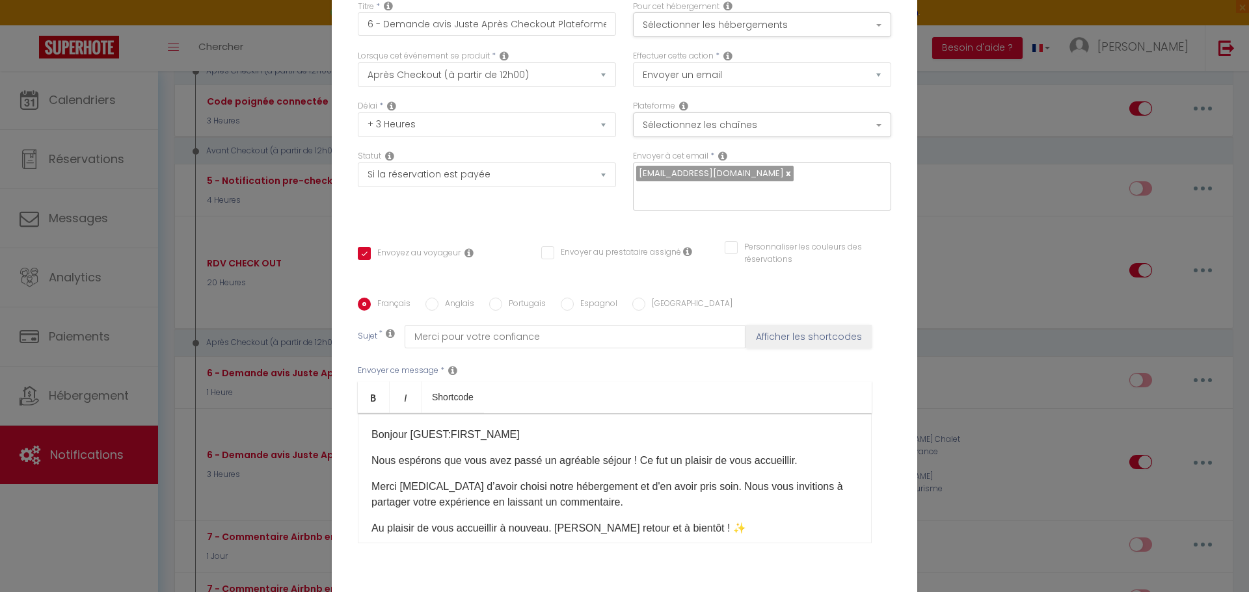
scroll to position [0, 0]
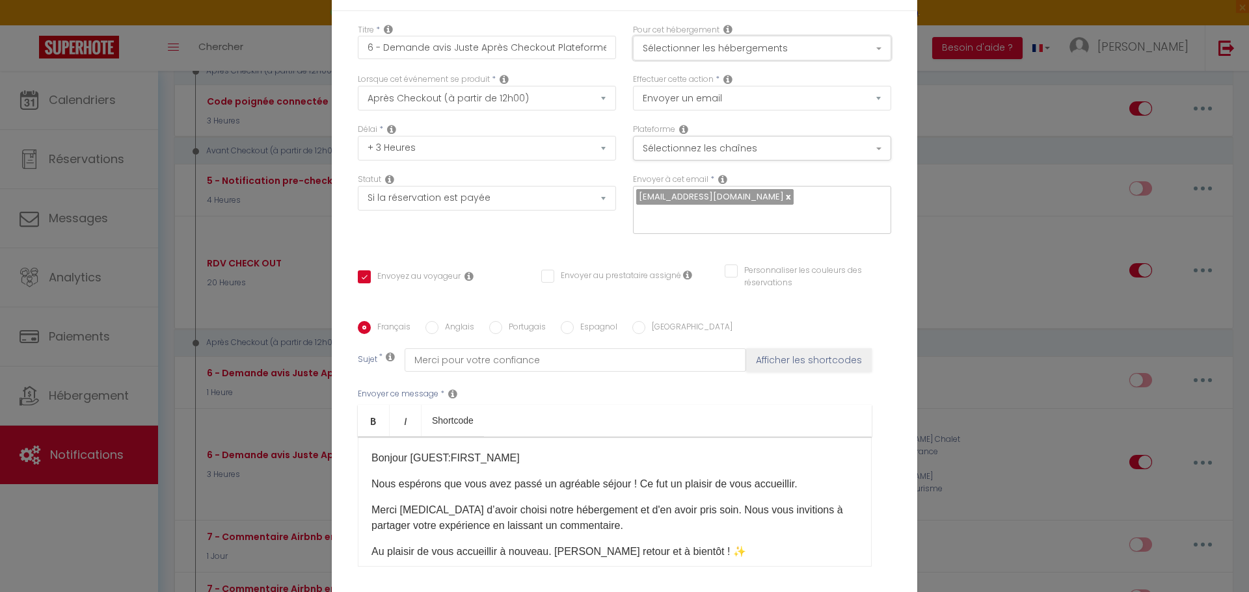
click at [720, 41] on button "Sélectionner les hébergements" at bounding box center [762, 48] width 258 height 25
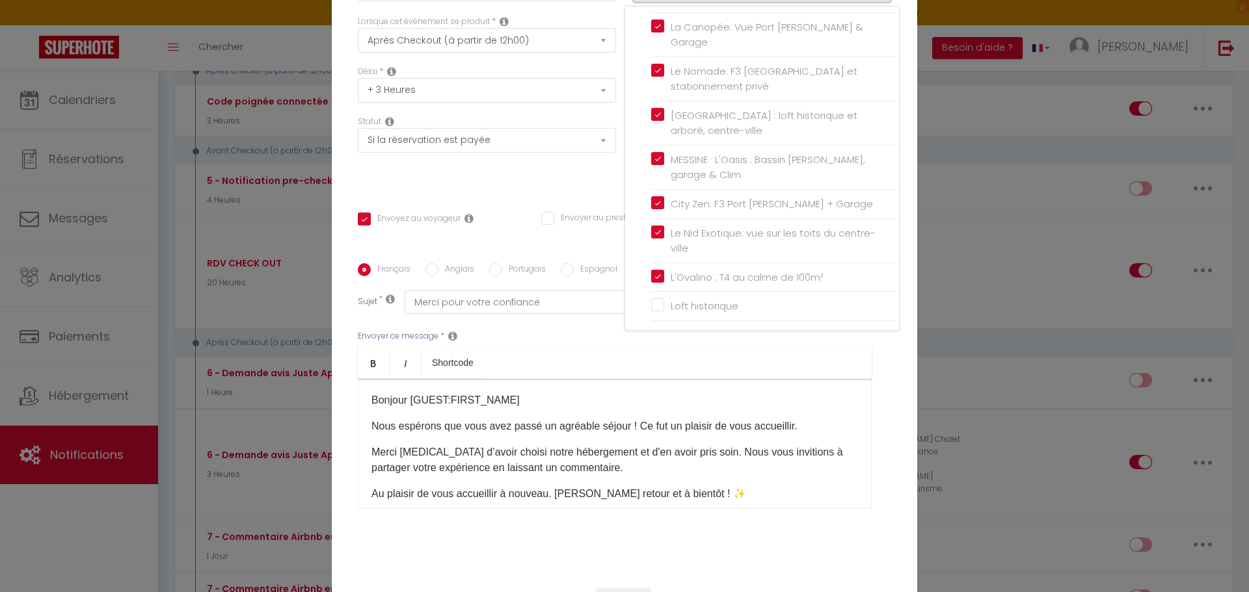
scroll to position [113, 0]
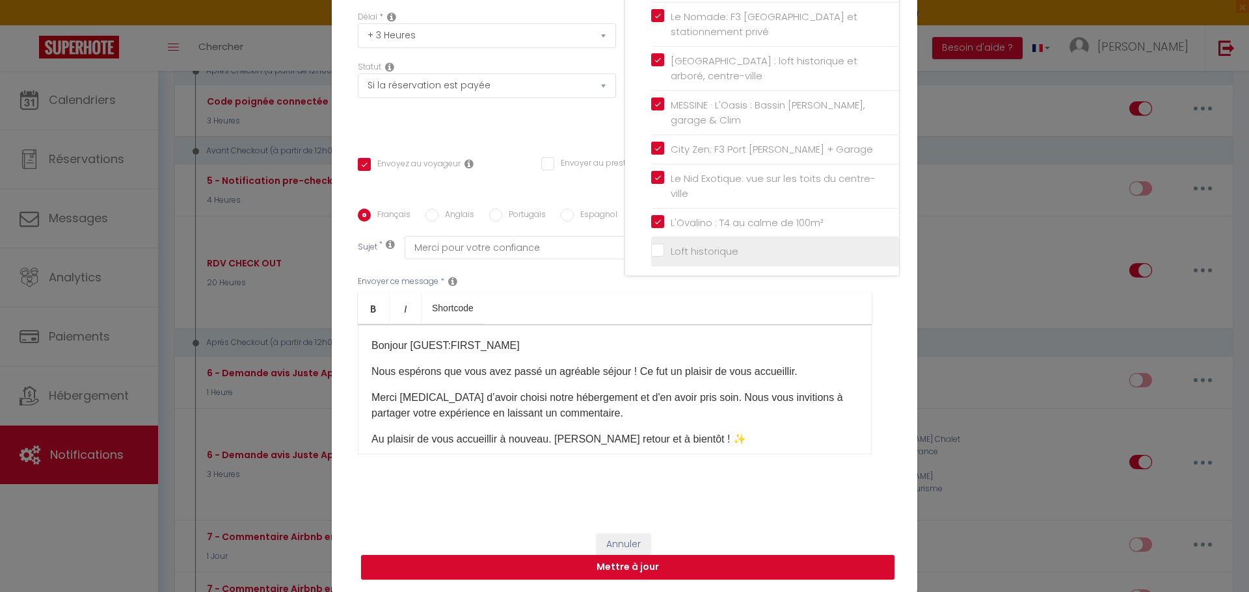
click at [664, 244] on label "Loft historique" at bounding box center [701, 252] width 74 height 16
click at [652, 245] on input "Loft historique" at bounding box center [775, 251] width 248 height 13
checkbox input "true"
checkbox input "false"
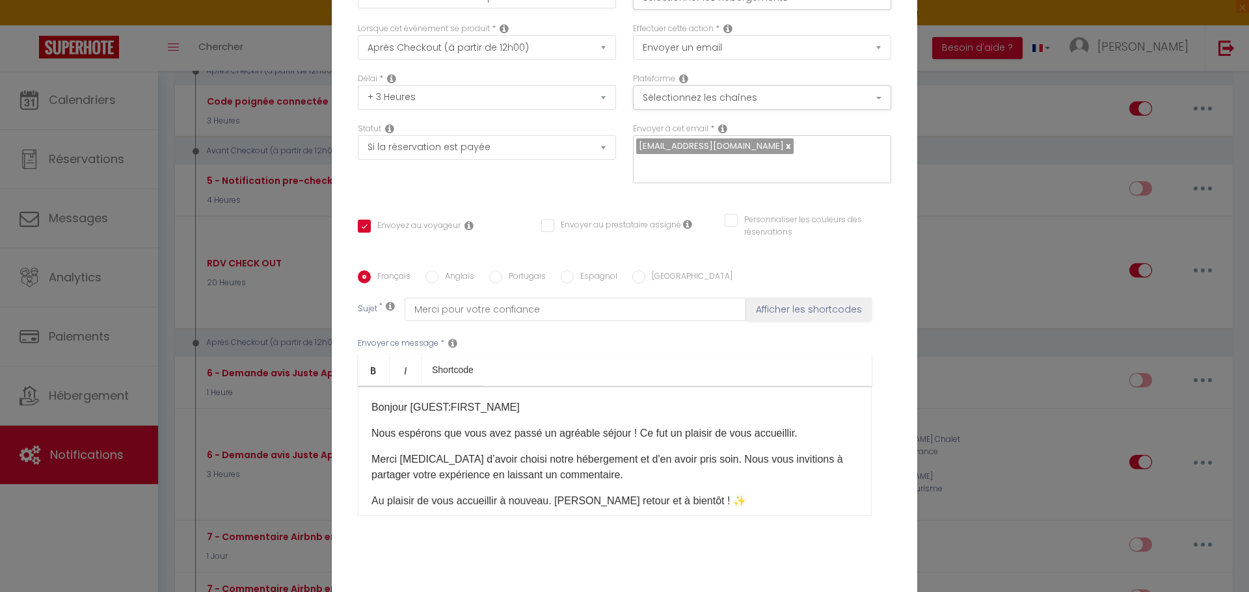
scroll to position [0, 0]
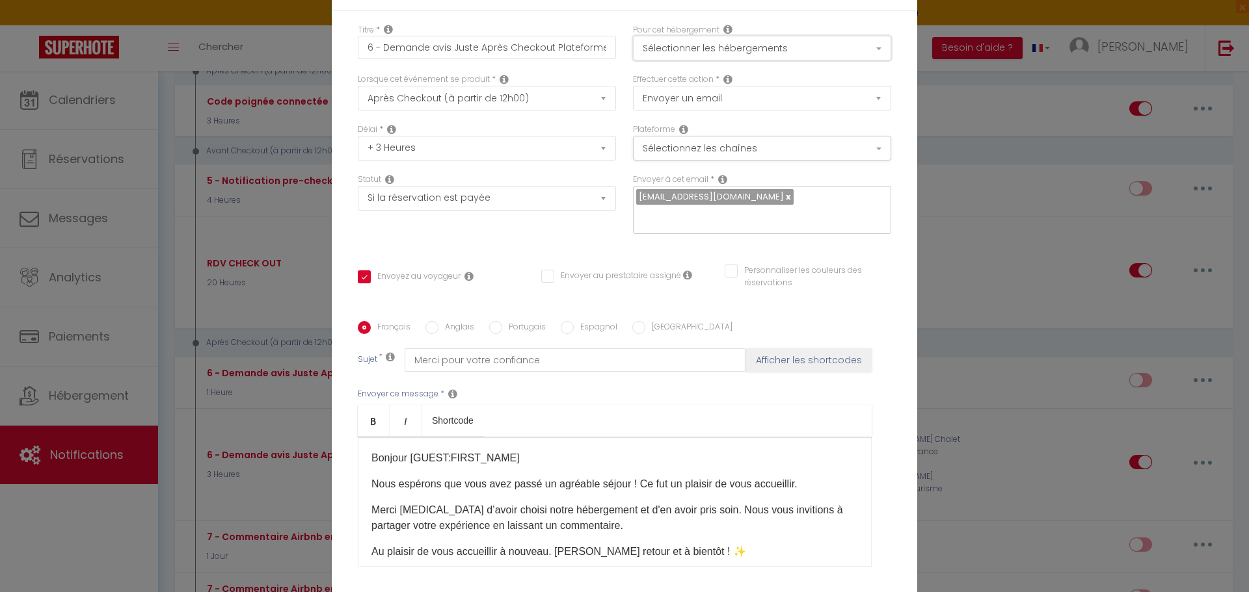
click at [759, 46] on button "Sélectionner les hébergements" at bounding box center [762, 48] width 258 height 25
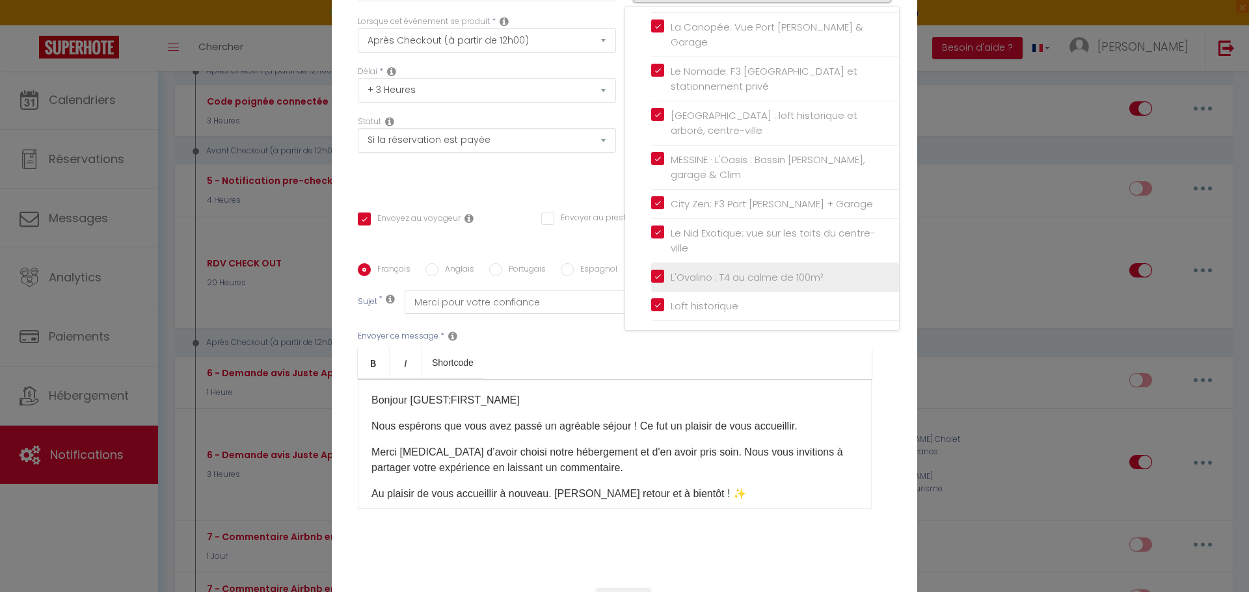
scroll to position [113, 0]
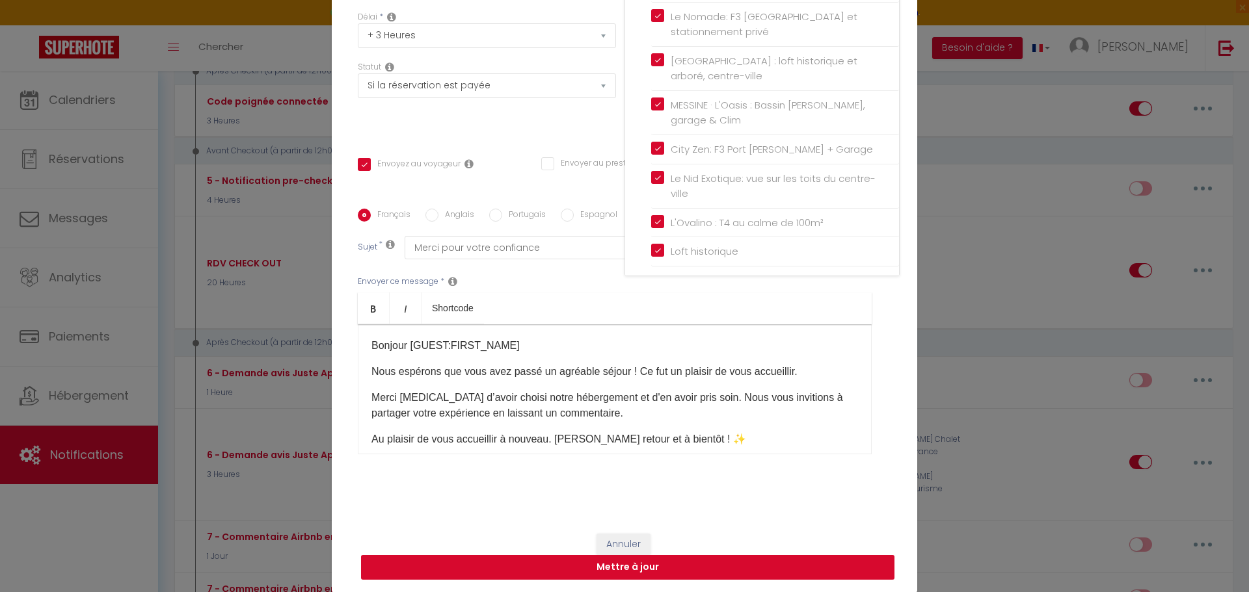
click at [661, 563] on button "Mettre à jour" at bounding box center [627, 567] width 533 height 25
checkbox input "true"
checkbox input "false"
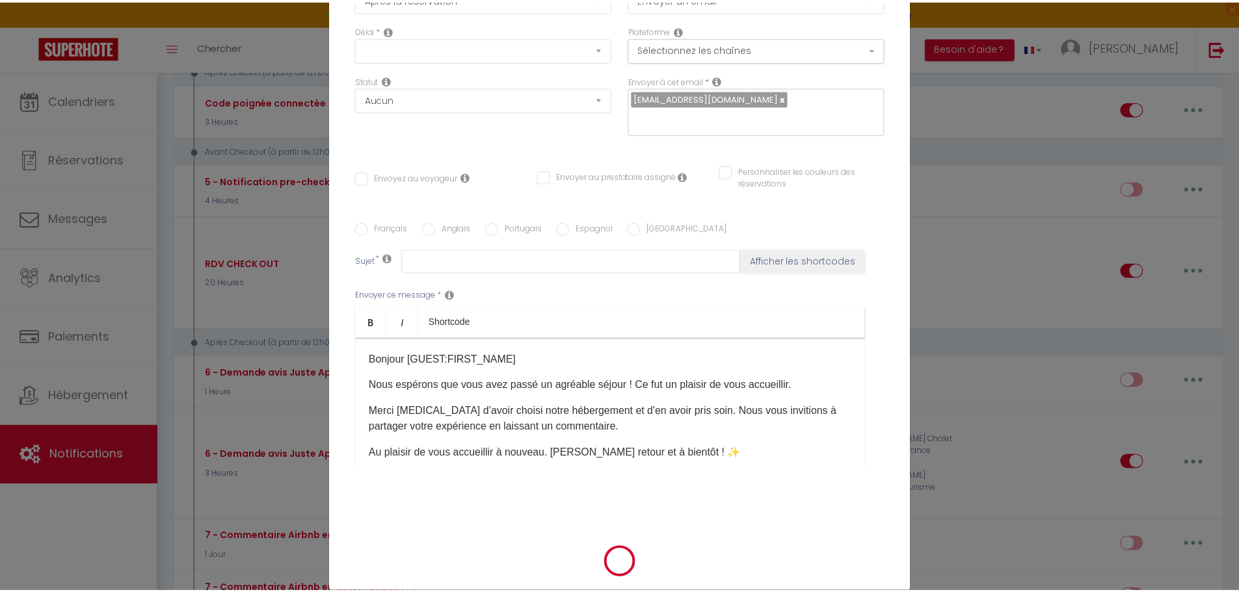
scroll to position [0, 0]
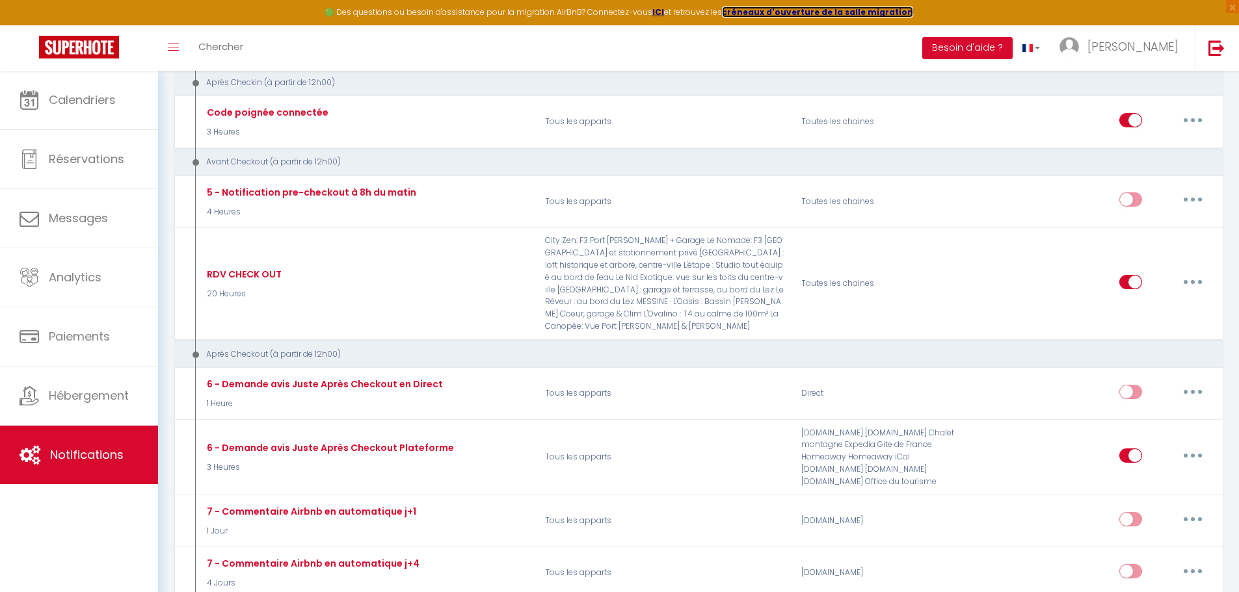
click at [755, 7] on strong "créneaux d'ouverture de la salle migration" at bounding box center [817, 12] width 191 height 11
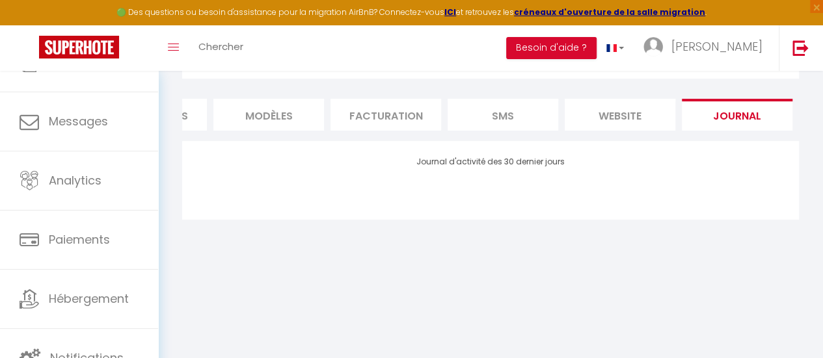
scroll to position [98, 0]
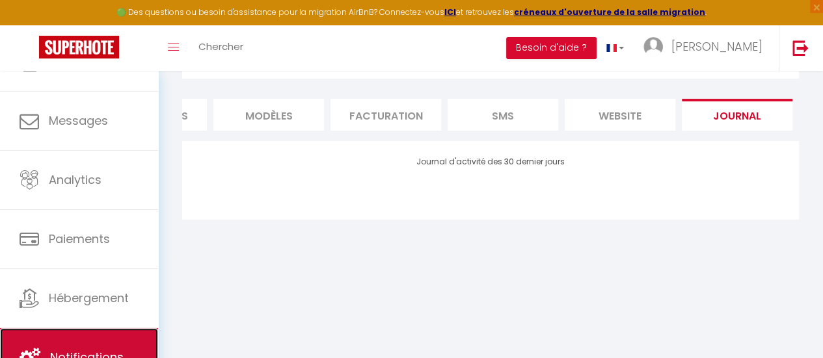
click at [100, 345] on link "Notifications" at bounding box center [79, 357] width 158 height 59
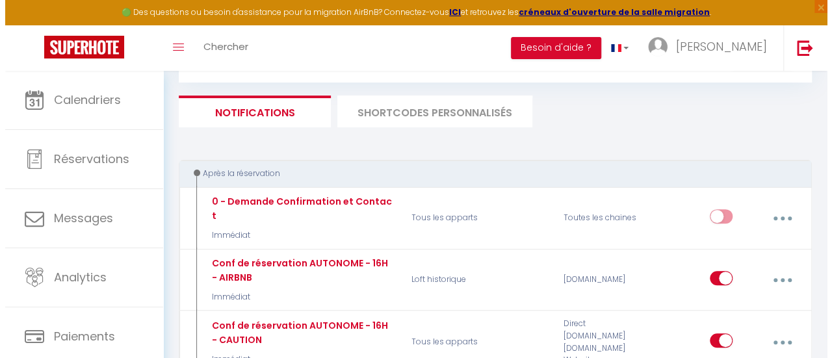
scroll to position [195, 0]
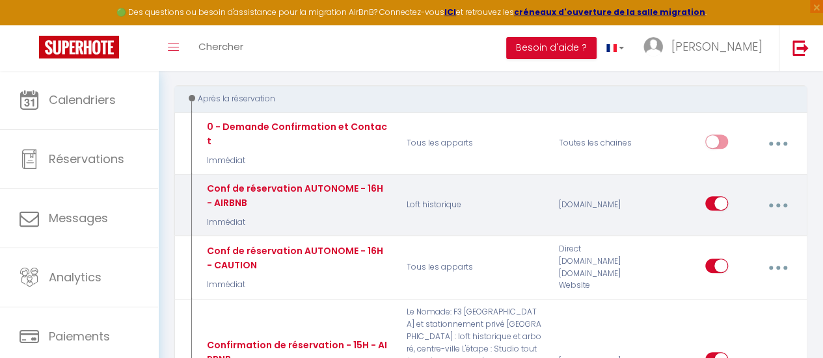
click at [776, 204] on icon "button" at bounding box center [778, 206] width 4 height 4
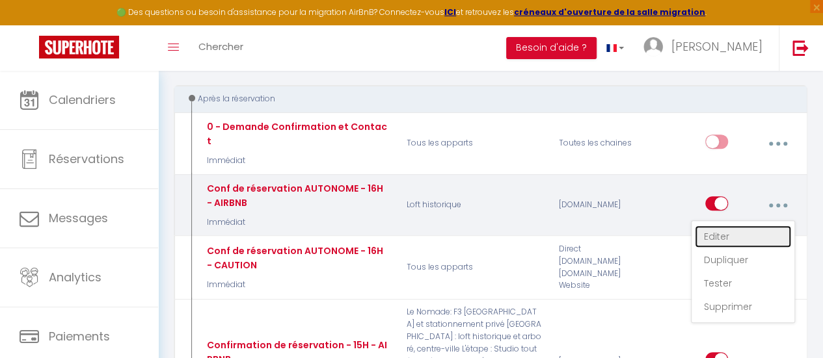
click at [722, 226] on link "Editer" at bounding box center [743, 237] width 96 height 22
type input "Conf de réservation AUTONOME - 16H - AIRBNB"
select select "Immédiat"
select select "if_booking_is_paid"
checkbox input "true"
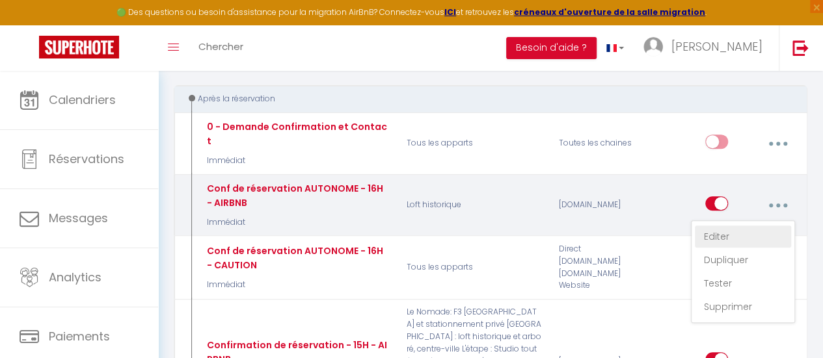
checkbox input "false"
radio input "true"
type input "Confirmation de réservation [RENTAL:NAME]"
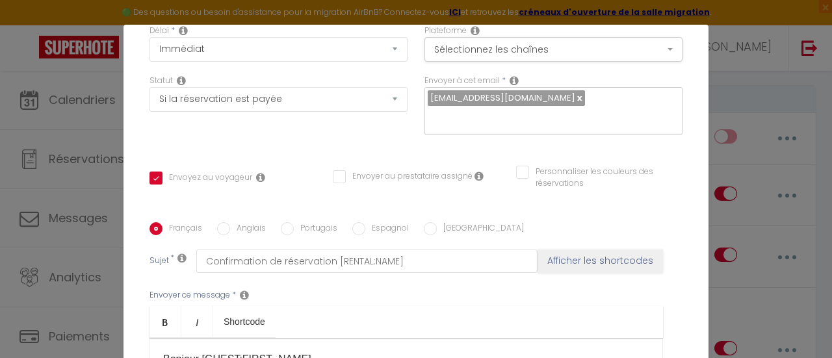
scroll to position [130, 0]
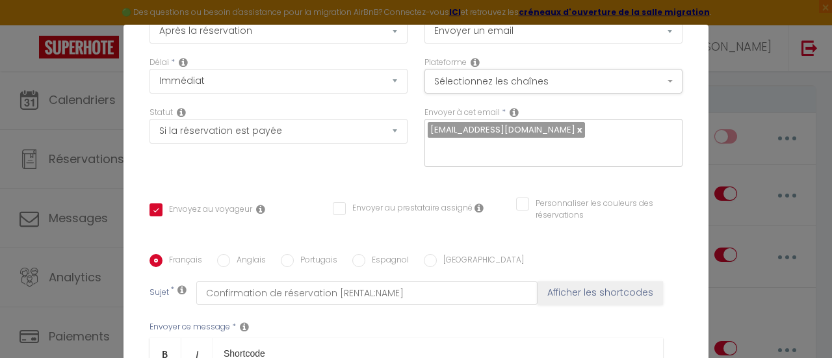
click at [217, 259] on input "Anglais" at bounding box center [223, 260] width 13 height 13
radio input "true"
checkbox input "true"
checkbox input "false"
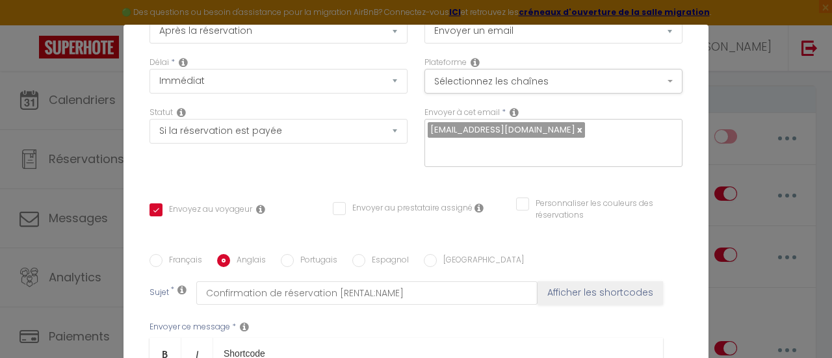
type input "Booking confirmation [RENTAL:NAME]"
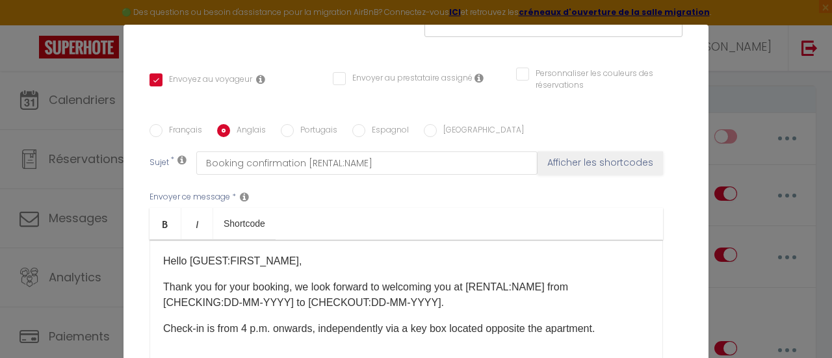
scroll to position [65, 0]
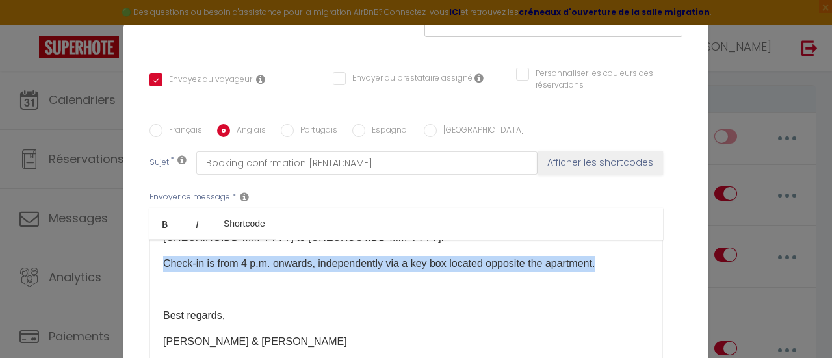
drag, startPoint x: 603, startPoint y: 264, endPoint x: 159, endPoint y: 263, distance: 444.8
click at [163, 263] on p "Check-in is from 4 p.m. onwards, independently via a key box located opposite t…" at bounding box center [406, 264] width 486 height 16
copy p "Check-in is from 4 p.m. onwards, independently via a key box located opposite t…"
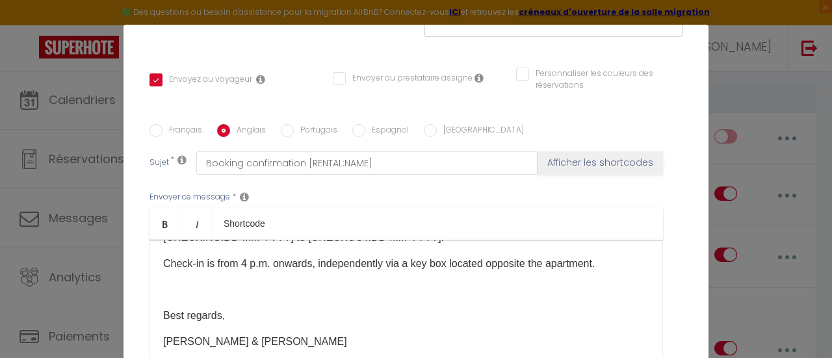
click at [518, 285] on p "​" at bounding box center [406, 290] width 486 height 16
click at [607, 263] on p "Check-in is from 4 p.m. onwards, independently via a key box located opposite t…" at bounding box center [406, 264] width 486 height 16
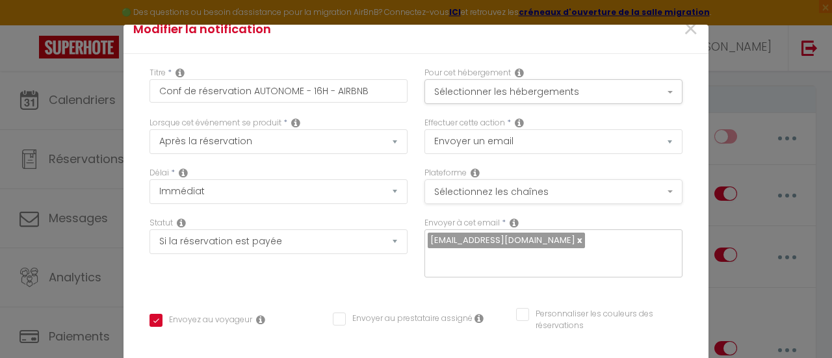
scroll to position [0, 0]
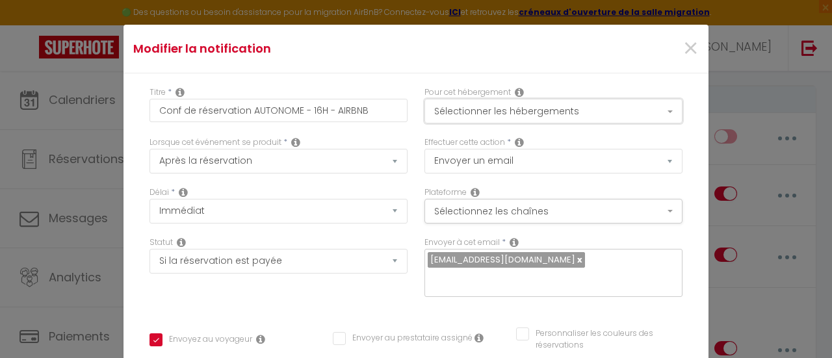
click at [486, 108] on button "Sélectionner les hébergements" at bounding box center [554, 111] width 258 height 25
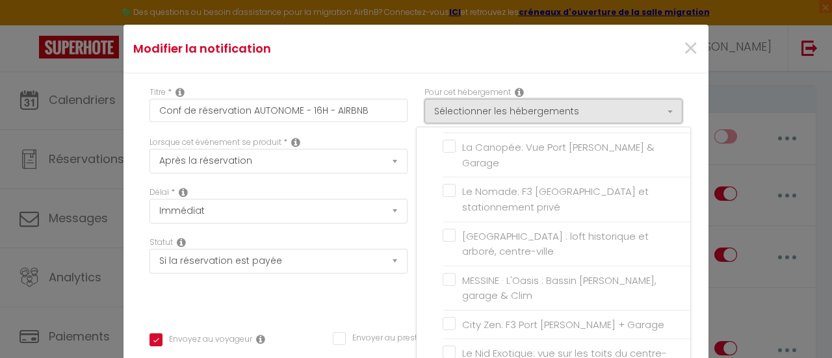
scroll to position [195, 0]
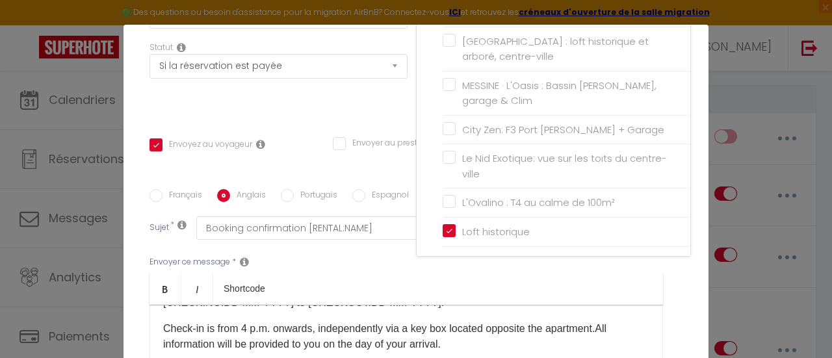
click at [557, 284] on ul "Bold Italic Shortcode" at bounding box center [407, 289] width 514 height 32
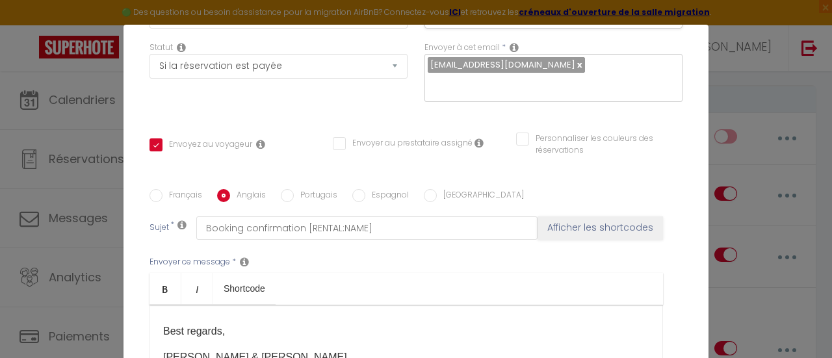
scroll to position [65, 0]
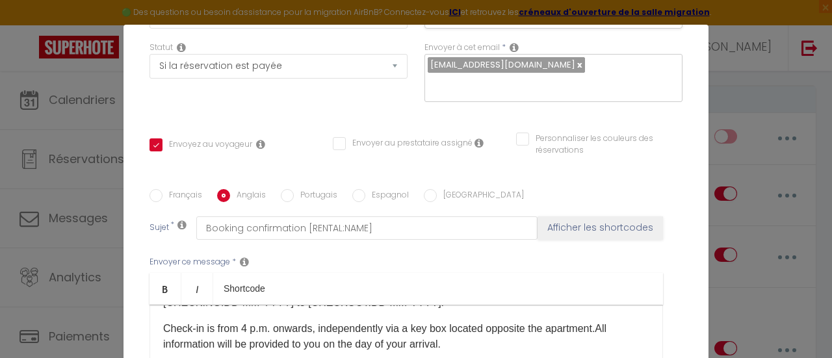
click at [150, 189] on input "Français" at bounding box center [156, 195] width 13 height 13
radio input "true"
checkbox input "true"
checkbox input "false"
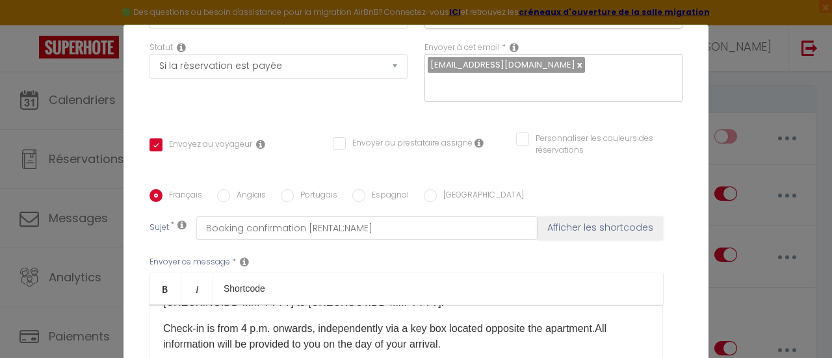
type input "Confirmation de réservation [RENTAL:NAME]"
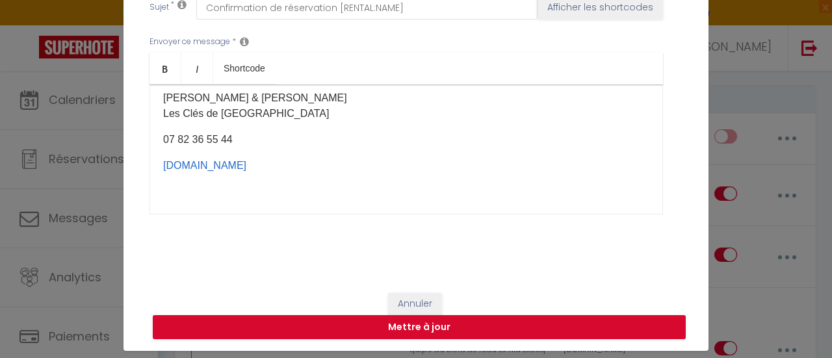
scroll to position [49, 0]
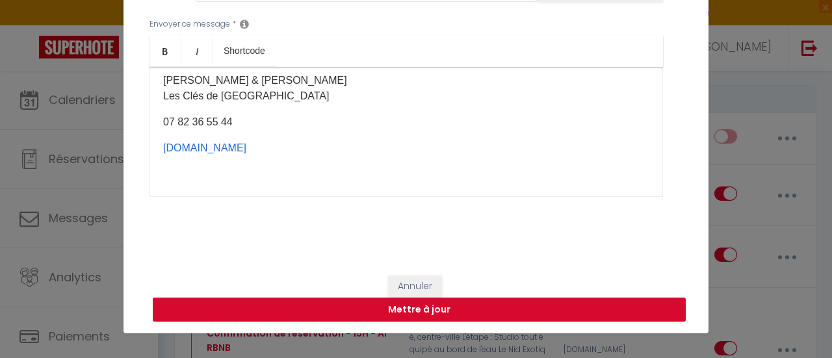
click at [535, 305] on button "Mettre à jour" at bounding box center [419, 310] width 533 height 25
checkbox input "true"
checkbox input "false"
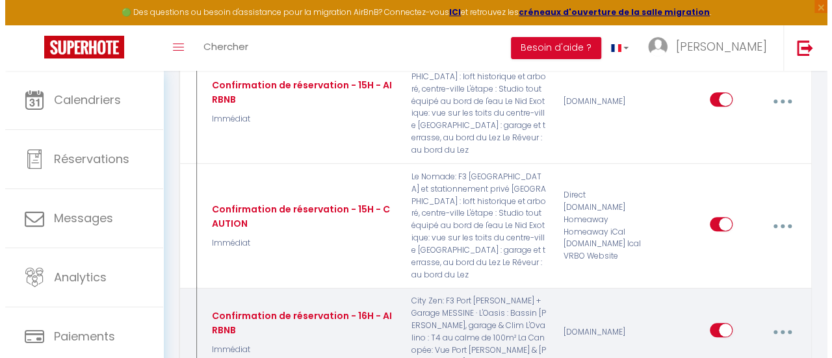
scroll to position [520, 0]
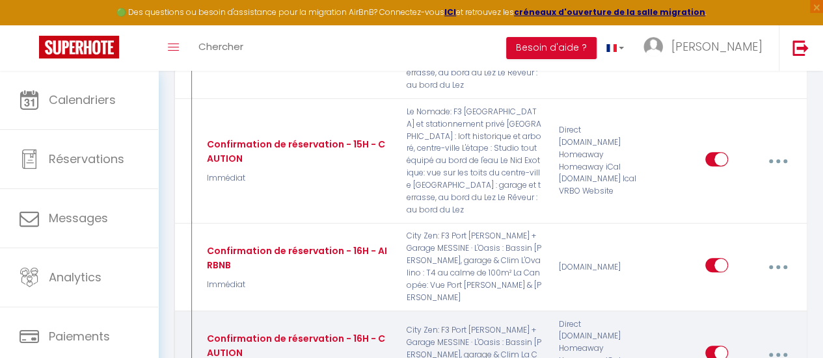
click at [776, 343] on button "button" at bounding box center [777, 355] width 34 height 25
type input "Confirmation de réservation - 16H - CAUTION"
select select "Immédiat"
select select "if_booking_is_paid"
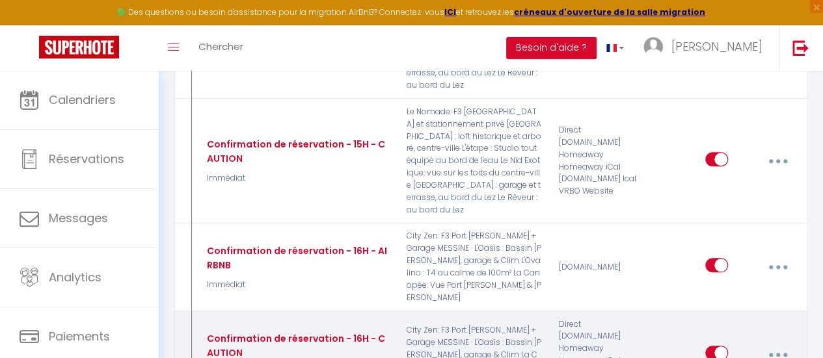
checkbox input "true"
checkbox input "false"
radio input "true"
type input "Confirmation de réservation [RENTAL:NAME]"
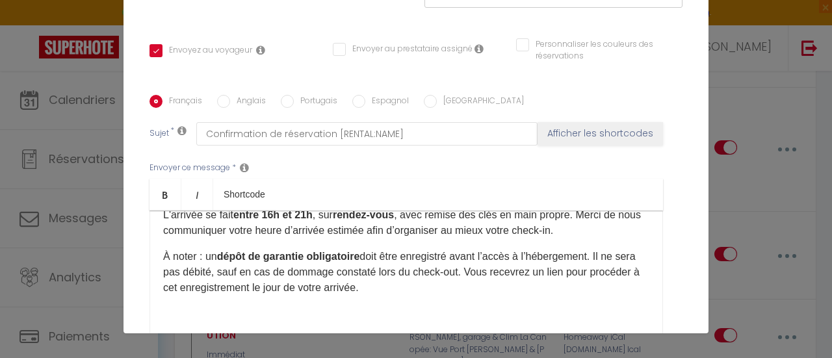
scroll to position [65, 0]
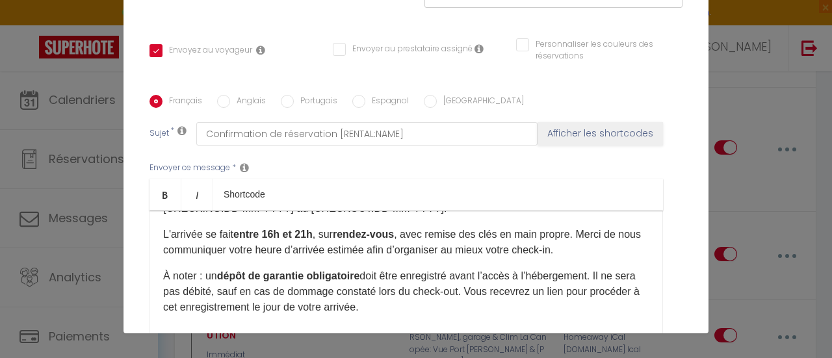
drag, startPoint x: 424, startPoint y: 308, endPoint x: 158, endPoint y: 278, distance: 267.6
click at [163, 278] on p "À noter : un dépôt de garantie obligatoire doit être enregistré avant l’accès à…" at bounding box center [406, 292] width 486 height 47
copy p "À noter : un dépôt de garantie obligatoire doit être enregistré avant l’accès à…"
click at [220, 97] on input "Anglais" at bounding box center [223, 101] width 13 height 13
radio input "true"
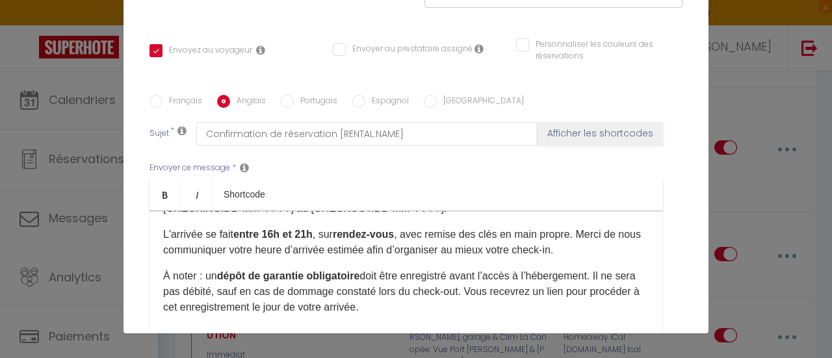
checkbox input "true"
checkbox input "false"
type input "Booking confirmation [RENTAL:NAME]"
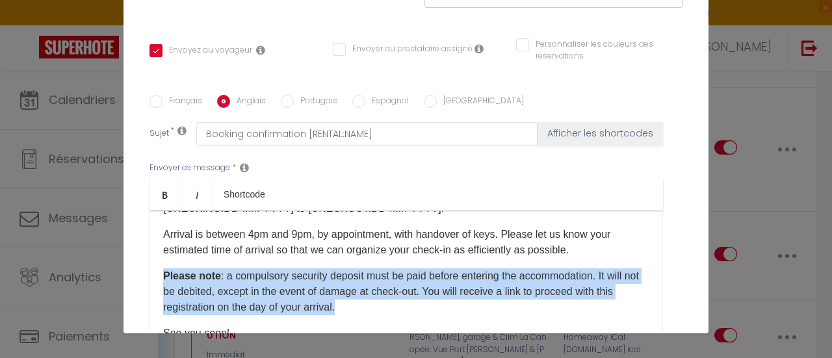
drag, startPoint x: 365, startPoint y: 308, endPoint x: 150, endPoint y: 263, distance: 220.5
click at [150, 263] on div "Hello [GUEST:FIRST_NAME], Thank you for your booking, we look forward to welcom…" at bounding box center [407, 276] width 514 height 130
copy p "Please note : a compulsory security deposit must be paid before entering the ac…"
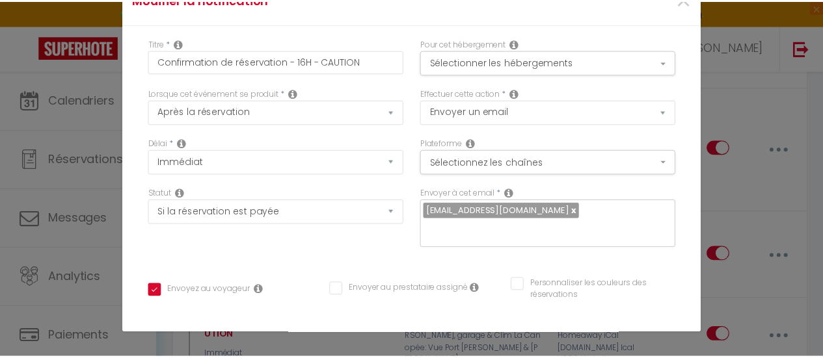
scroll to position [0, 0]
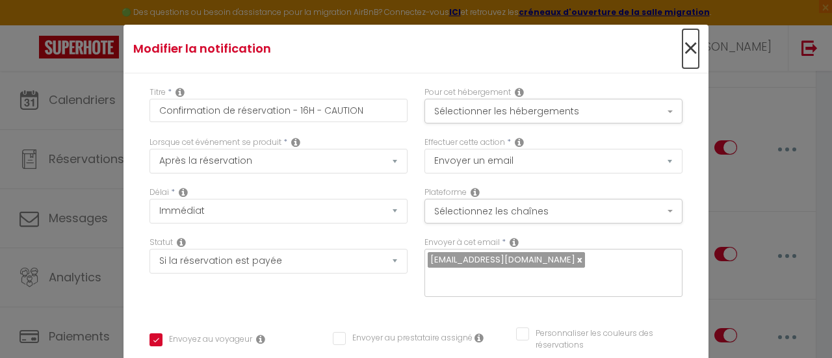
click at [683, 38] on span "×" at bounding box center [691, 48] width 16 height 39
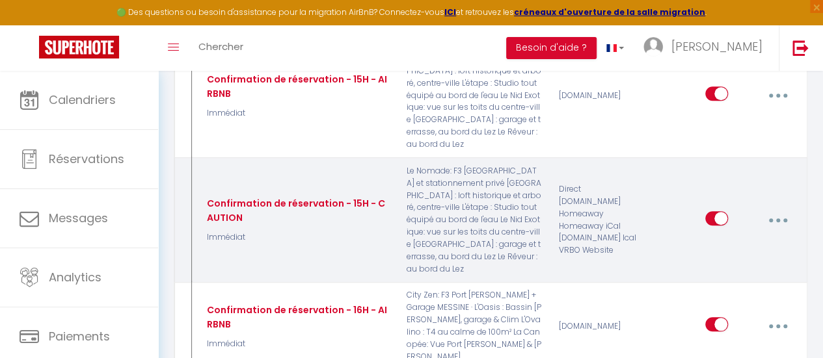
scroll to position [455, 0]
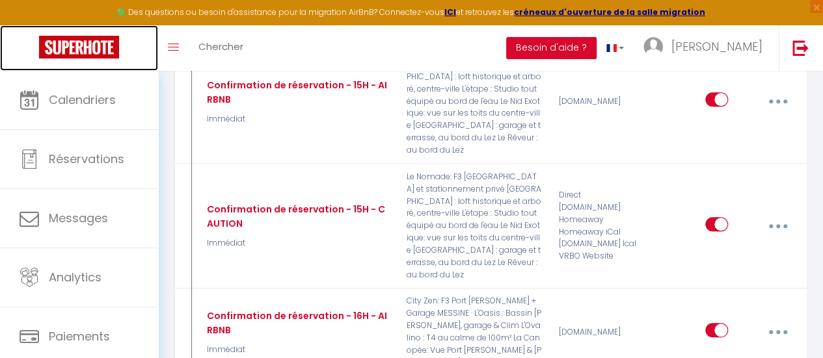
click at [98, 41] on img at bounding box center [79, 47] width 80 height 23
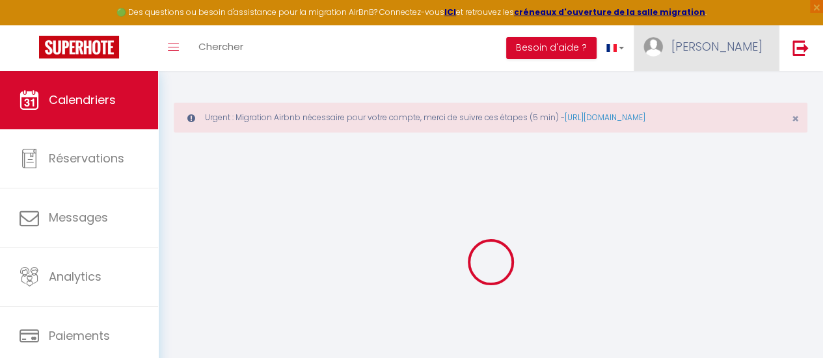
click at [734, 44] on span "[PERSON_NAME]" at bounding box center [716, 46] width 91 height 16
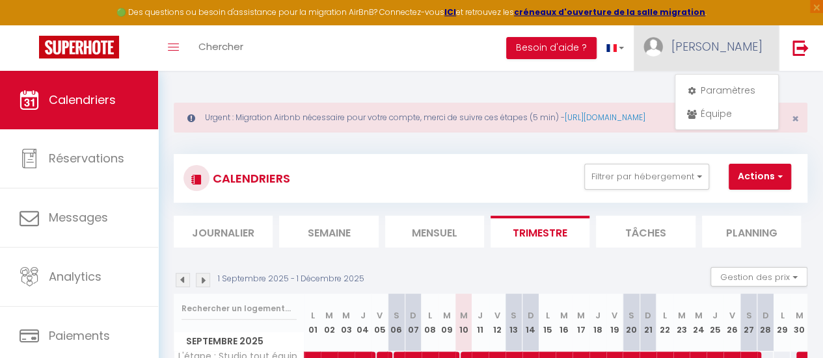
click at [730, 49] on span "[PERSON_NAME]" at bounding box center [716, 46] width 91 height 16
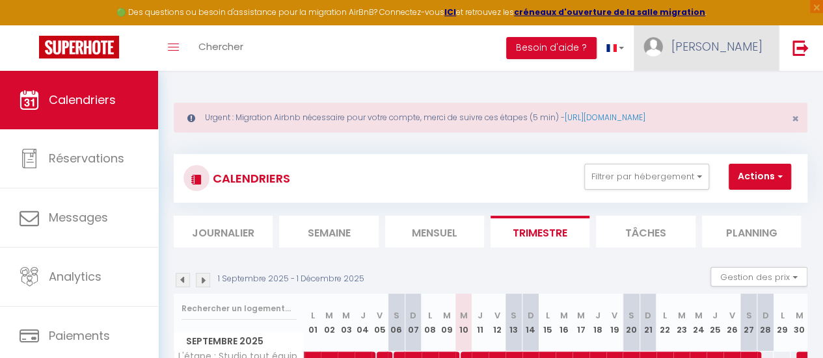
click at [730, 49] on span "[PERSON_NAME]" at bounding box center [716, 46] width 91 height 16
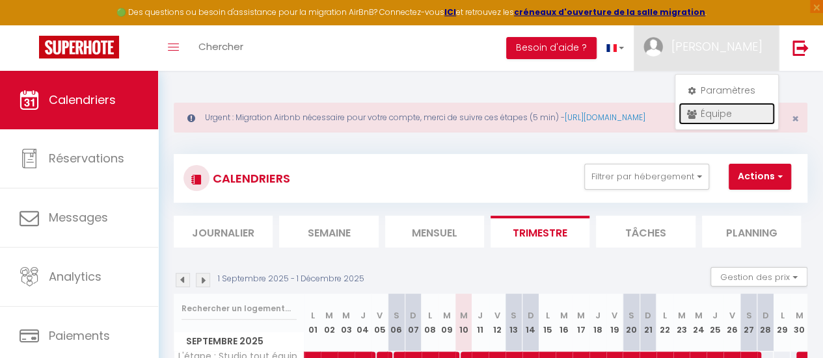
click at [713, 113] on link "Équipe" at bounding box center [726, 114] width 96 height 22
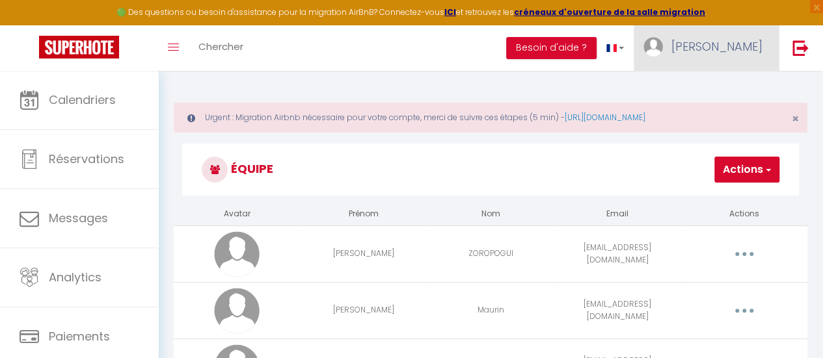
drag, startPoint x: 727, startPoint y: 44, endPoint x: 726, endPoint y: 56, distance: 11.7
click at [727, 45] on link "[PERSON_NAME]" at bounding box center [705, 48] width 145 height 46
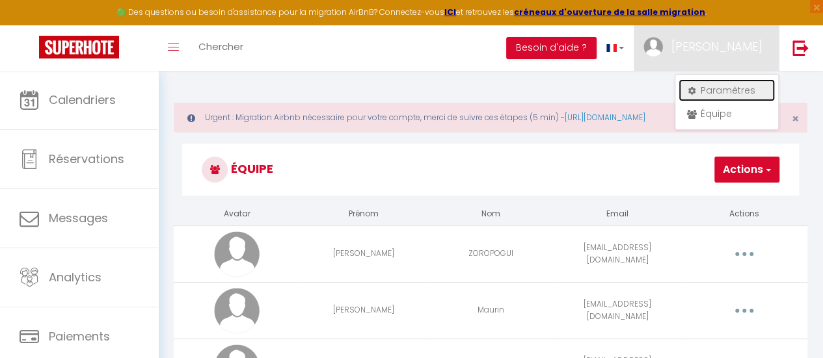
click at [711, 91] on link "Paramètres" at bounding box center [726, 90] width 96 height 22
select select "fr"
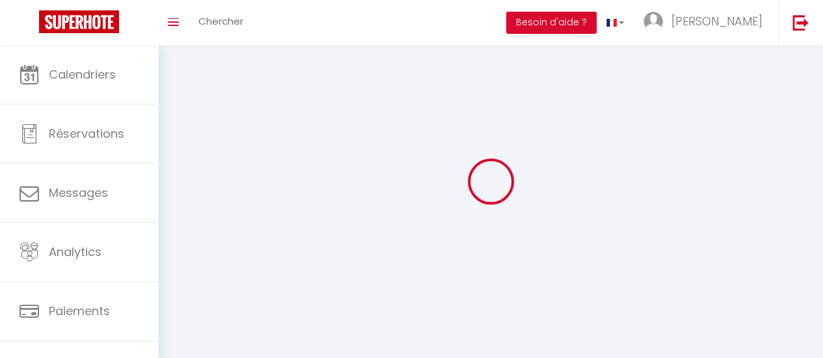
type input "[PERSON_NAME]"
type input "Zoropogui"
type input "0782365544"
type input "[STREET_ADDRESS][PERSON_NAME]"
type input "34000"
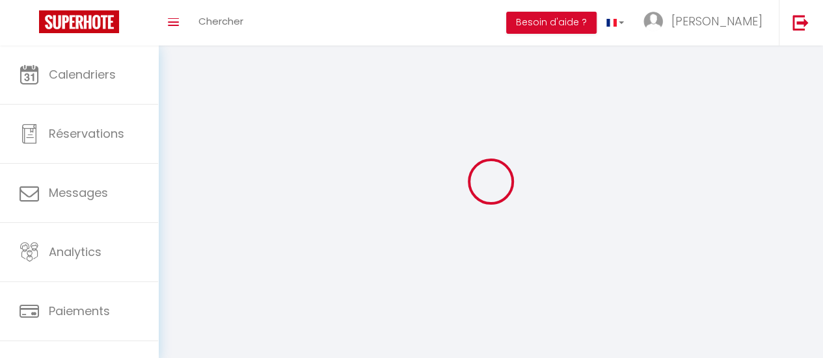
type input "[GEOGRAPHIC_DATA]"
type input "5EeeQaJU2jJujahXJ90dSxIWY"
type input "PKoEtvIsUznQxScixKGHiKzj2"
type input "[URL][DOMAIN_NAME]"
select select "28"
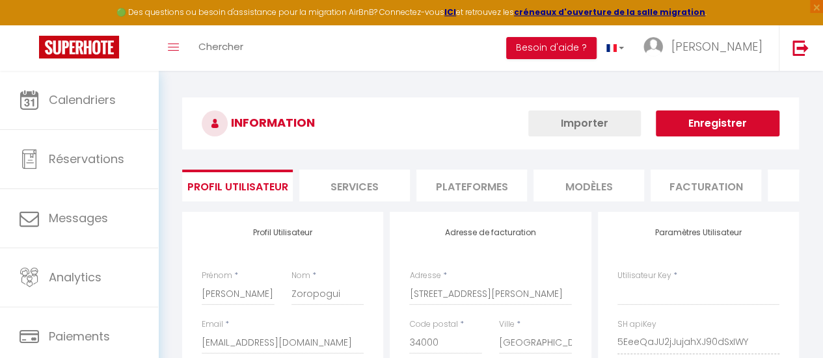
type input "5EeeQaJU2jJujahXJ90dSxIWY"
type input "PKoEtvIsUznQxScixKGHiKzj2"
type input "[URL][DOMAIN_NAME]"
select select "fr"
click at [463, 191] on li "Plateformes" at bounding box center [471, 186] width 111 height 32
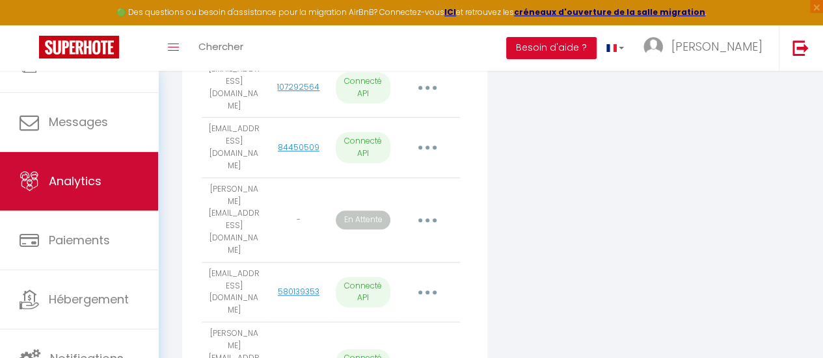
scroll to position [98, 0]
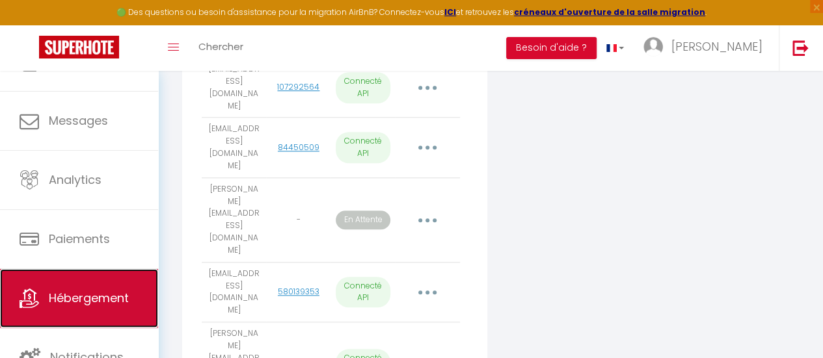
click at [73, 300] on span "Hébergement" at bounding box center [89, 298] width 80 height 16
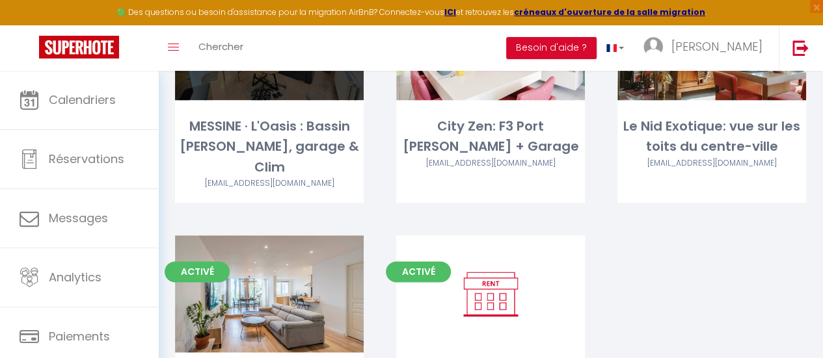
scroll to position [835, 0]
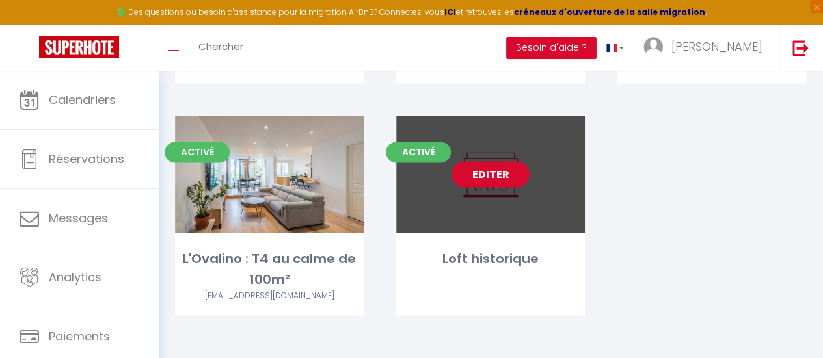
click at [479, 181] on link "Editer" at bounding box center [490, 174] width 78 height 26
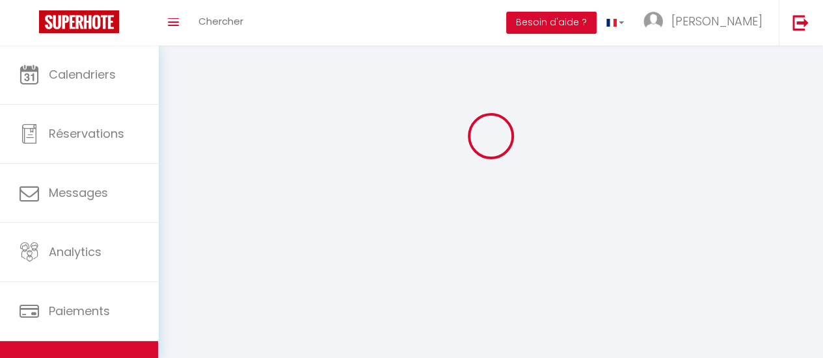
select select "1"
select select
select select "28"
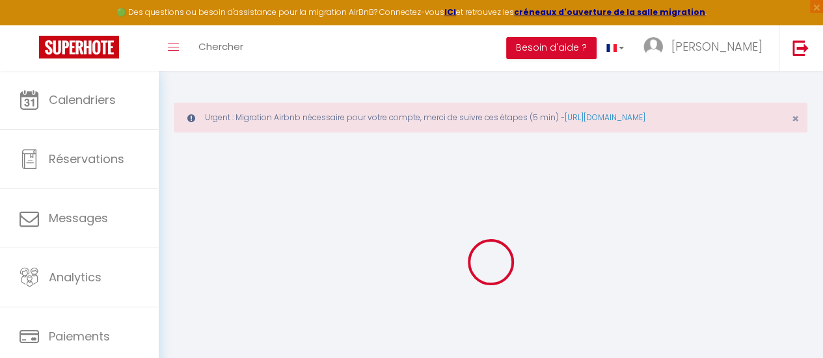
select select
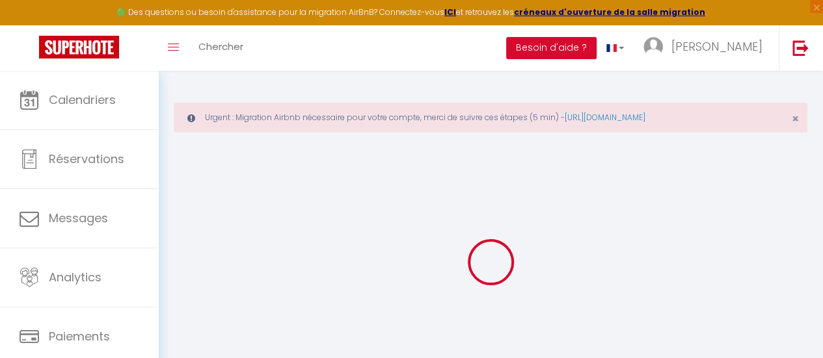
select select
checkbox input "false"
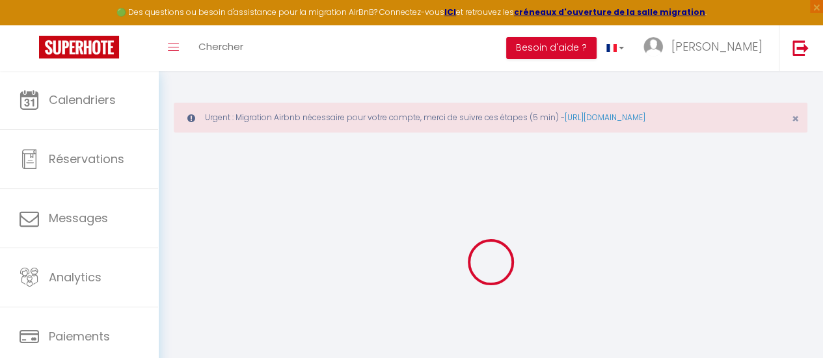
select select
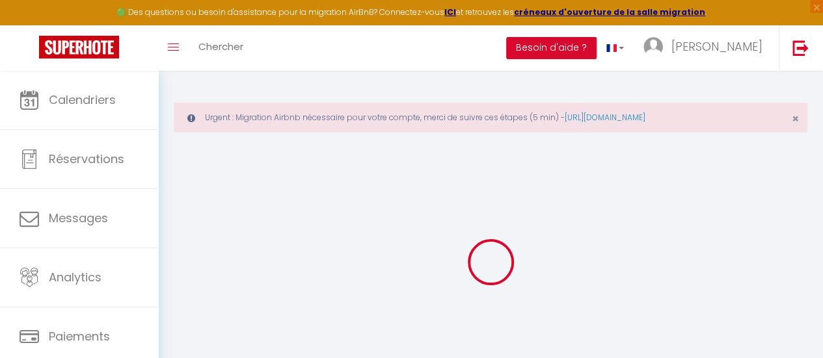
select select
checkbox input "false"
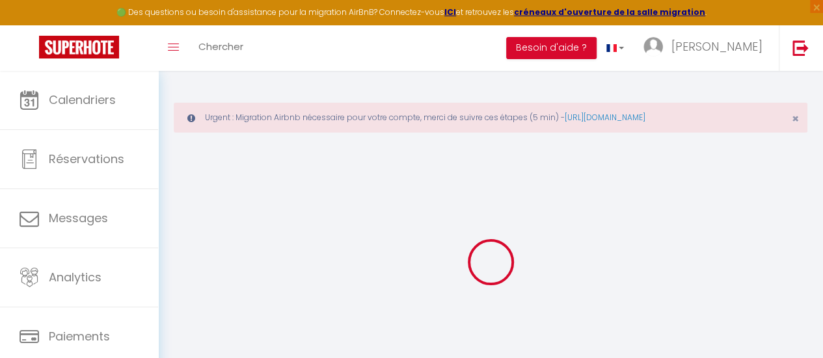
checkbox input "false"
select select
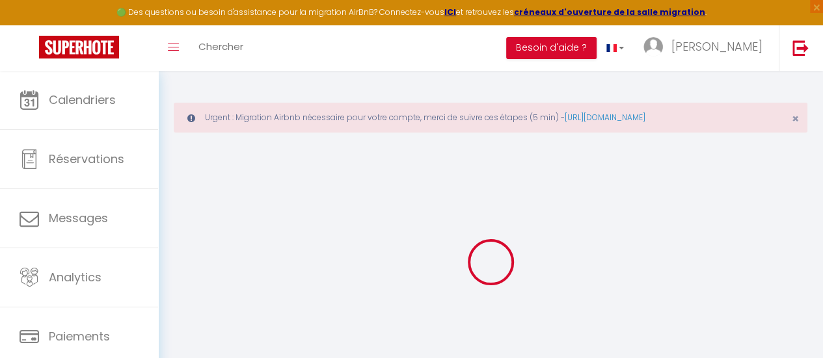
select select
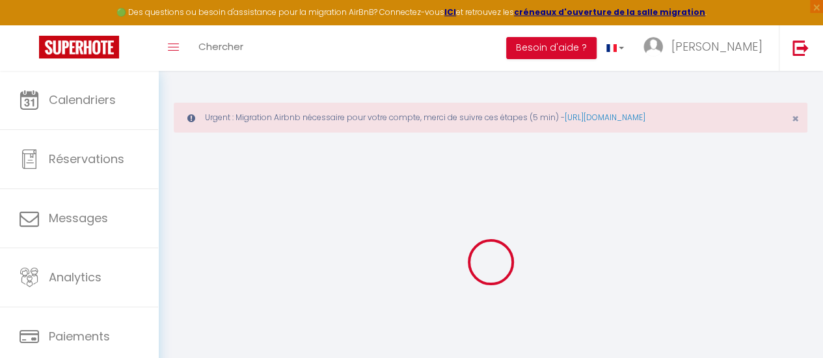
checkbox input "false"
select select
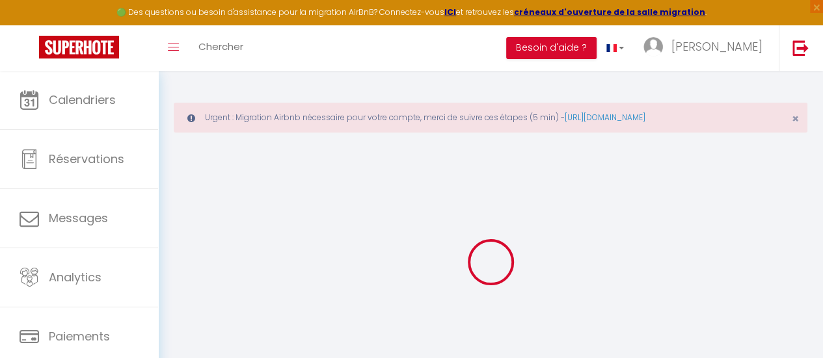
select select
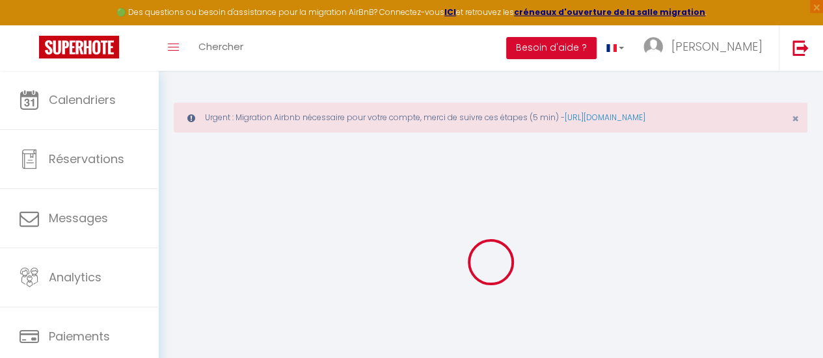
select select
checkbox input "false"
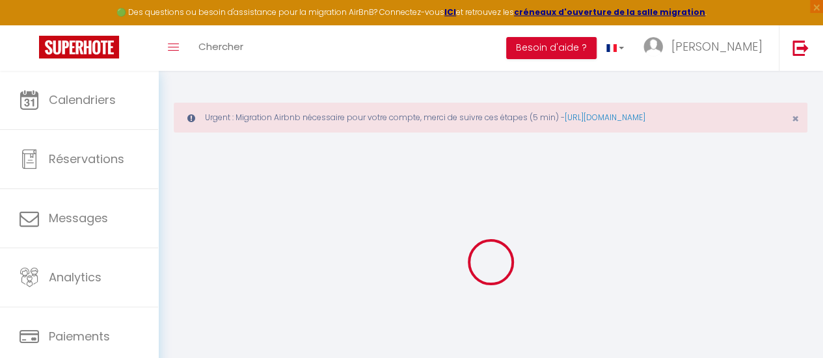
checkbox input "false"
select select
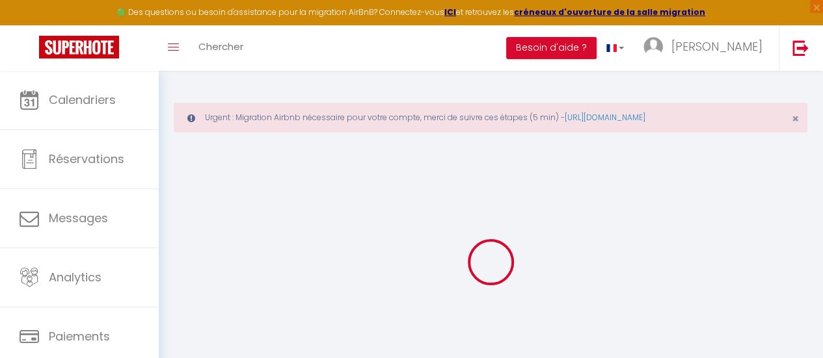
select select
checkbox input "false"
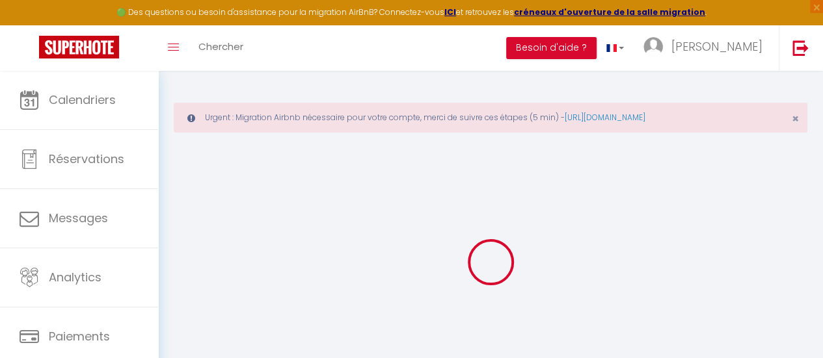
checkbox input "false"
select select
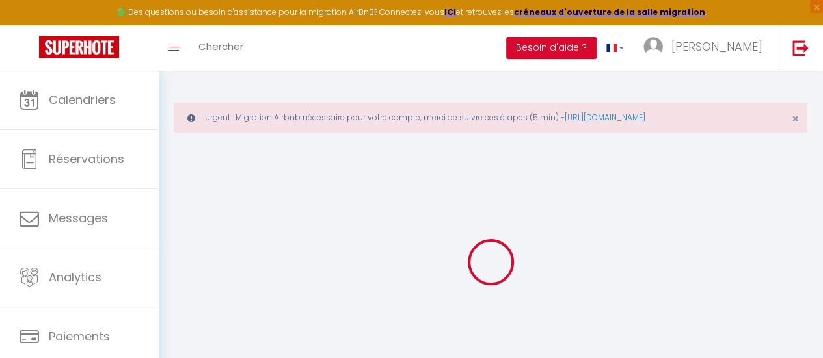
type input "Loft historique"
type input "[PERSON_NAME]"
type input "Cauvin"
type input "[STREET_ADDRESS]"
type input "34000"
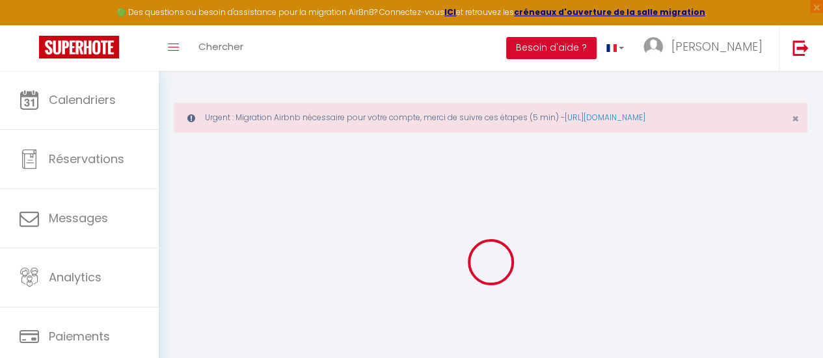
type input "[GEOGRAPHIC_DATA]"
type input "110"
type input "55"
type input "7.20"
type input "6.63"
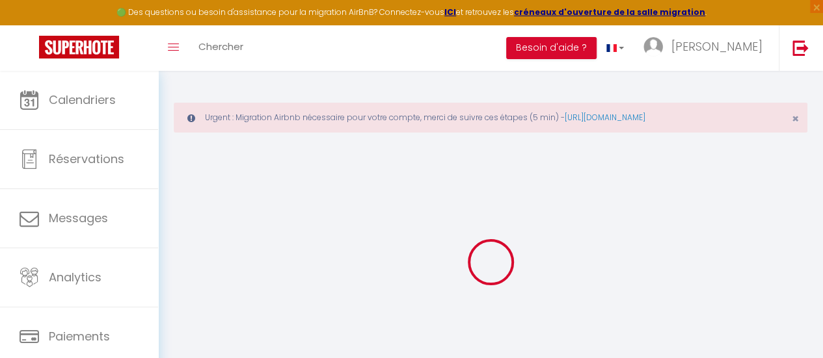
type input "400"
select select
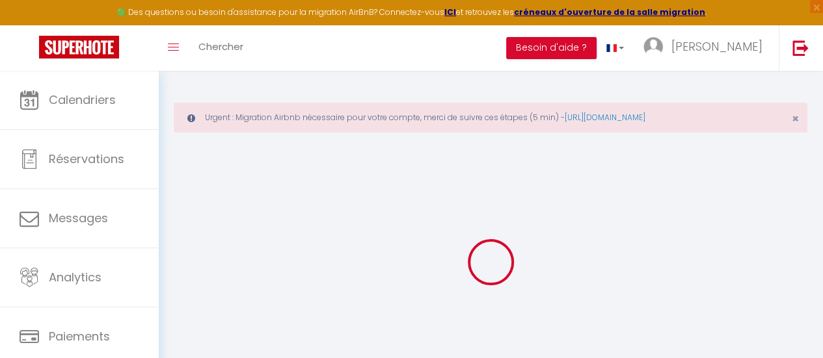
select select
type input "[STREET_ADDRESS]"
type input "34000"
type input "[GEOGRAPHIC_DATA]"
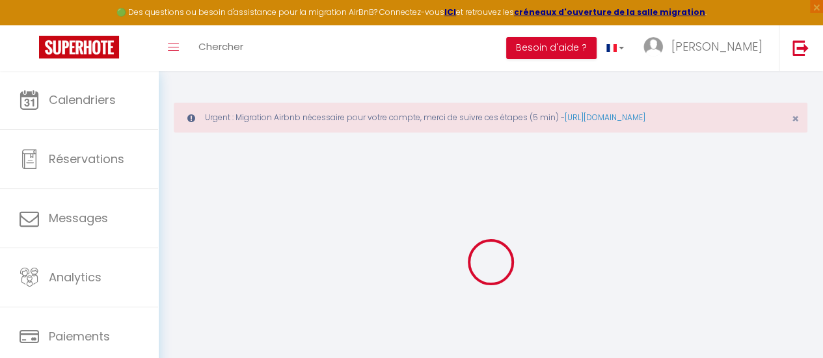
type input "[EMAIL_ADDRESS][DOMAIN_NAME]"
select select
checkbox input "false"
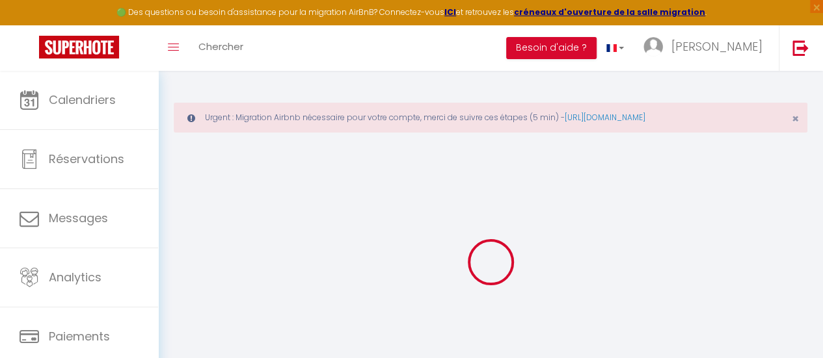
checkbox input "false"
radio input "true"
type input "55"
type input "0"
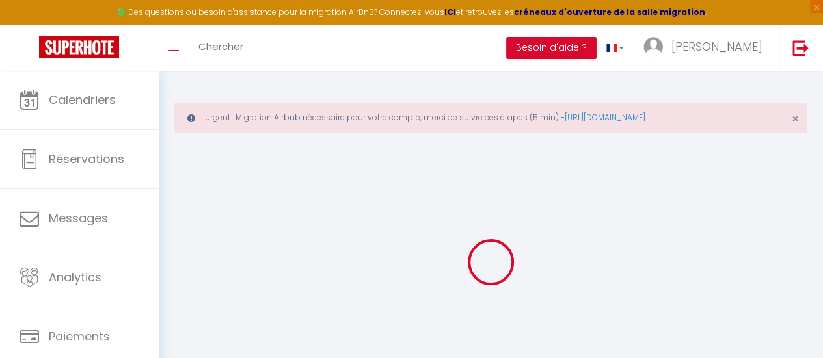
type input "0"
select select
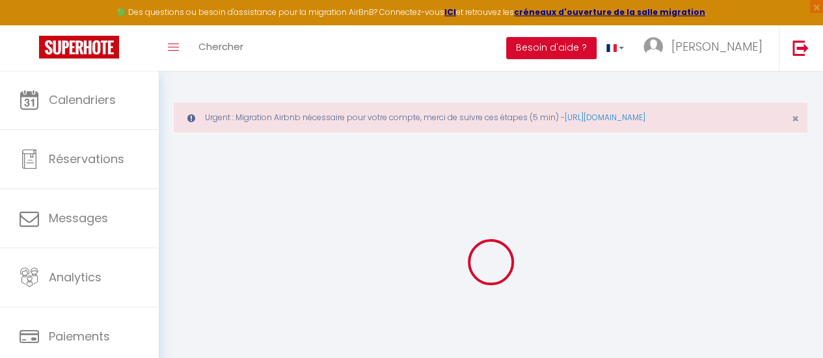
select select
checkbox input "false"
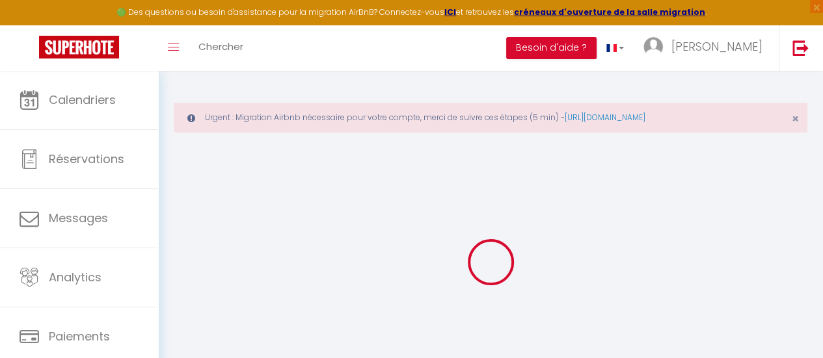
checkbox input "false"
select select
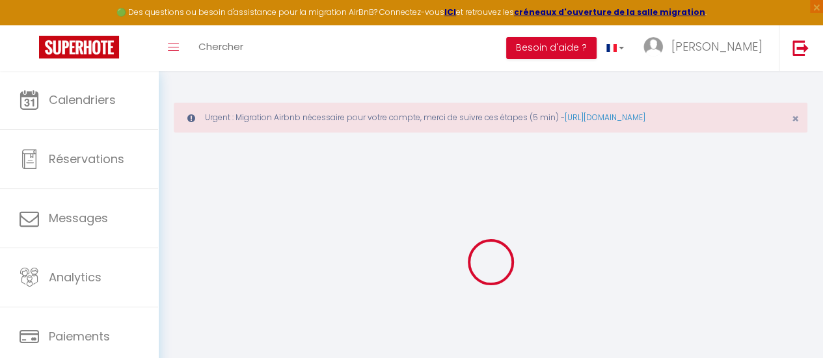
select select
checkbox input "false"
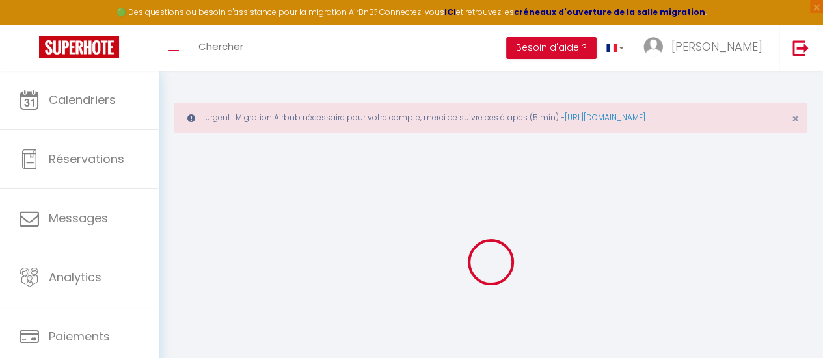
checkbox input "false"
select select
checkbox input "false"
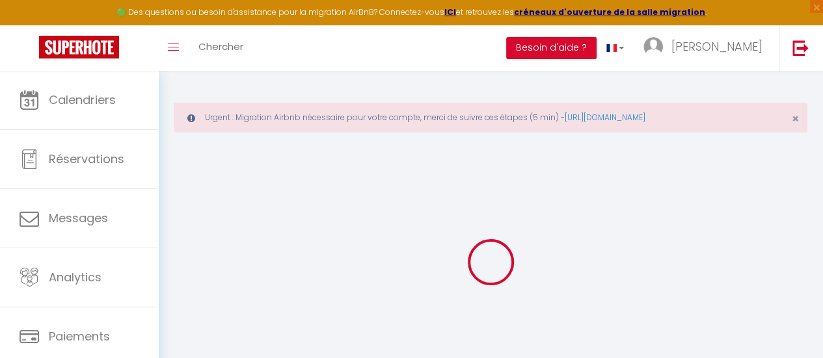
checkbox input "false"
select select
checkbox input "false"
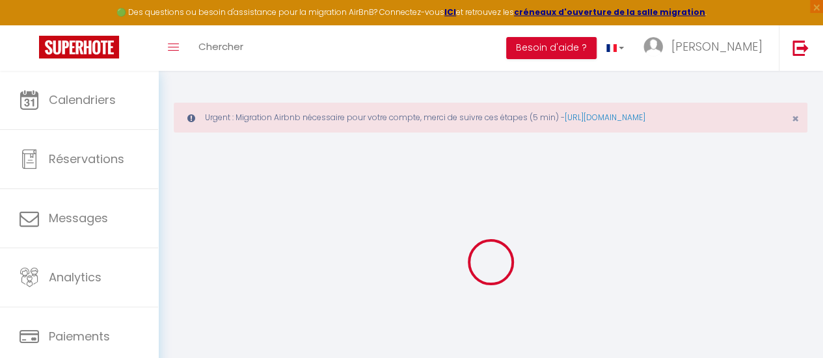
checkbox input "false"
select select "16:00"
select select "23:45"
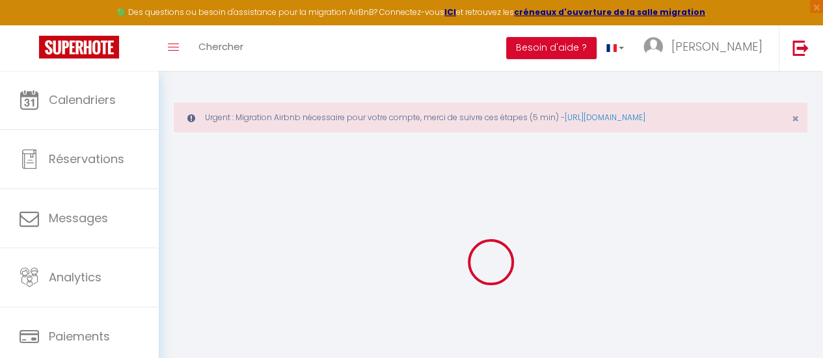
select select "10:00"
select select "15"
select select "12:00"
select select
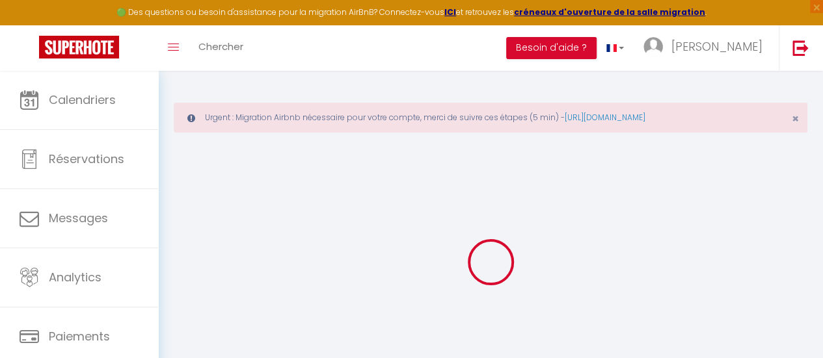
checkbox input "false"
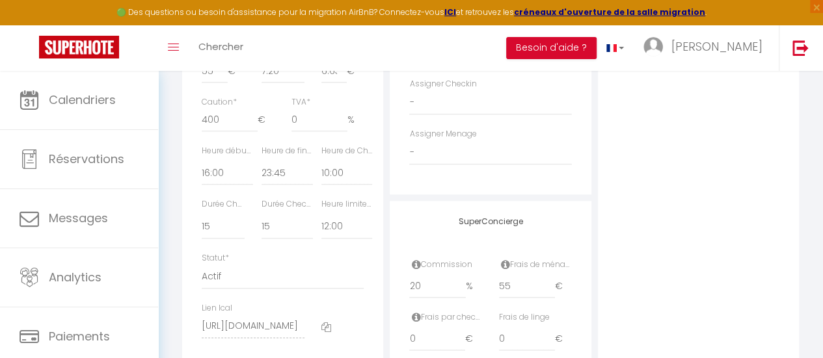
scroll to position [715, 0]
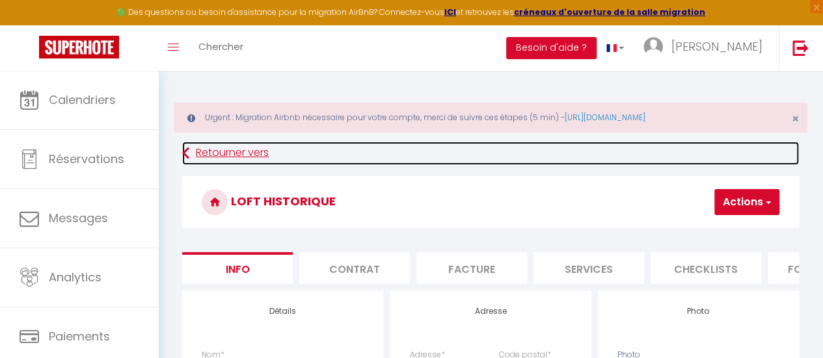
click at [189, 146] on icon at bounding box center [185, 153] width 7 height 23
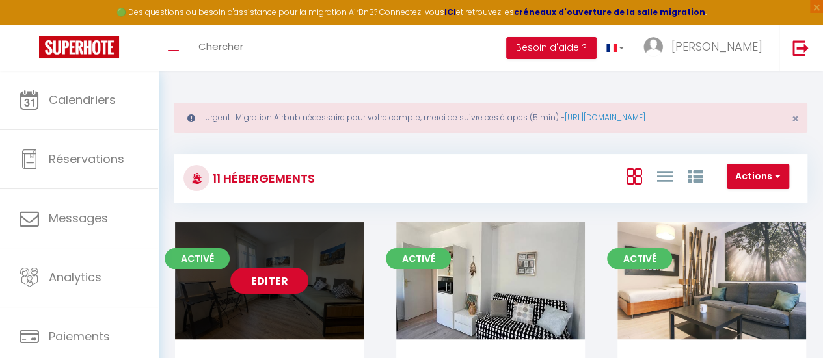
click at [267, 275] on link "Editer" at bounding box center [269, 281] width 78 height 26
select select "3"
select select "2"
select select "1"
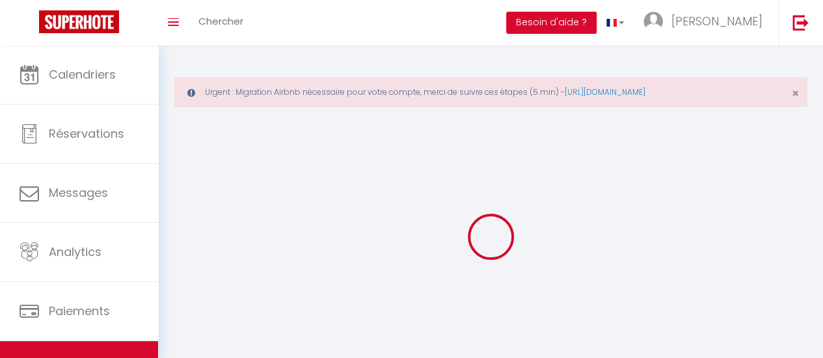
select select
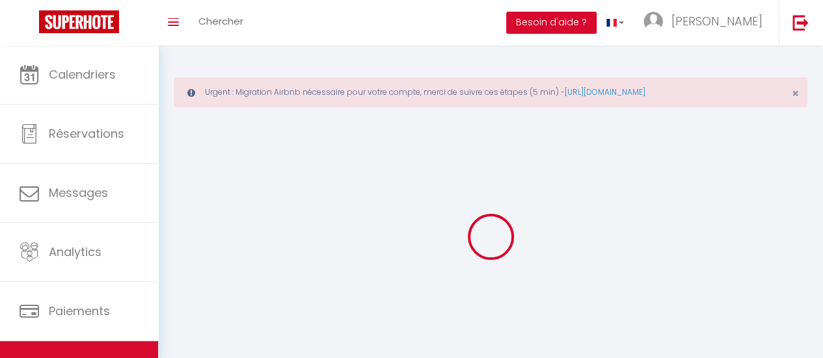
select select "1"
select select
checkbox input "false"
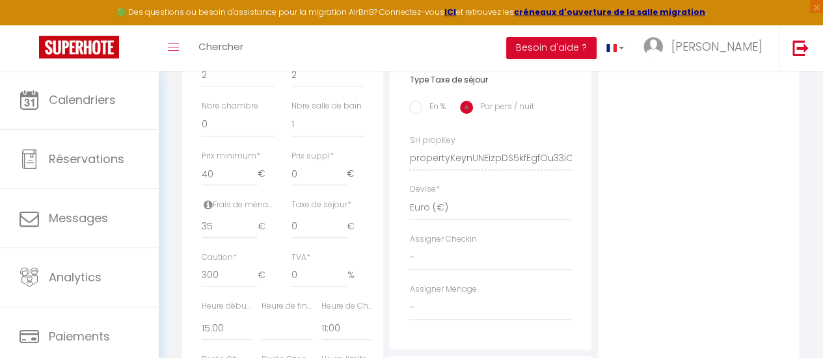
scroll to position [585, 0]
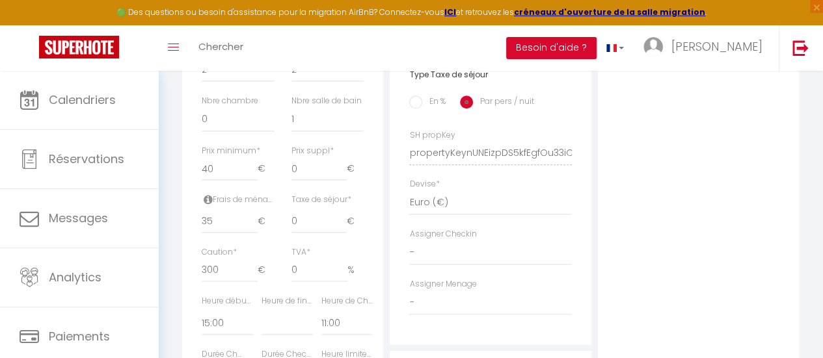
click at [412, 109] on input "En %" at bounding box center [415, 102] width 13 height 13
click at [286, 233] on input "0" at bounding box center [282, 221] width 43 height 23
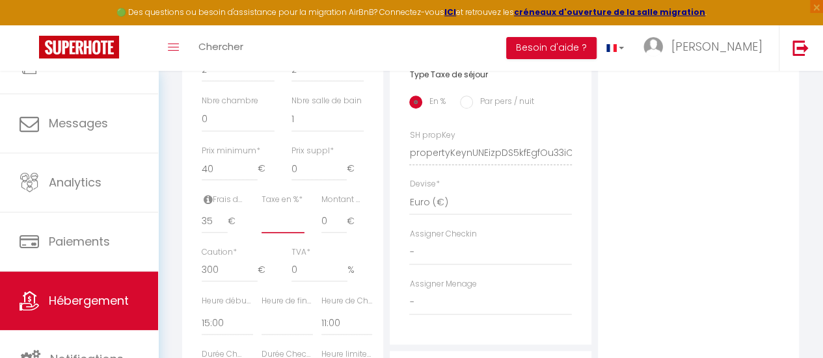
scroll to position [97, 0]
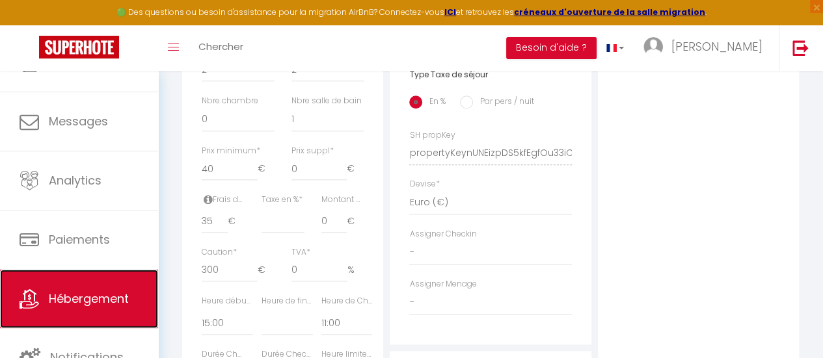
click at [79, 292] on span "Hébergement" at bounding box center [89, 299] width 80 height 16
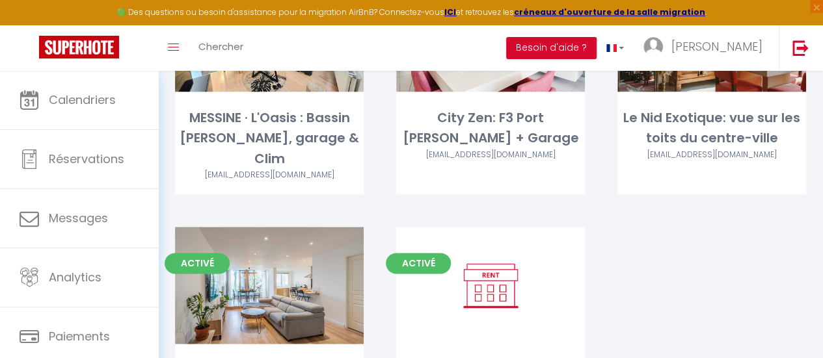
scroll to position [780, 0]
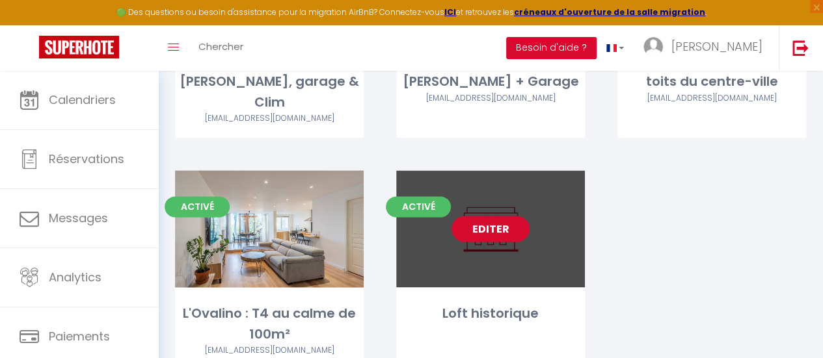
click at [499, 235] on link "Editer" at bounding box center [490, 229] width 78 height 26
click at [510, 232] on link "Editer" at bounding box center [490, 229] width 78 height 26
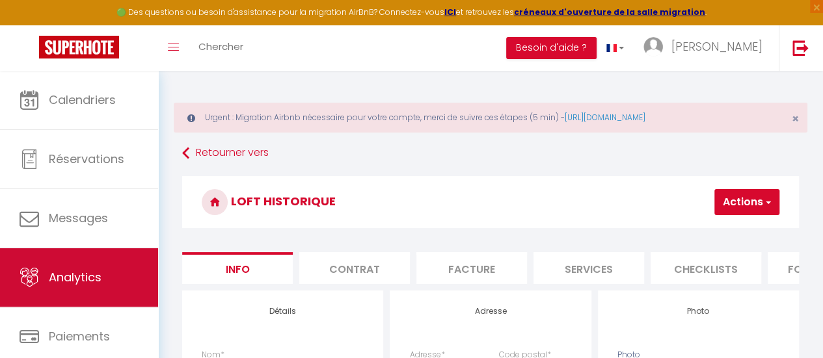
scroll to position [97, 0]
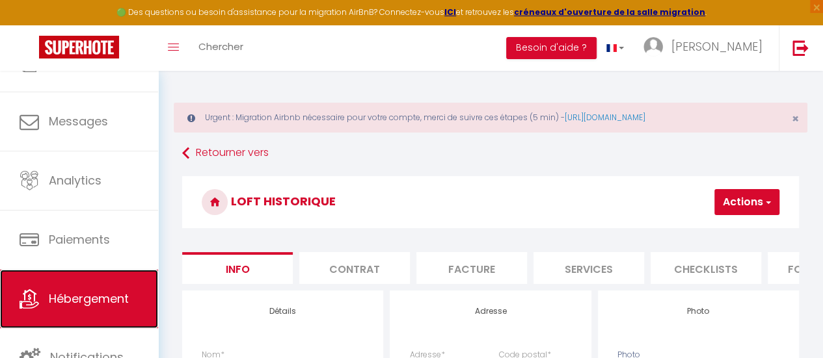
click at [83, 303] on span "Hébergement" at bounding box center [89, 299] width 80 height 16
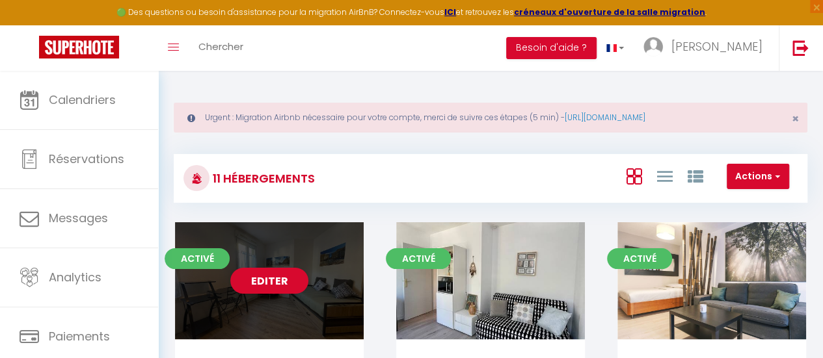
drag, startPoint x: 245, startPoint y: 258, endPoint x: 222, endPoint y: 268, distance: 24.2
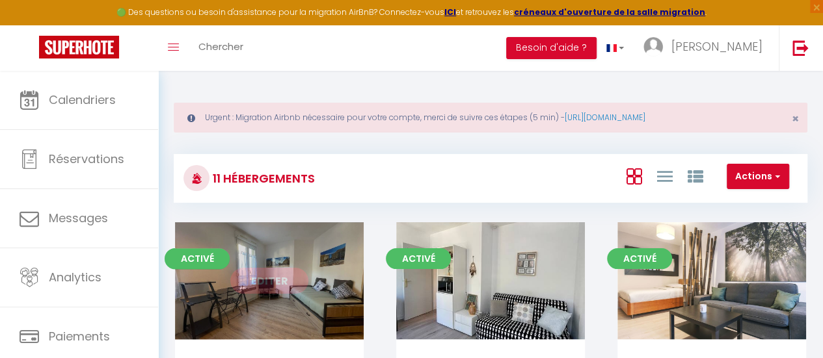
drag, startPoint x: 222, startPoint y: 268, endPoint x: 280, endPoint y: 282, distance: 58.8
click at [280, 282] on link "Editer" at bounding box center [269, 281] width 78 height 26
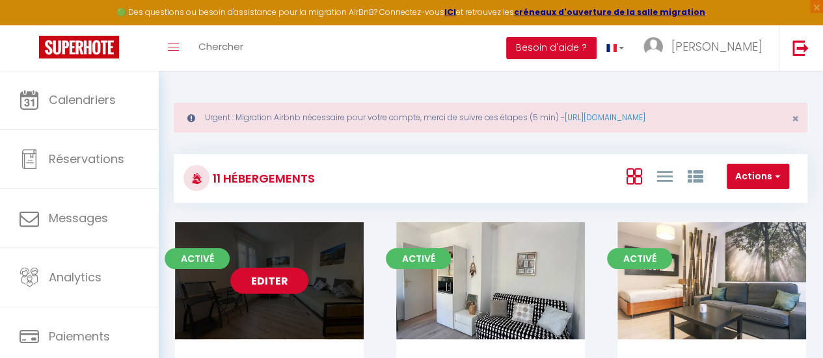
click at [280, 282] on link "Editer" at bounding box center [269, 281] width 78 height 26
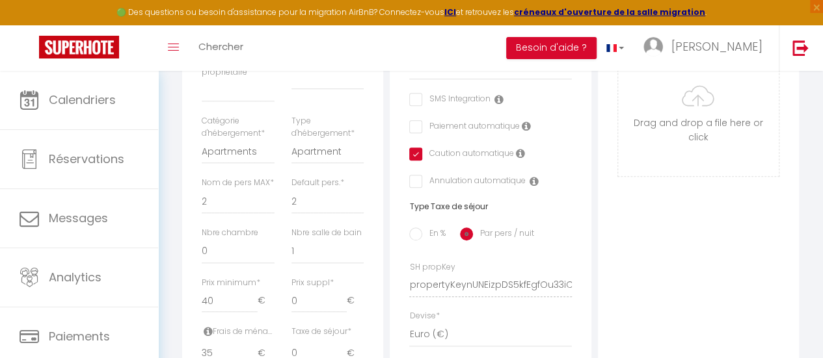
scroll to position [455, 0]
click at [414, 239] on input "En %" at bounding box center [415, 232] width 13 height 13
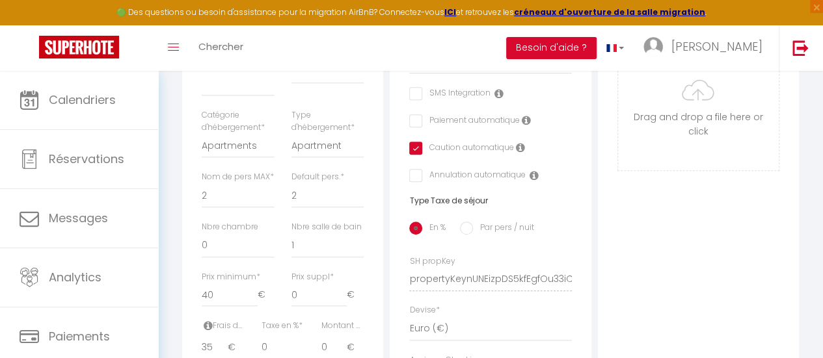
scroll to position [520, 0]
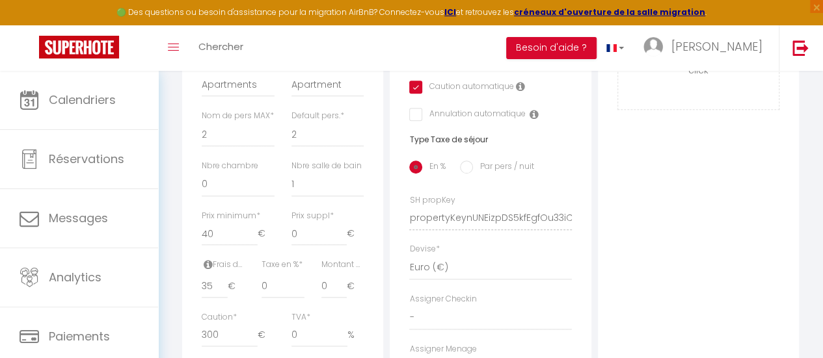
click at [416, 90] on input "checkbox" at bounding box center [413, 87] width 8 height 13
click at [282, 298] on input "0" at bounding box center [282, 286] width 43 height 23
click at [328, 298] on input "0" at bounding box center [334, 286] width 26 height 23
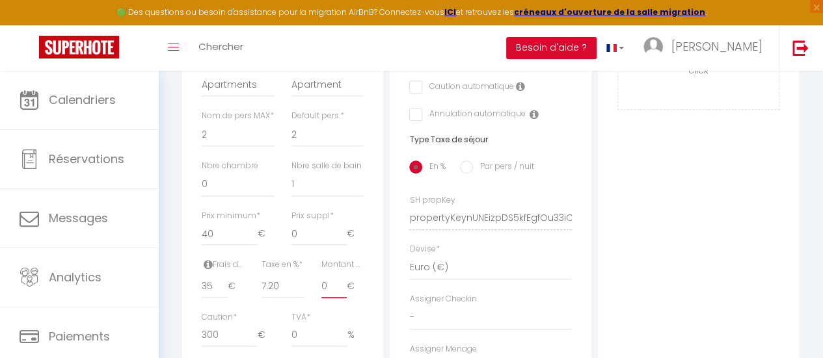
click at [328, 298] on input "0" at bounding box center [334, 286] width 26 height 23
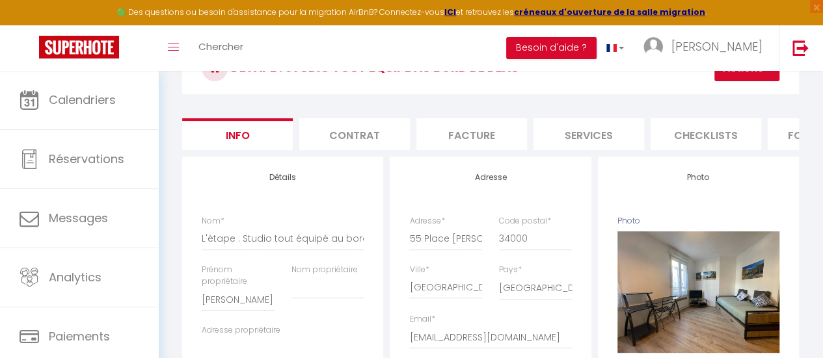
scroll to position [65, 0]
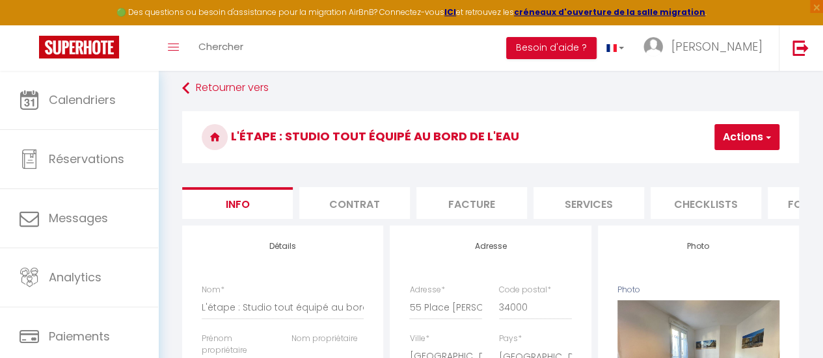
click at [737, 141] on button "Actions" at bounding box center [746, 137] width 65 height 26
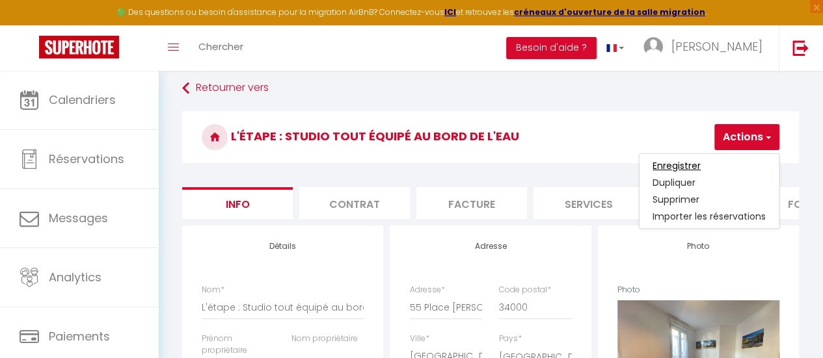
click at [682, 159] on input "Enregistrer" at bounding box center [676, 165] width 48 height 13
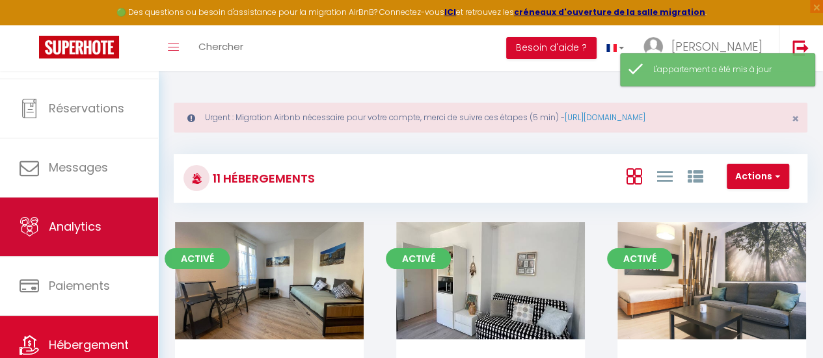
scroll to position [97, 0]
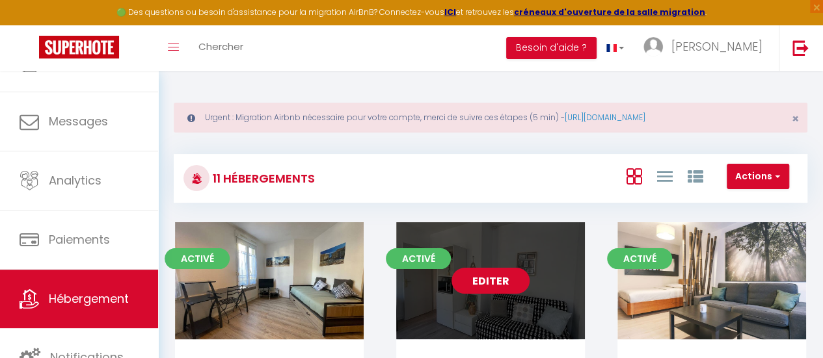
click at [500, 284] on link "Editer" at bounding box center [490, 281] width 78 height 26
click at [499, 284] on link "Editer" at bounding box center [490, 281] width 78 height 26
click at [492, 280] on link "Editer" at bounding box center [490, 281] width 78 height 26
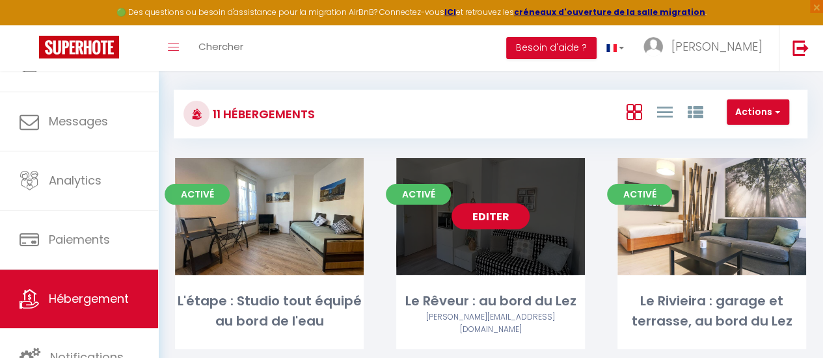
scroll to position [65, 0]
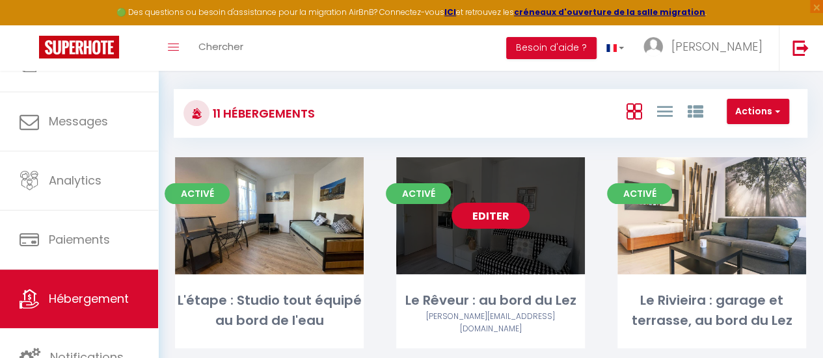
click at [489, 218] on link "Editer" at bounding box center [490, 216] width 78 height 26
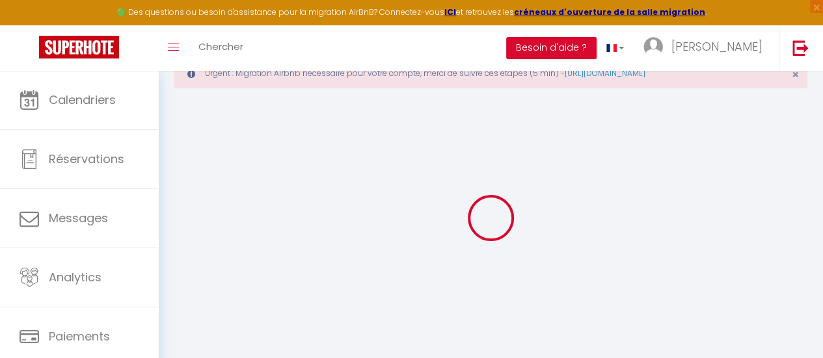
scroll to position [71, 0]
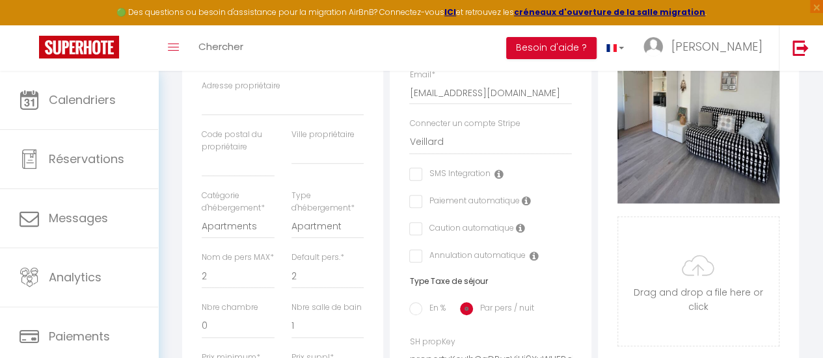
scroll to position [461, 0]
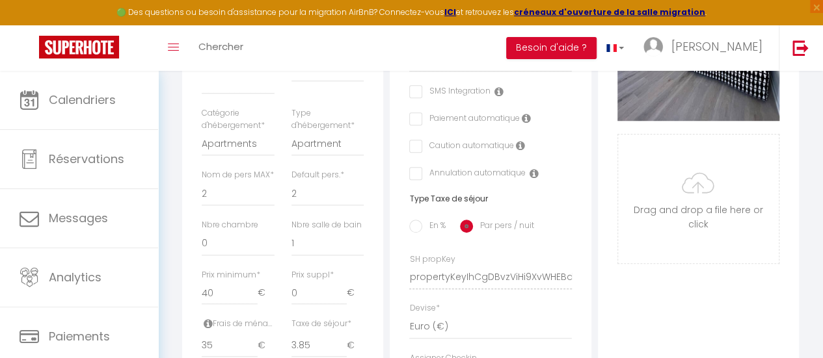
click at [420, 233] on input "En %" at bounding box center [415, 226] width 13 height 13
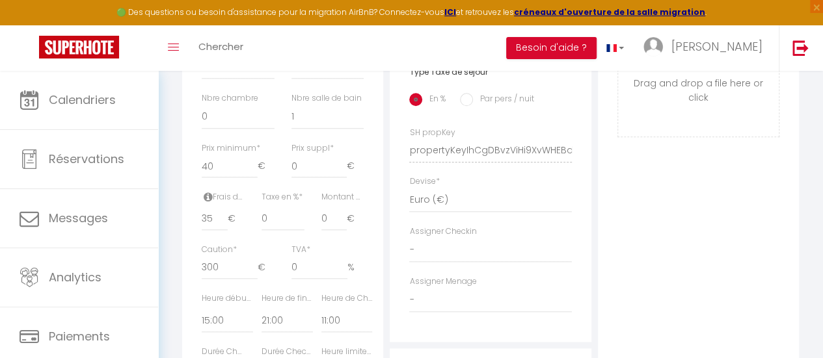
scroll to position [591, 0]
click at [287, 228] on input "0" at bounding box center [282, 215] width 43 height 23
click at [286, 228] on input "0" at bounding box center [282, 215] width 43 height 23
drag, startPoint x: 282, startPoint y: 237, endPoint x: 259, endPoint y: 237, distance: 22.8
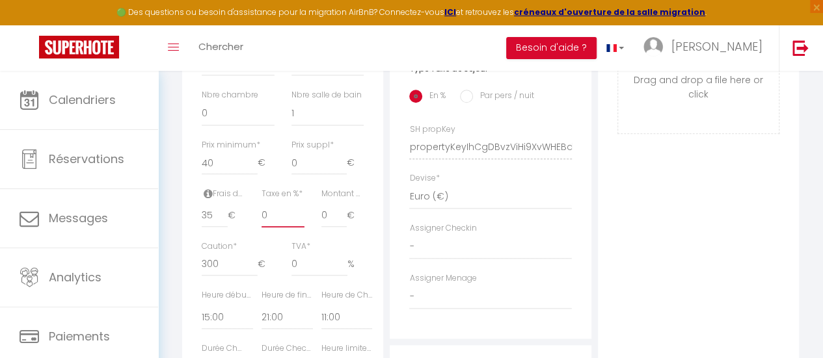
click at [259, 237] on div "Taxe en % * 0" at bounding box center [283, 214] width 60 height 53
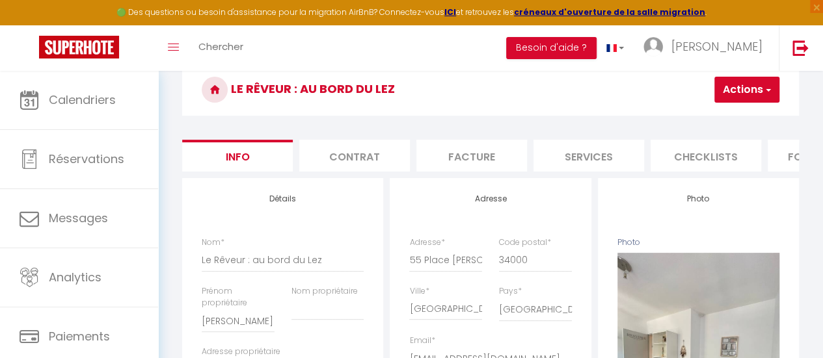
scroll to position [6, 0]
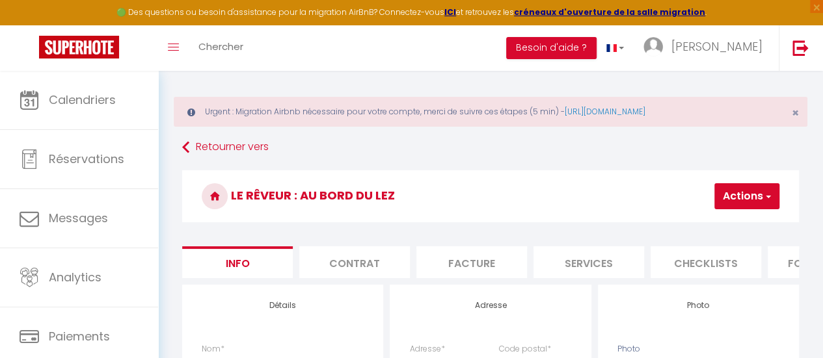
click at [739, 198] on button "Actions" at bounding box center [746, 196] width 65 height 26
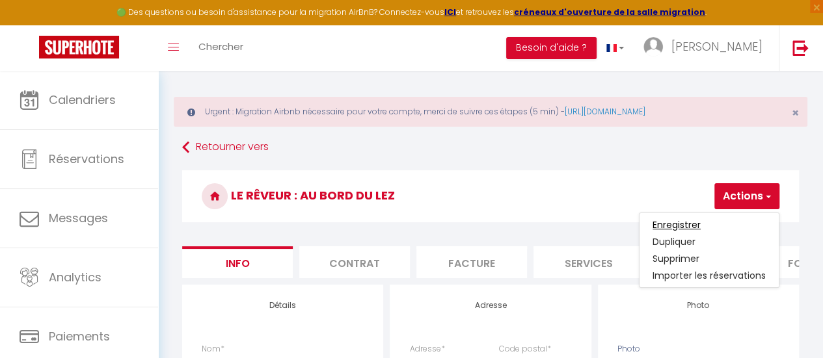
click at [683, 224] on input "Enregistrer" at bounding box center [676, 225] width 48 height 13
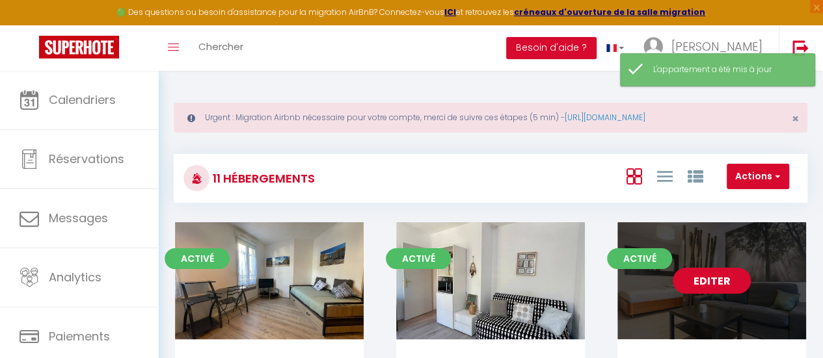
click at [702, 274] on link "Editer" at bounding box center [711, 281] width 78 height 26
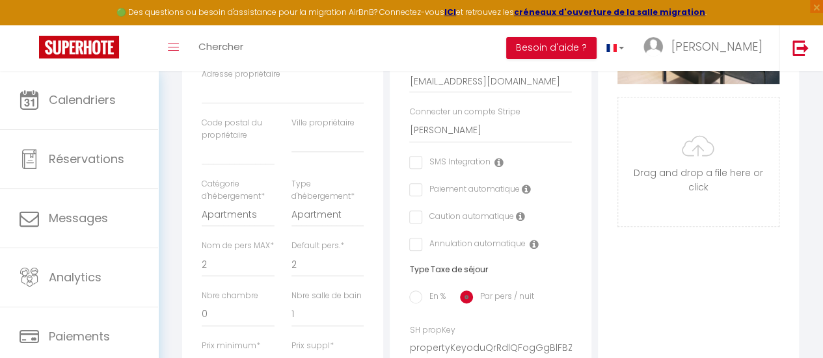
scroll to position [455, 0]
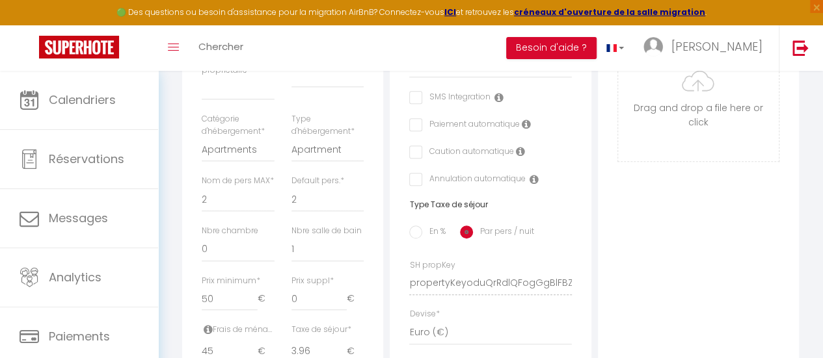
click at [424, 239] on label "En %" at bounding box center [433, 233] width 23 height 14
click at [422, 239] on input "En %" at bounding box center [415, 232] width 13 height 13
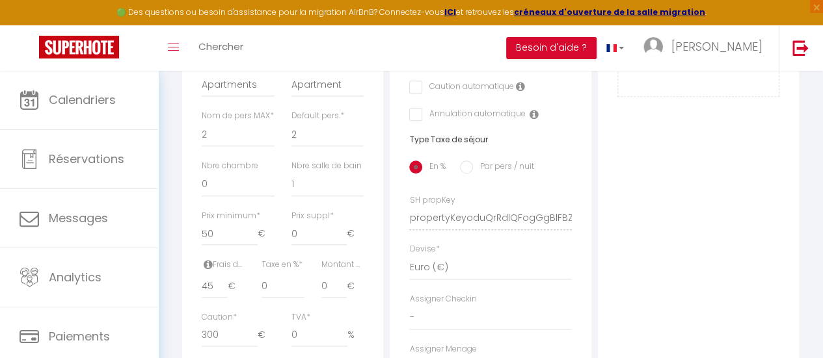
scroll to position [585, 0]
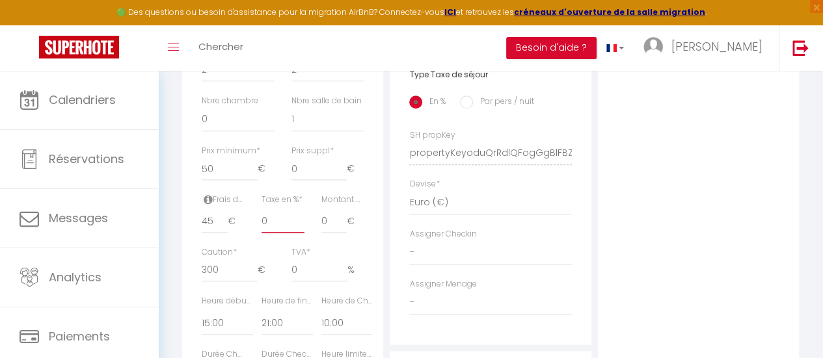
click at [273, 233] on input "0" at bounding box center [282, 221] width 43 height 23
click at [328, 233] on input "0" at bounding box center [334, 221] width 26 height 23
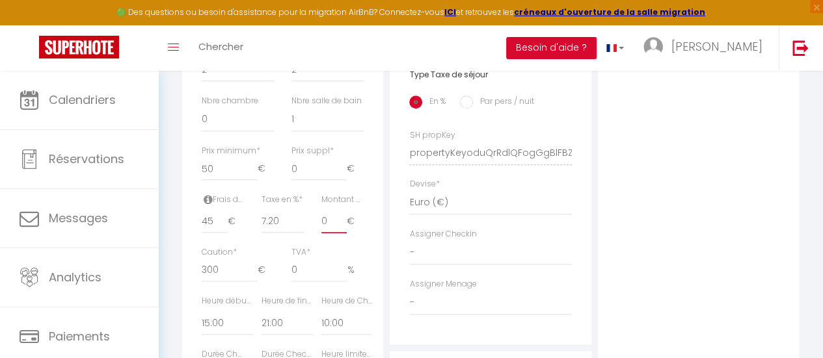
click at [323, 233] on input "0" at bounding box center [334, 221] width 26 height 23
click at [326, 233] on input "0" at bounding box center [334, 221] width 26 height 23
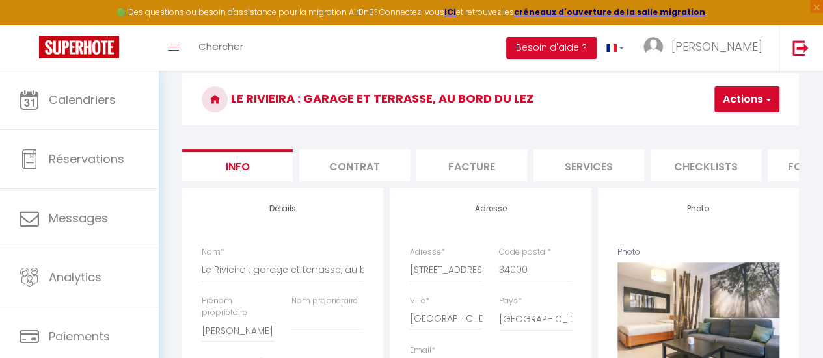
scroll to position [0, 0]
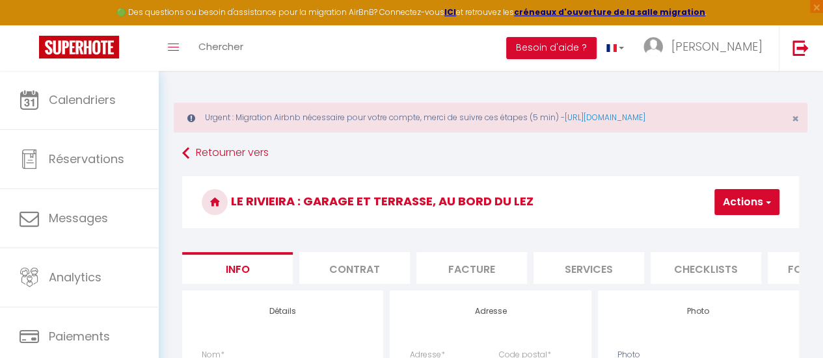
click at [744, 211] on button "Actions" at bounding box center [746, 202] width 65 height 26
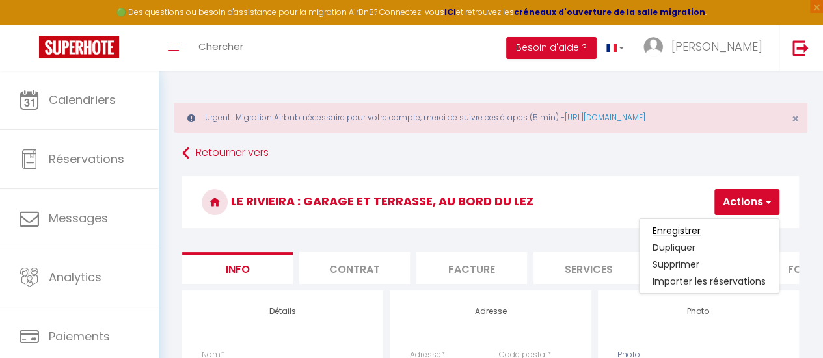
click at [678, 230] on input "Enregistrer" at bounding box center [676, 230] width 48 height 13
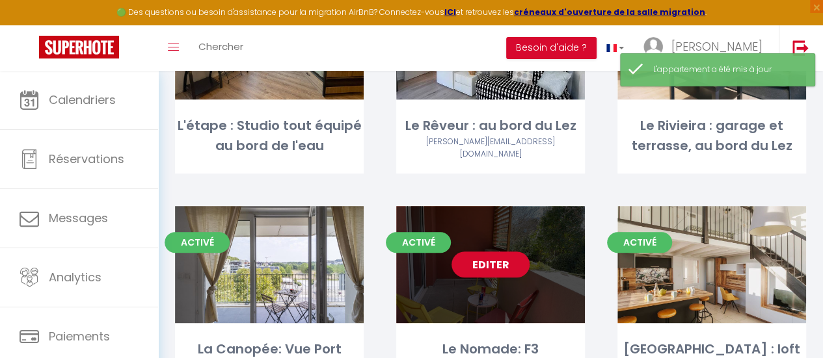
scroll to position [260, 0]
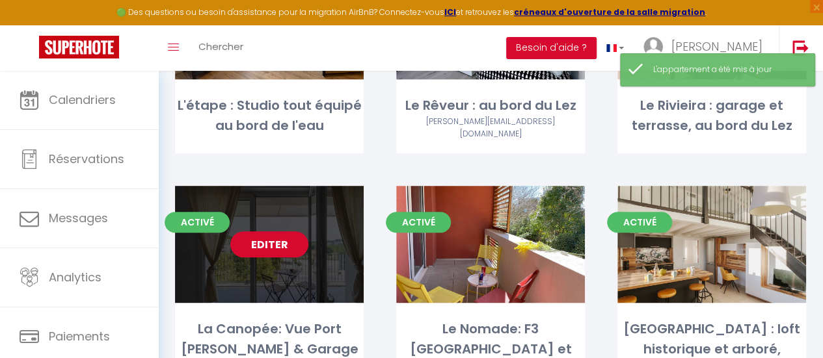
click at [265, 244] on link "Editer" at bounding box center [269, 245] width 78 height 26
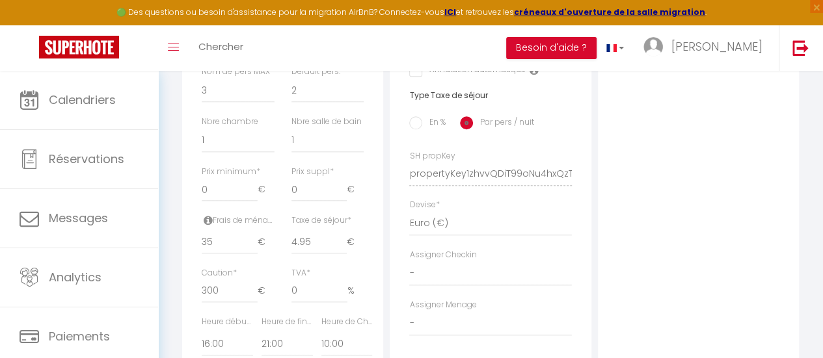
scroll to position [585, 0]
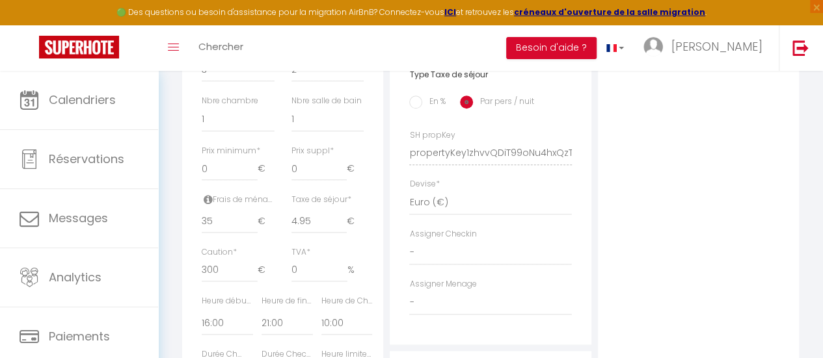
click at [413, 106] on input "En %" at bounding box center [415, 102] width 13 height 13
click at [285, 233] on input "0" at bounding box center [282, 221] width 43 height 23
click at [325, 233] on input "0" at bounding box center [334, 221] width 26 height 23
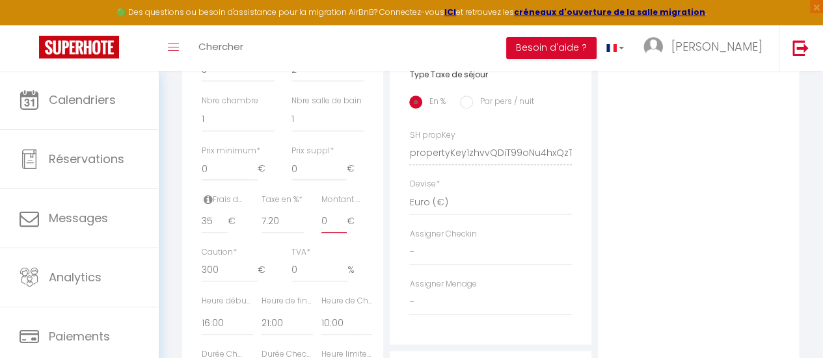
click at [325, 233] on input "0" at bounding box center [334, 221] width 26 height 23
click at [324, 233] on input "0" at bounding box center [334, 221] width 26 height 23
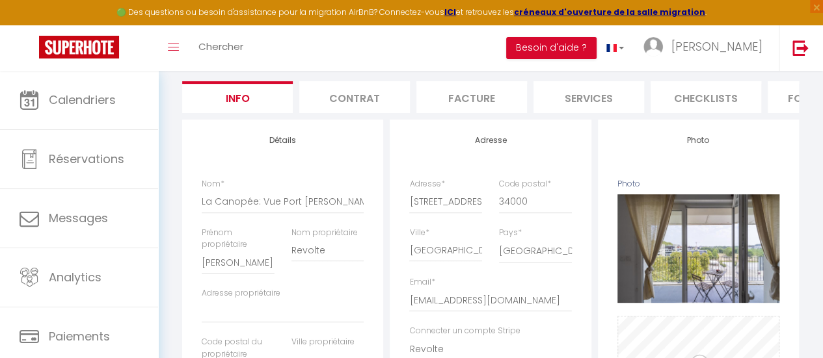
scroll to position [130, 0]
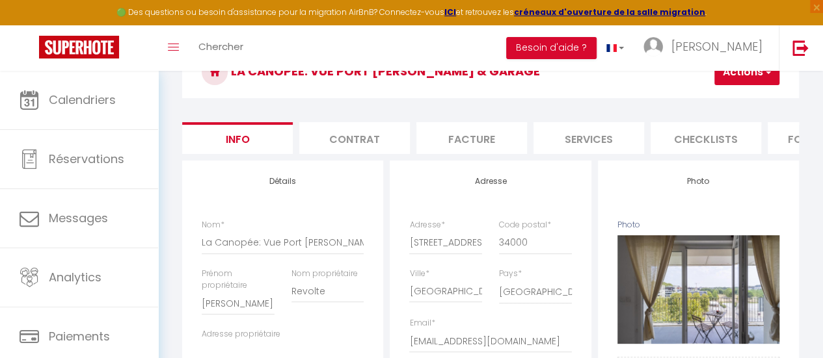
click at [743, 75] on button "Actions" at bounding box center [746, 72] width 65 height 26
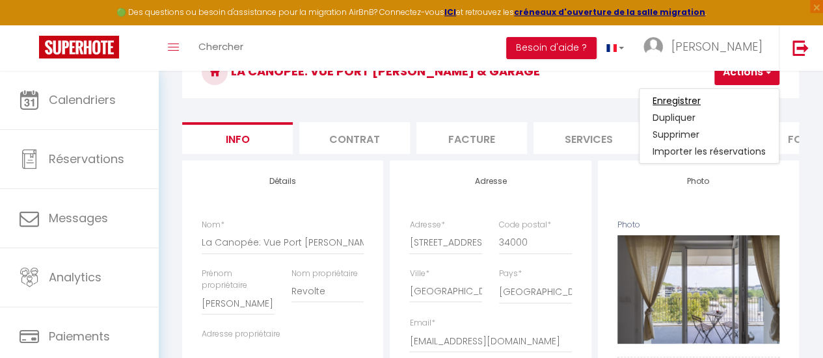
click at [678, 96] on input "Enregistrer" at bounding box center [676, 100] width 48 height 13
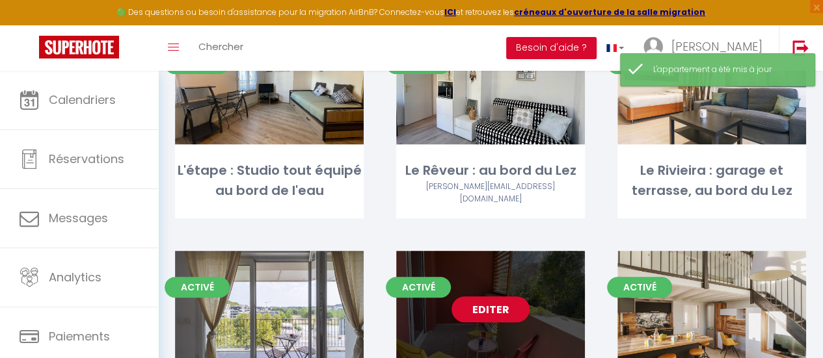
scroll to position [260, 0]
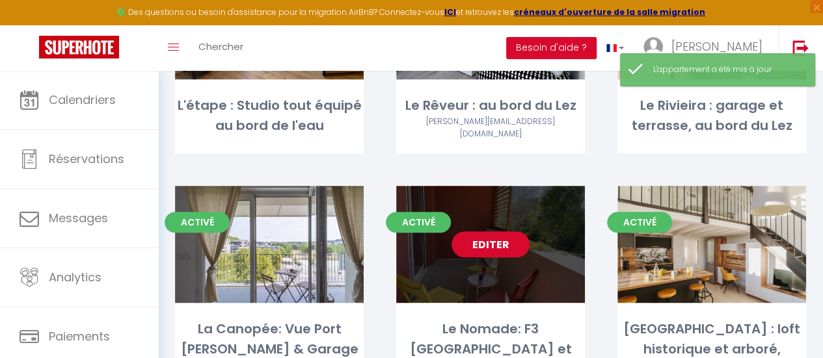
click at [505, 245] on link "Editer" at bounding box center [490, 245] width 78 height 26
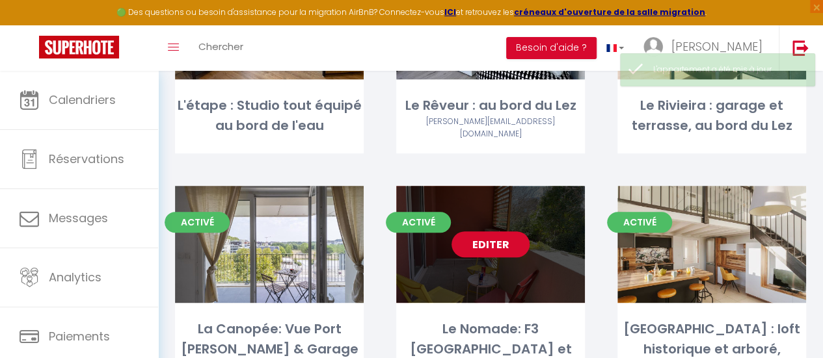
click at [501, 241] on link "Editer" at bounding box center [490, 245] width 78 height 26
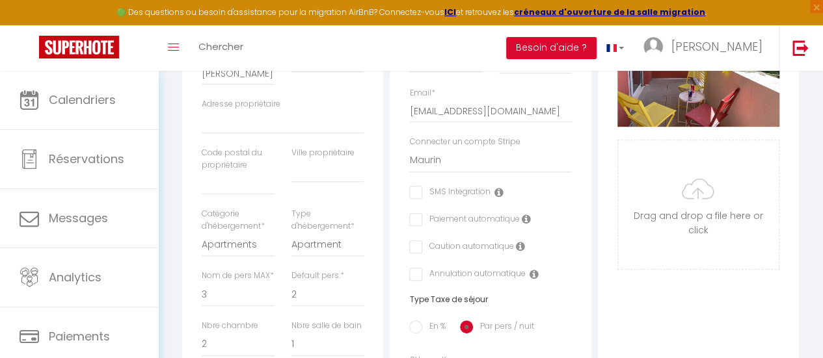
scroll to position [390, 0]
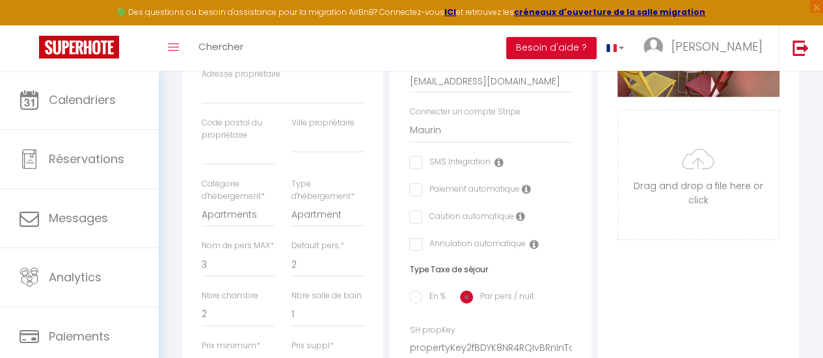
click at [419, 301] on input "En %" at bounding box center [415, 297] width 13 height 13
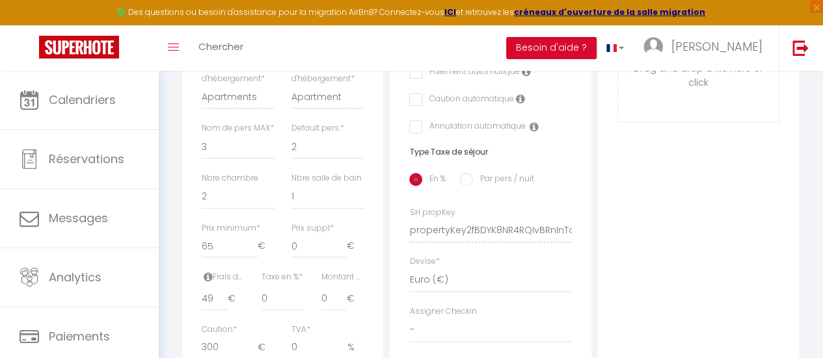
scroll to position [520, 0]
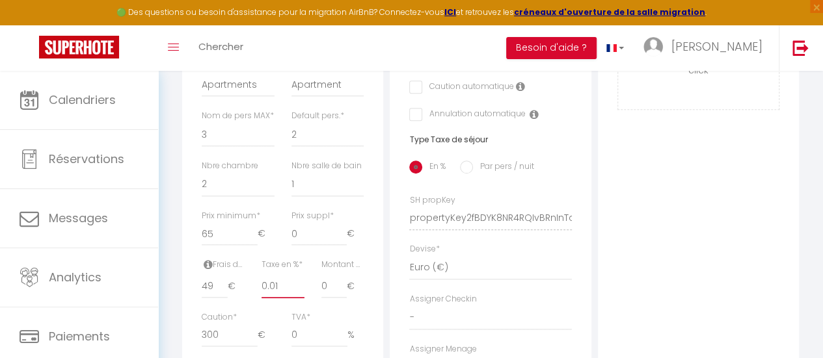
click at [297, 298] on input "0.01" at bounding box center [282, 286] width 43 height 23
click at [297, 298] on input "0.02" at bounding box center [282, 286] width 43 height 23
click at [282, 298] on input "0.02" at bounding box center [282, 286] width 43 height 23
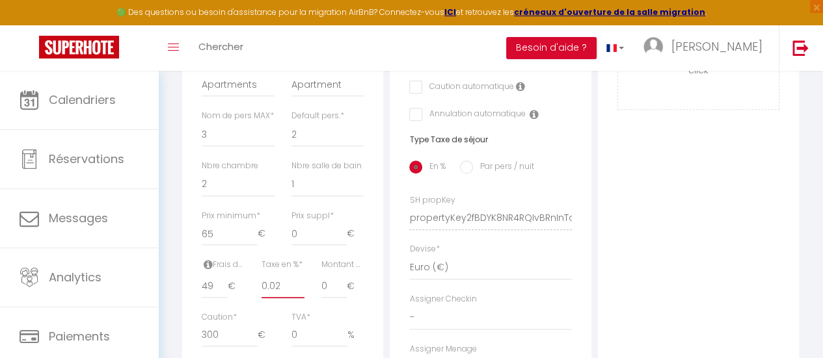
click at [282, 298] on input "0.02" at bounding box center [282, 286] width 43 height 23
click at [334, 298] on input "0" at bounding box center [334, 286] width 26 height 23
click at [332, 298] on input "0" at bounding box center [334, 286] width 26 height 23
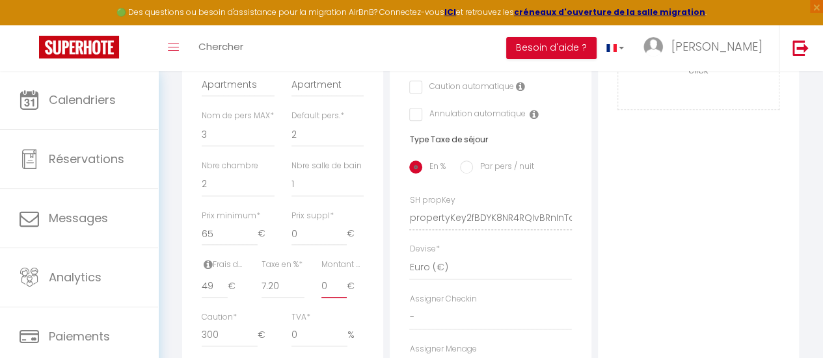
drag, startPoint x: 332, startPoint y: 303, endPoint x: 325, endPoint y: 303, distance: 7.2
click at [325, 298] on input "0" at bounding box center [334, 286] width 26 height 23
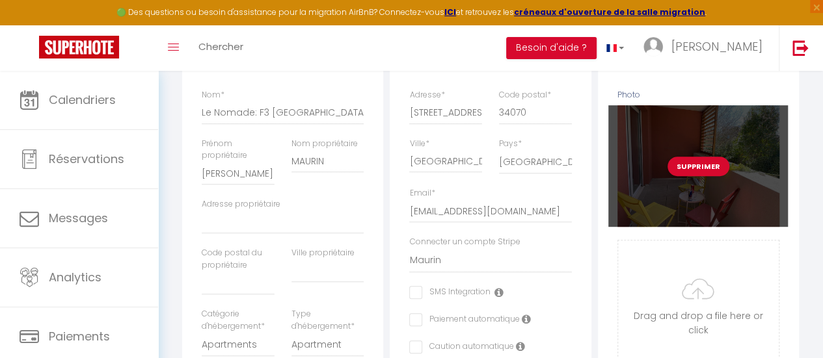
scroll to position [65, 0]
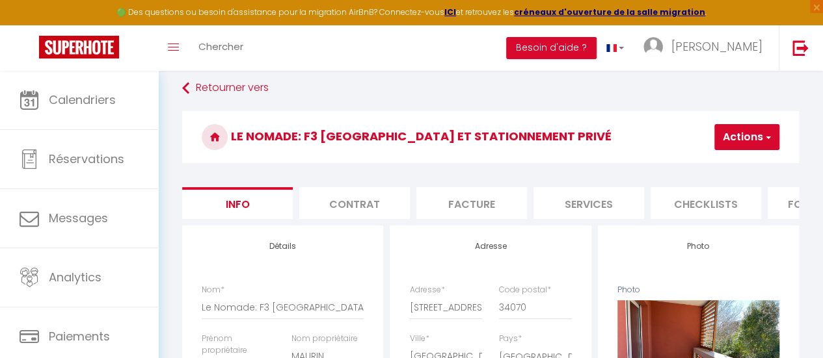
click at [754, 135] on button "Actions" at bounding box center [746, 137] width 65 height 26
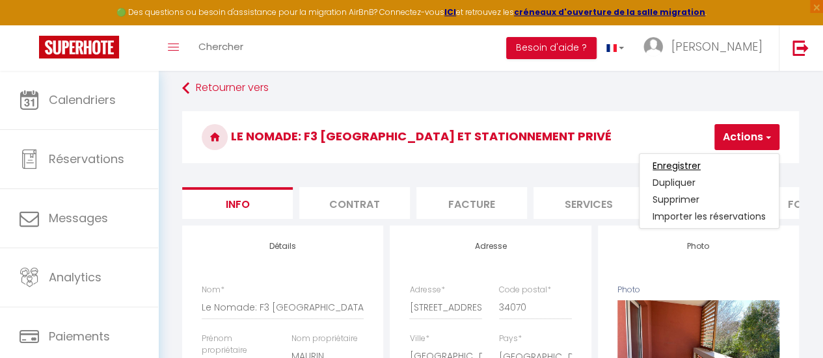
click at [691, 166] on input "Enregistrer" at bounding box center [676, 165] width 48 height 13
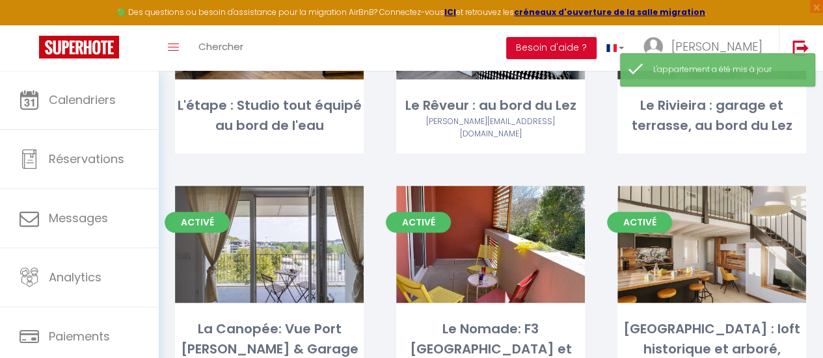
scroll to position [390, 0]
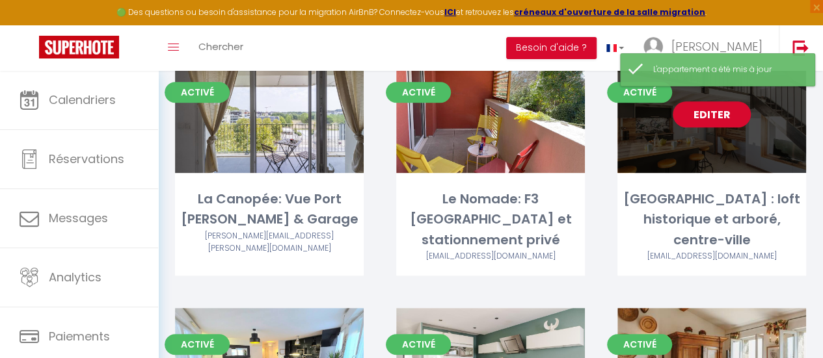
click at [708, 105] on link "Editer" at bounding box center [711, 114] width 78 height 26
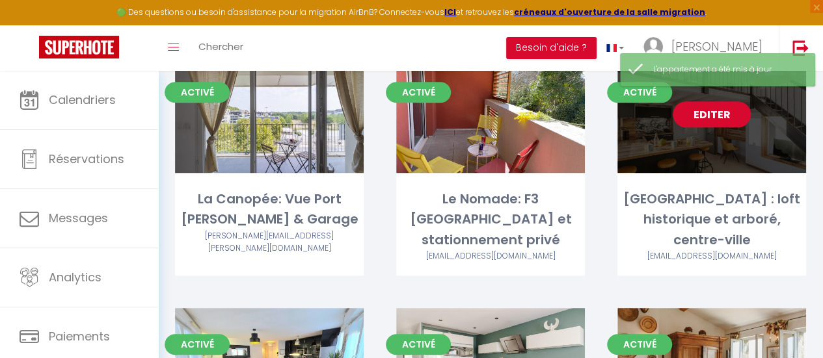
click at [709, 109] on link "Editer" at bounding box center [711, 114] width 78 height 26
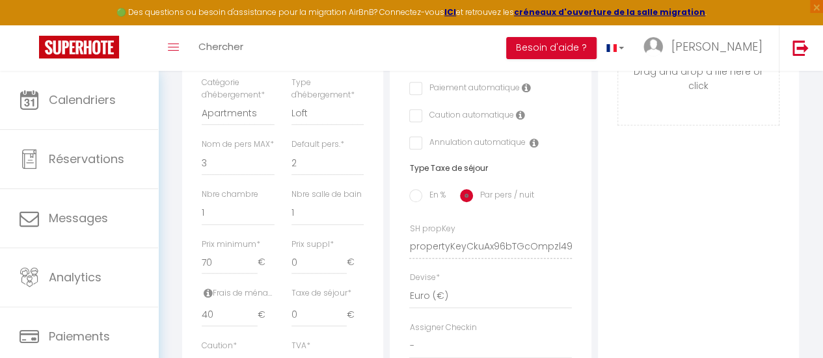
scroll to position [520, 0]
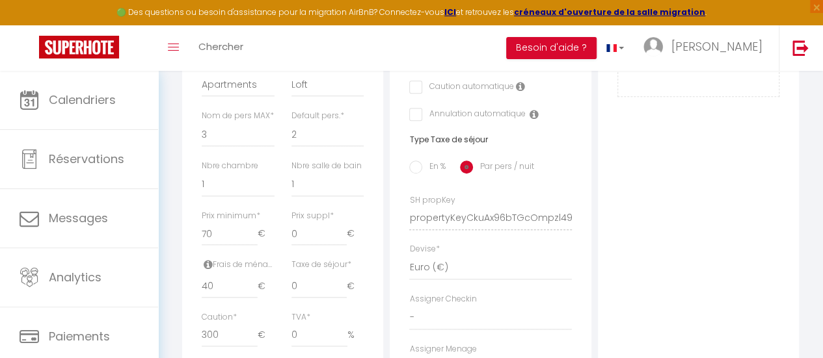
click at [416, 173] on input "En %" at bounding box center [415, 167] width 13 height 13
click at [279, 298] on input "0" at bounding box center [282, 286] width 43 height 23
click at [321, 298] on input "0" at bounding box center [334, 286] width 26 height 23
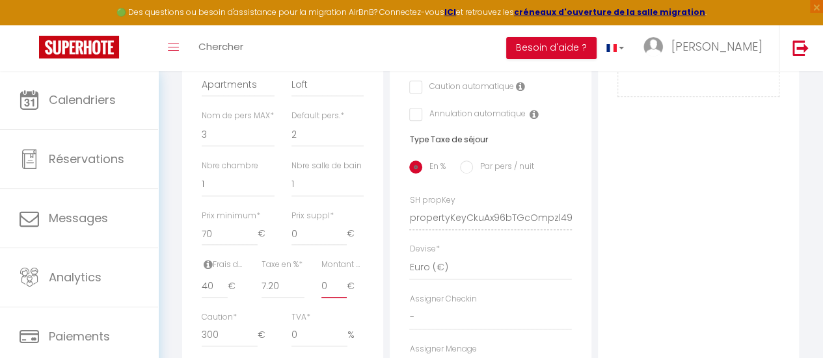
click at [321, 298] on input "0" at bounding box center [334, 286] width 26 height 23
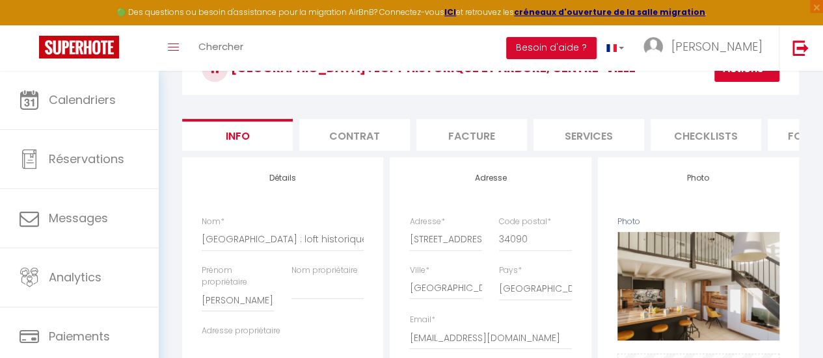
scroll to position [130, 0]
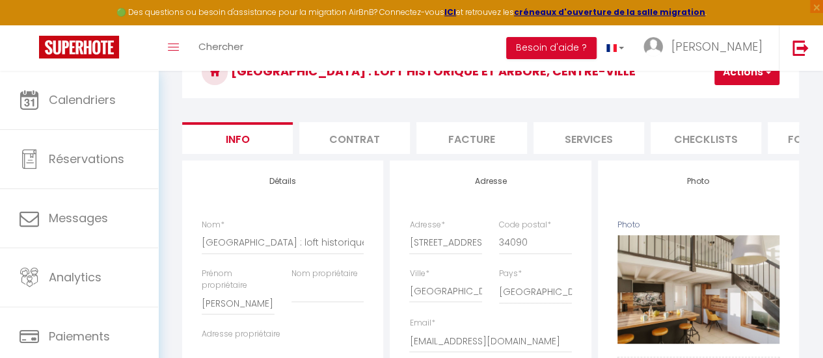
click at [726, 81] on button "Actions" at bounding box center [746, 72] width 65 height 26
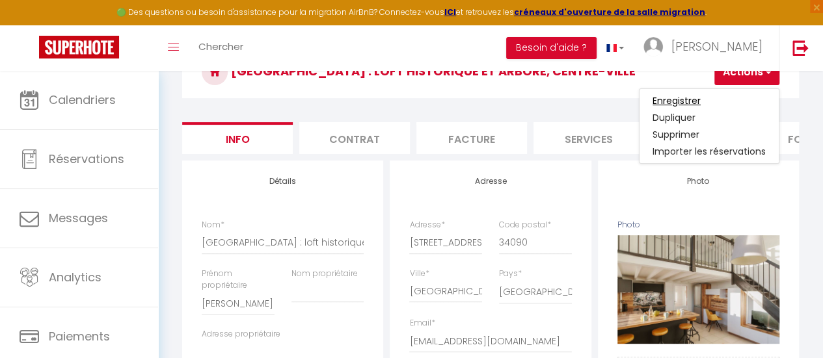
click at [685, 98] on input "Enregistrer" at bounding box center [676, 100] width 48 height 13
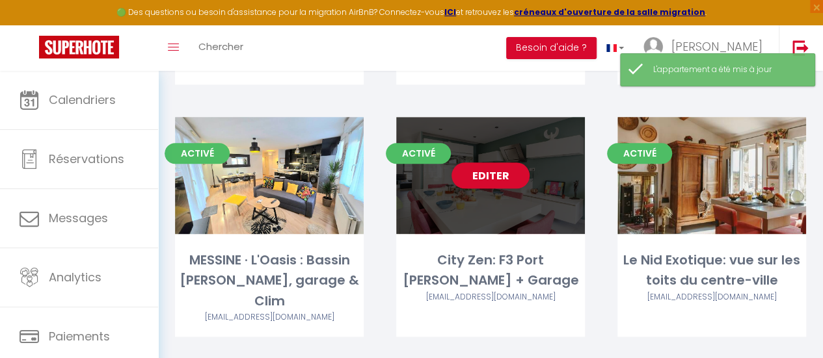
scroll to position [585, 0]
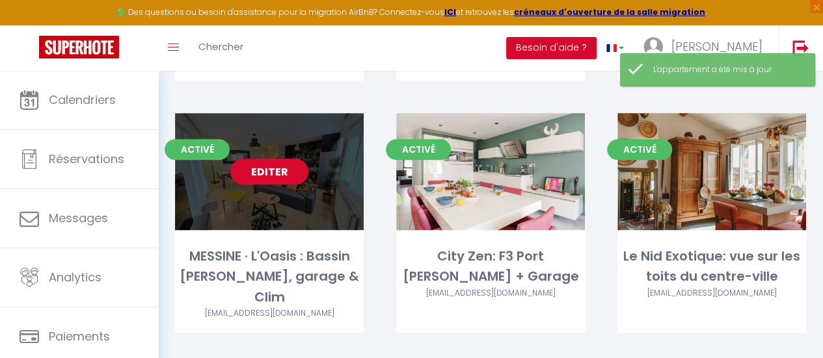
click at [265, 175] on link "Editer" at bounding box center [269, 172] width 78 height 26
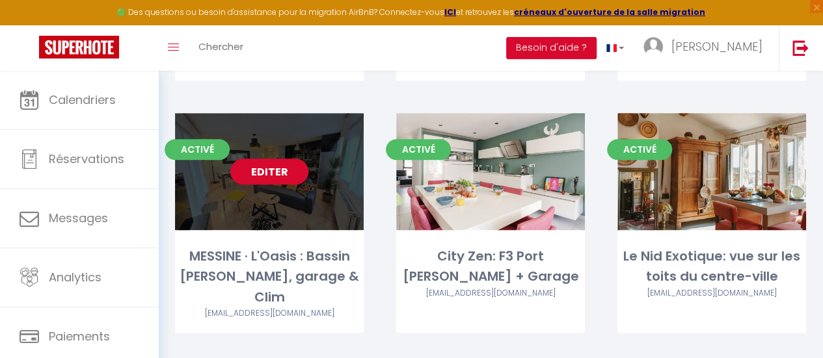
click at [265, 175] on link "Editer" at bounding box center [269, 172] width 78 height 26
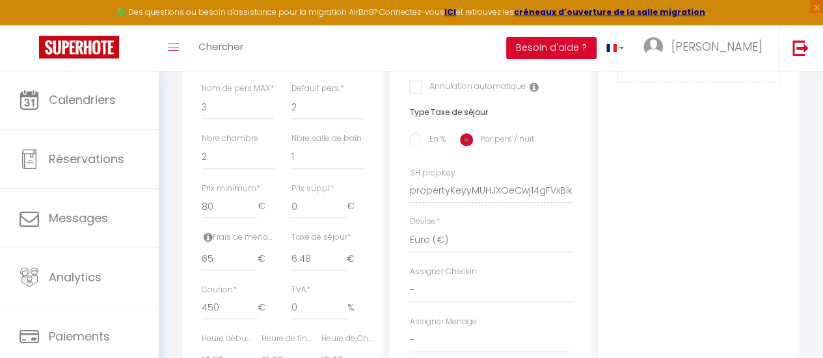
scroll to position [520, 0]
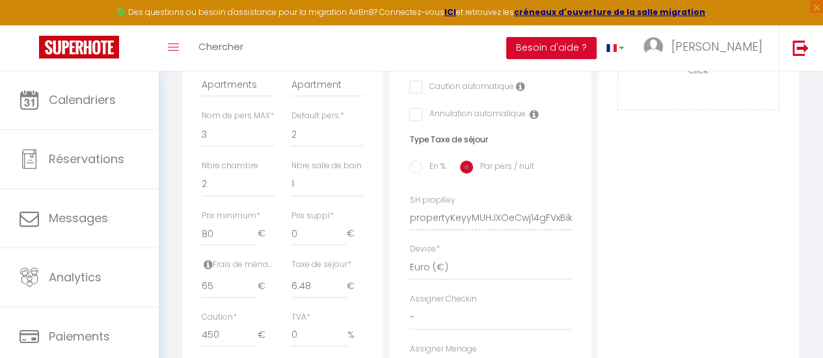
click at [417, 174] on input "En %" at bounding box center [415, 167] width 13 height 13
click at [277, 298] on input "0" at bounding box center [282, 286] width 43 height 23
click at [323, 298] on input "0" at bounding box center [334, 286] width 26 height 23
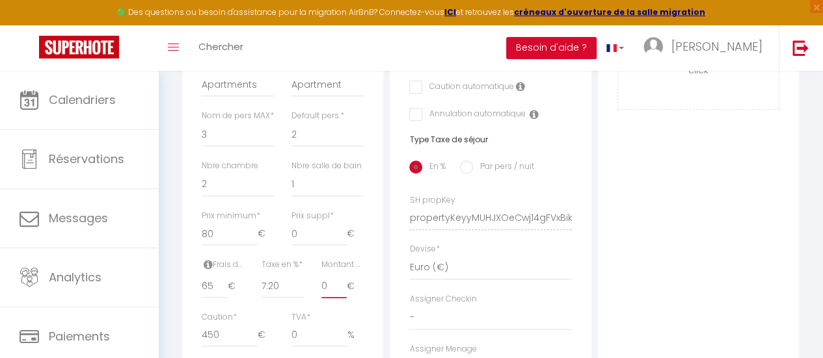
click at [323, 298] on input "0" at bounding box center [334, 286] width 26 height 23
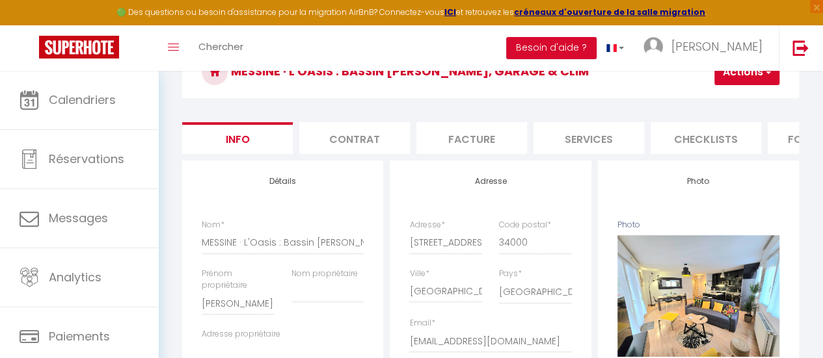
scroll to position [0, 0]
click at [740, 77] on button "Actions" at bounding box center [746, 72] width 65 height 26
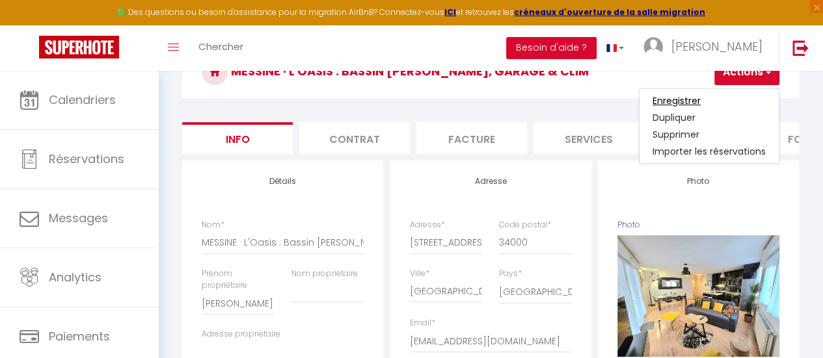
click at [687, 97] on input "Enregistrer" at bounding box center [676, 100] width 48 height 13
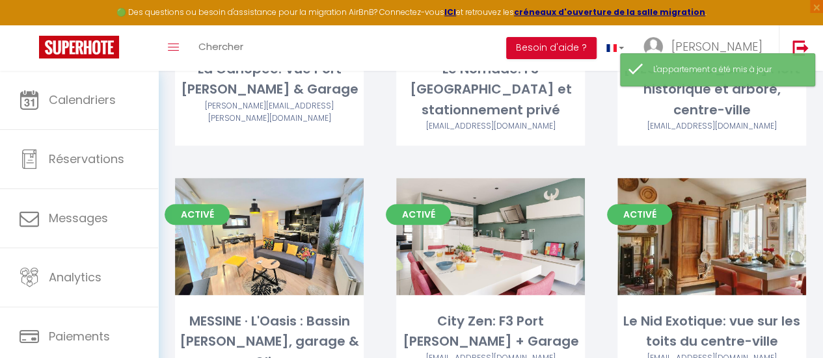
scroll to position [585, 0]
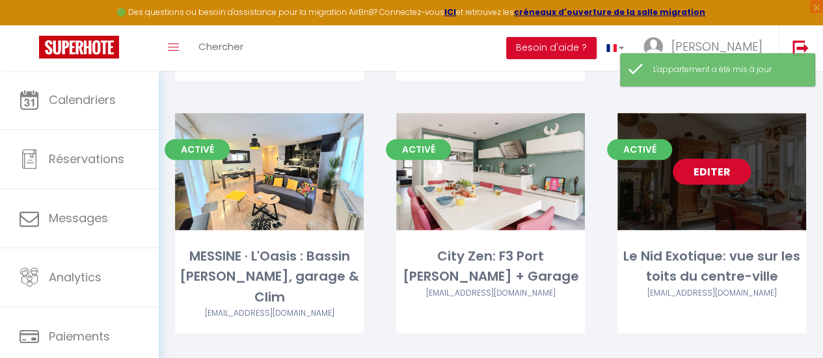
click at [695, 169] on link "Editer" at bounding box center [711, 172] width 78 height 26
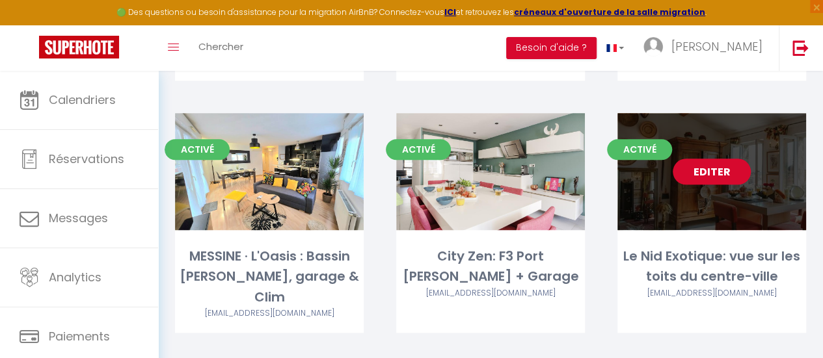
click at [695, 169] on link "Editer" at bounding box center [711, 172] width 78 height 26
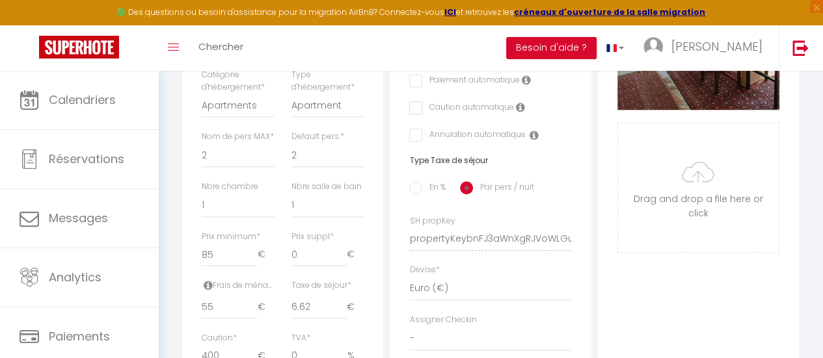
scroll to position [520, 0]
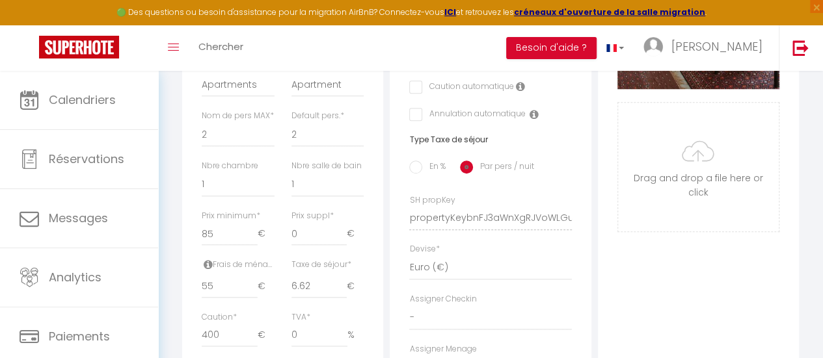
click at [416, 174] on input "En %" at bounding box center [415, 167] width 13 height 13
click at [278, 298] on input "0" at bounding box center [282, 286] width 43 height 23
click at [274, 298] on input "0" at bounding box center [282, 286] width 43 height 23
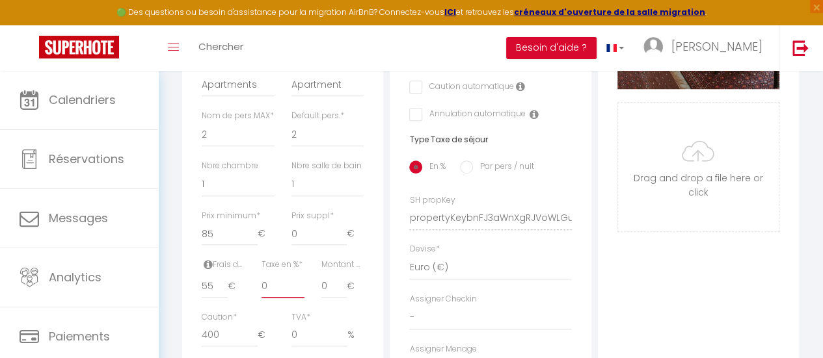
click at [272, 298] on input "0" at bounding box center [282, 286] width 43 height 23
click at [273, 298] on input "0" at bounding box center [282, 286] width 43 height 23
click at [260, 306] on div "Taxe en % * 0" at bounding box center [283, 285] width 60 height 53
click at [326, 298] on input "0" at bounding box center [334, 286] width 26 height 23
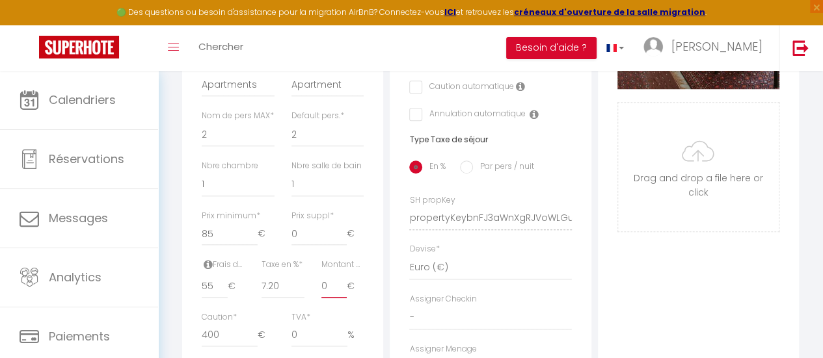
click at [326, 298] on input "0" at bounding box center [334, 286] width 26 height 23
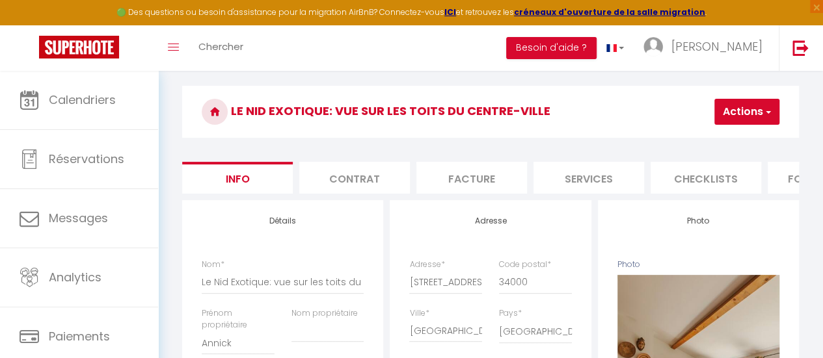
scroll to position [60, 0]
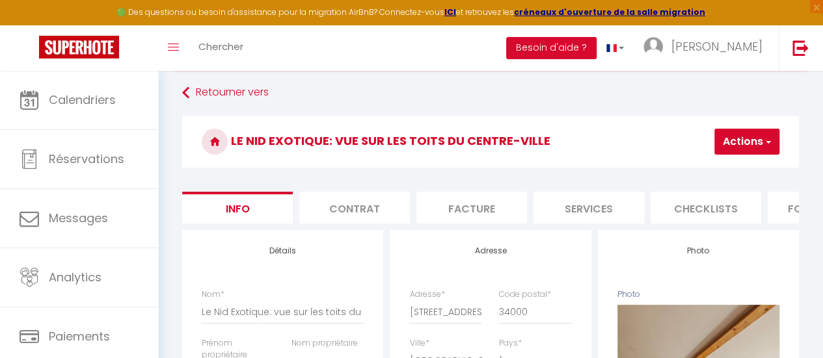
click at [749, 140] on button "Actions" at bounding box center [746, 142] width 65 height 26
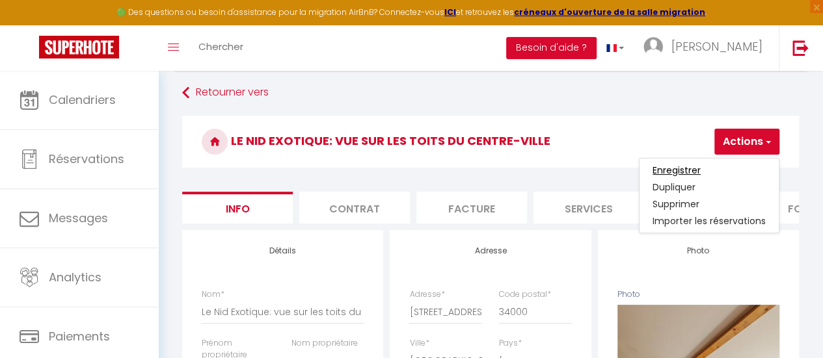
click at [685, 167] on input "Enregistrer" at bounding box center [676, 170] width 48 height 13
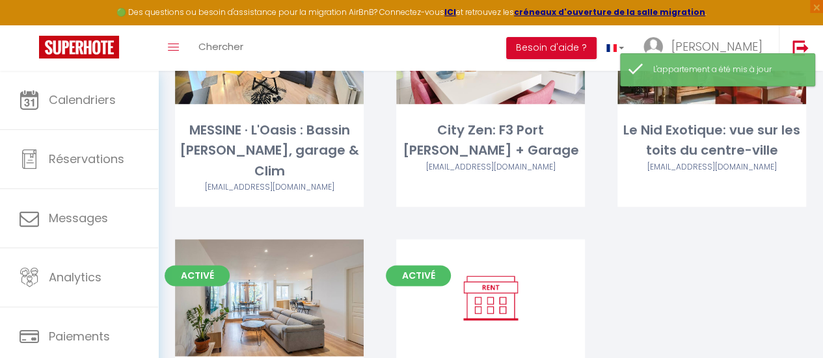
scroll to position [835, 0]
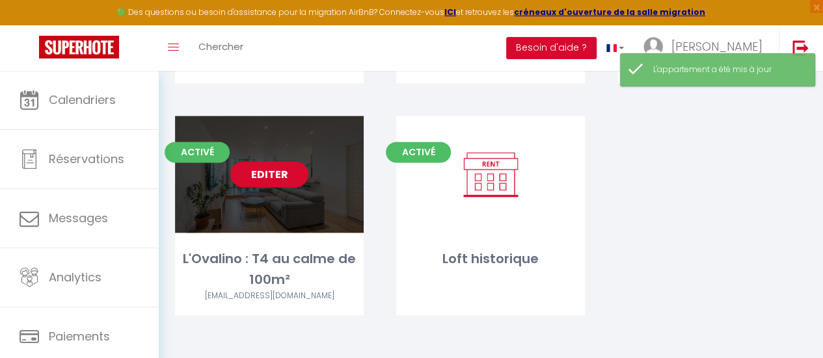
click at [264, 172] on link "Editer" at bounding box center [269, 174] width 78 height 26
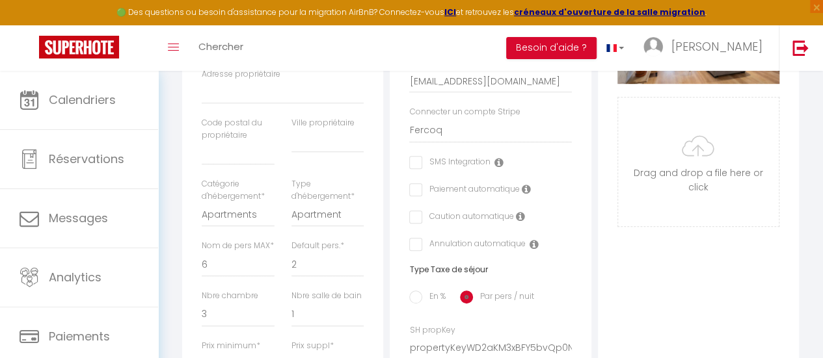
scroll to position [455, 0]
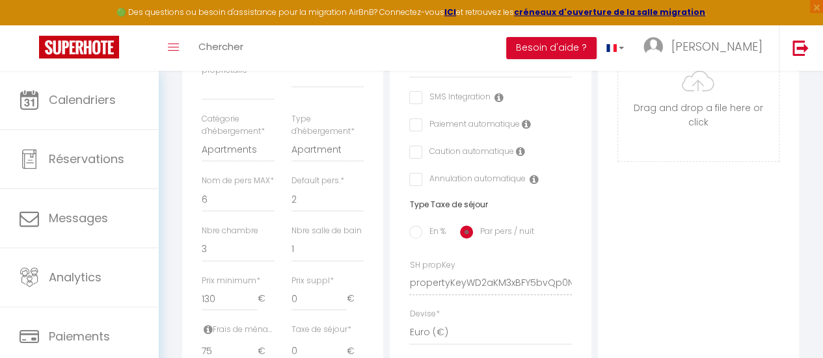
click at [416, 237] on input "En %" at bounding box center [415, 232] width 13 height 13
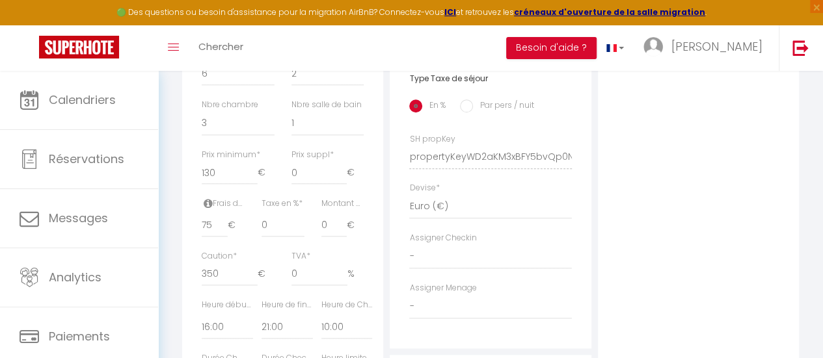
scroll to position [585, 0]
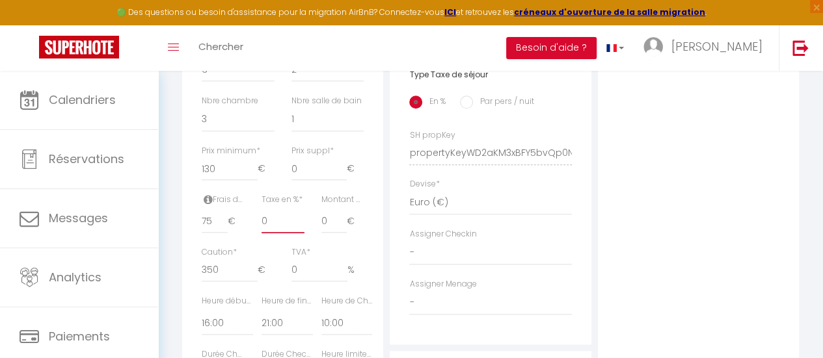
click at [274, 233] on input "0" at bounding box center [282, 221] width 43 height 23
click at [325, 233] on input "0" at bounding box center [334, 221] width 26 height 23
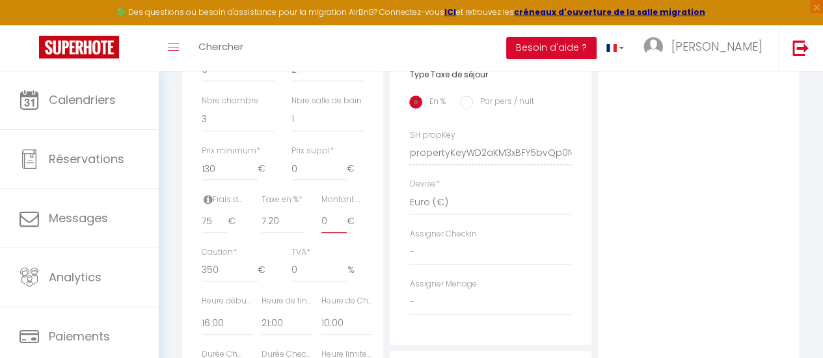
click at [325, 233] on input "0" at bounding box center [334, 221] width 26 height 23
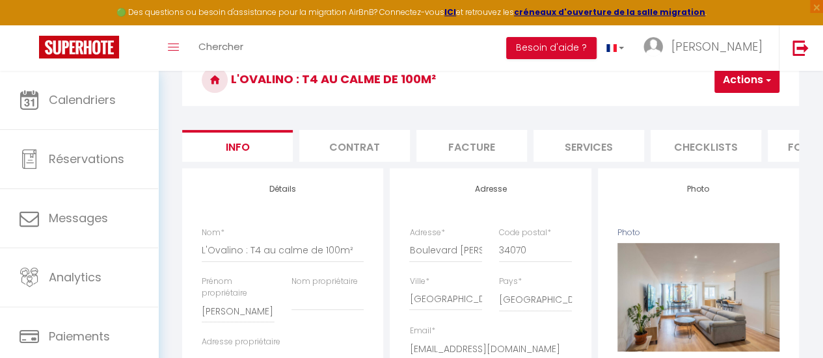
scroll to position [113, 0]
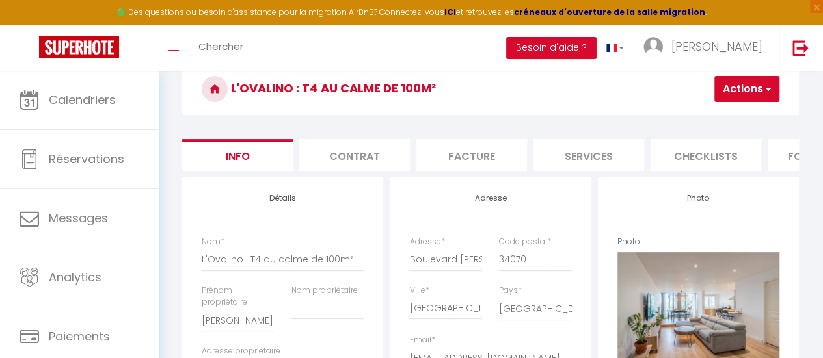
click at [760, 84] on button "Actions" at bounding box center [746, 89] width 65 height 26
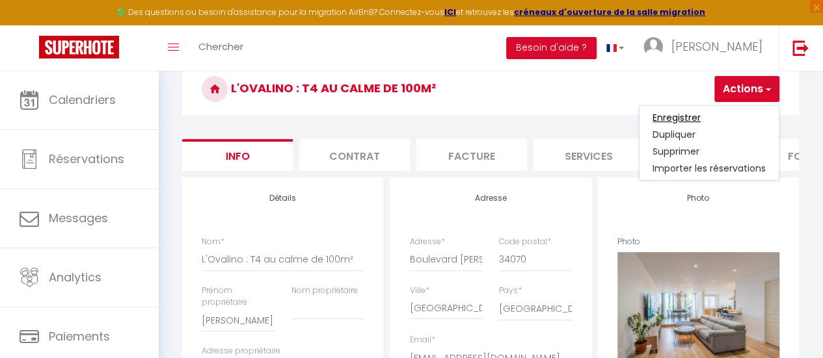
click at [689, 112] on input "Enregistrer" at bounding box center [676, 117] width 48 height 13
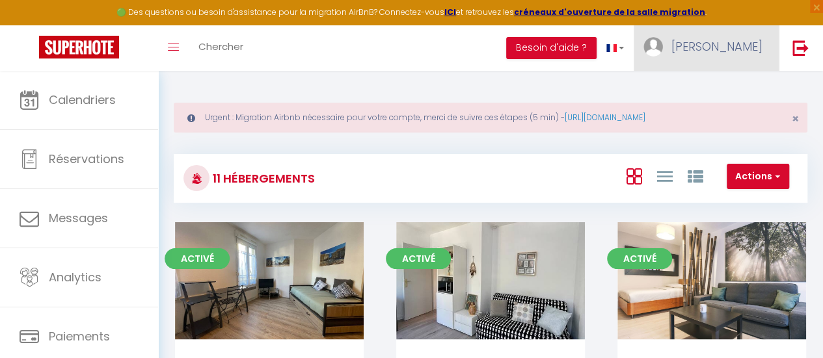
click at [747, 47] on span "[PERSON_NAME]" at bounding box center [716, 46] width 91 height 16
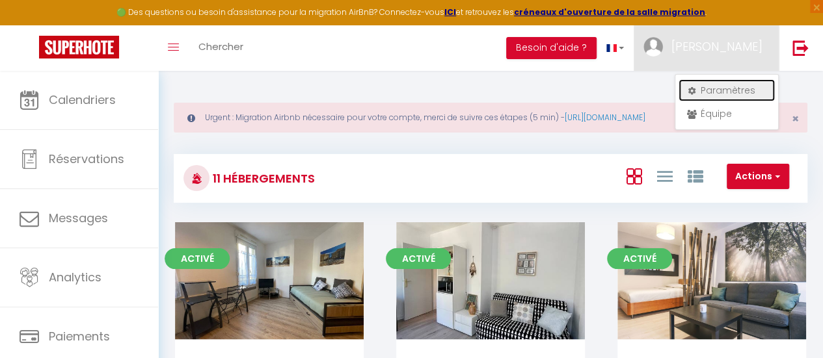
click at [721, 89] on link "Paramètres" at bounding box center [726, 90] width 96 height 22
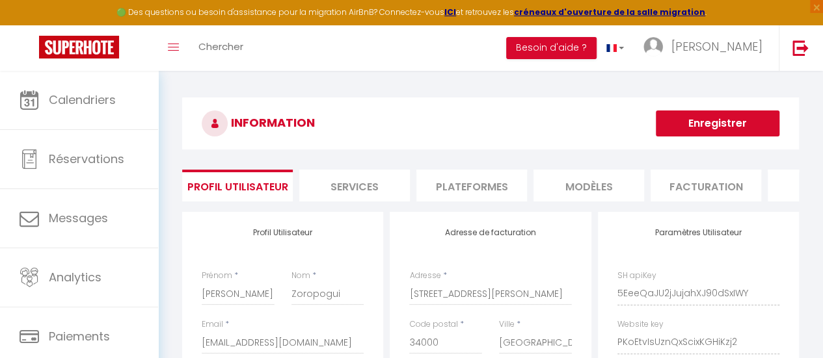
click at [514, 178] on li "Plateformes" at bounding box center [471, 186] width 111 height 32
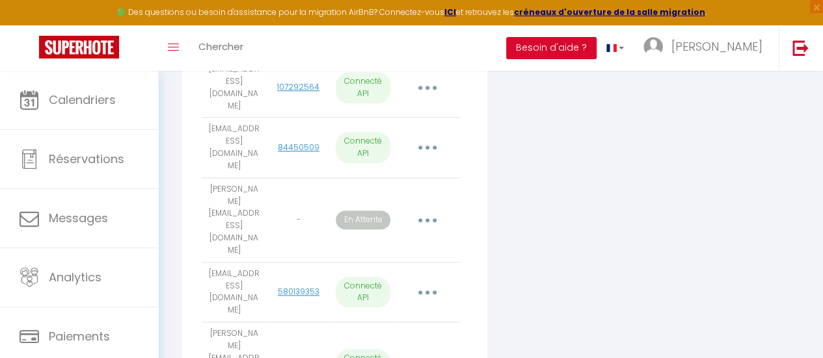
scroll to position [564, 0]
